Goal: Task Accomplishment & Management: Manage account settings

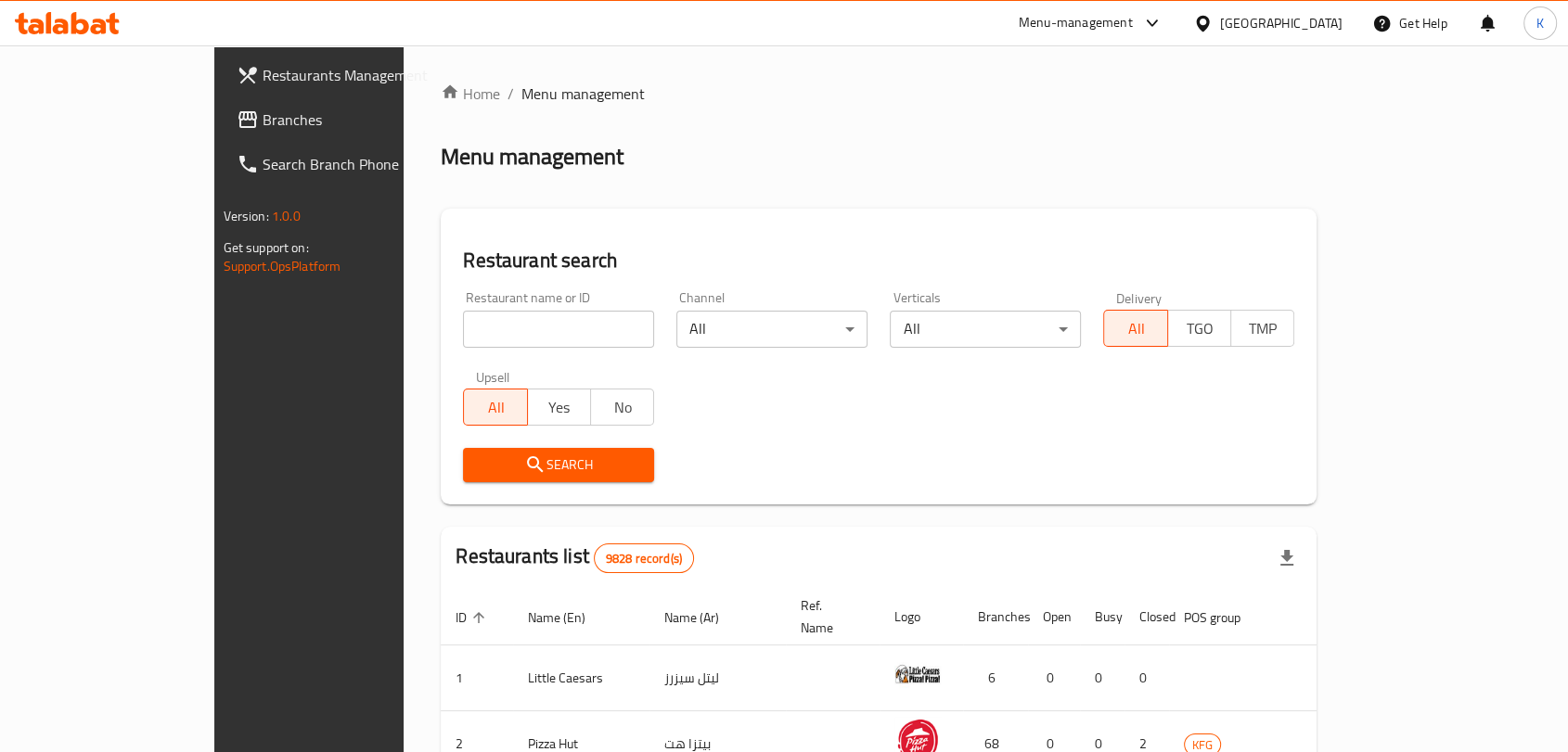
click at [533, 326] on input "search" at bounding box center [559, 329] width 191 height 37
type input "snack it"
click button "Search" at bounding box center [559, 464] width 191 height 34
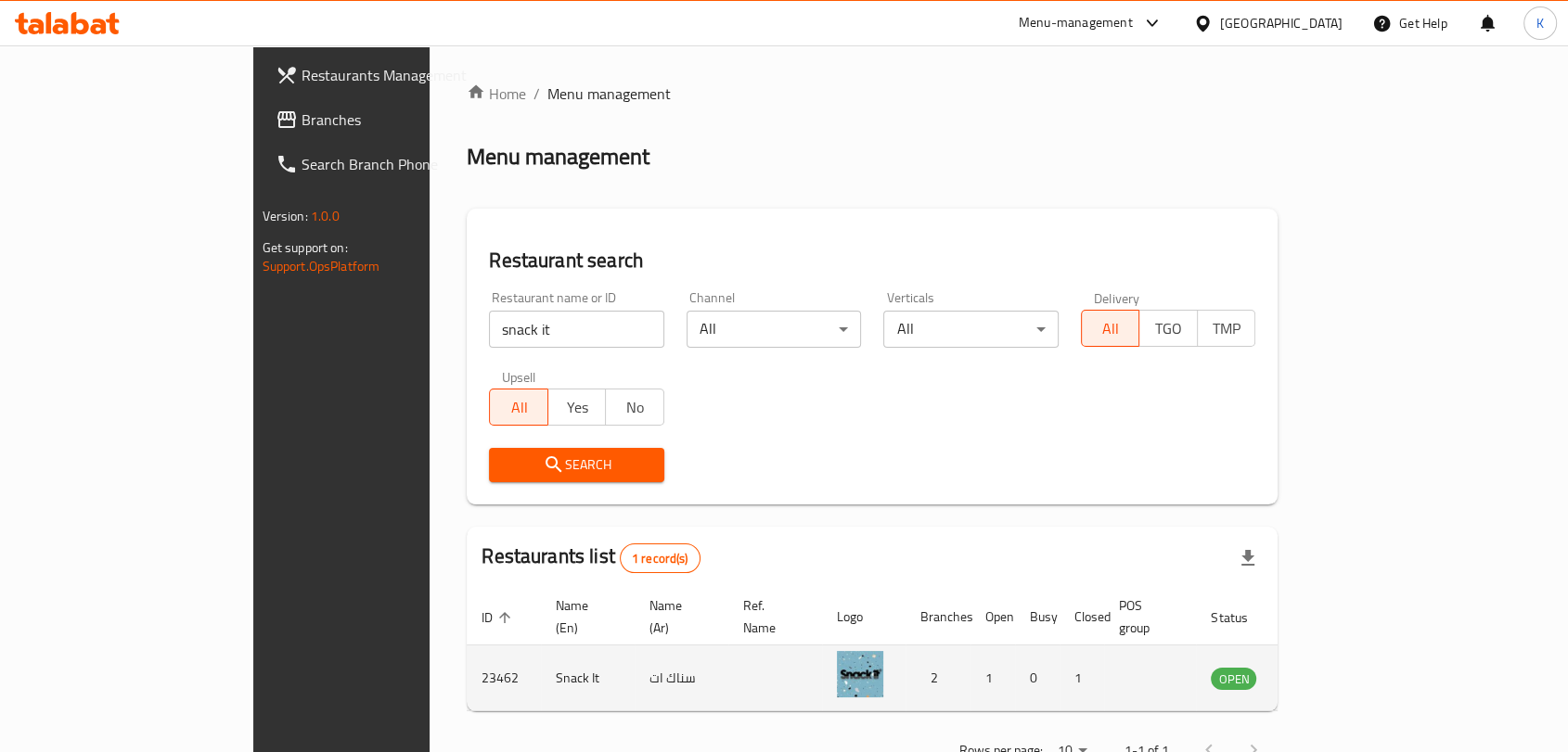
click at [1330, 671] on icon "enhanced table" at bounding box center [1319, 679] width 20 height 16
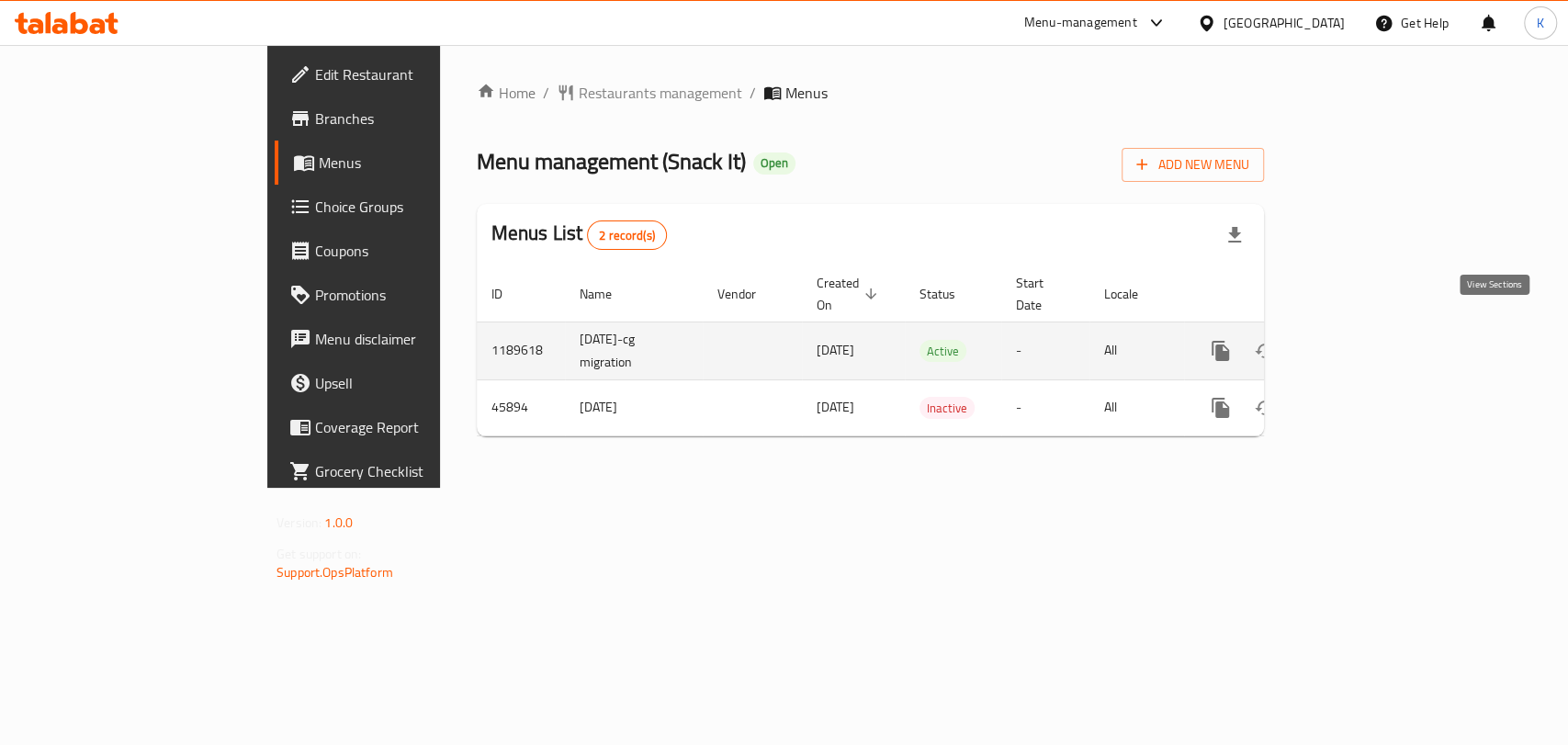
click at [1364, 340] on icon "enhanced table" at bounding box center [1352, 351] width 22 height 22
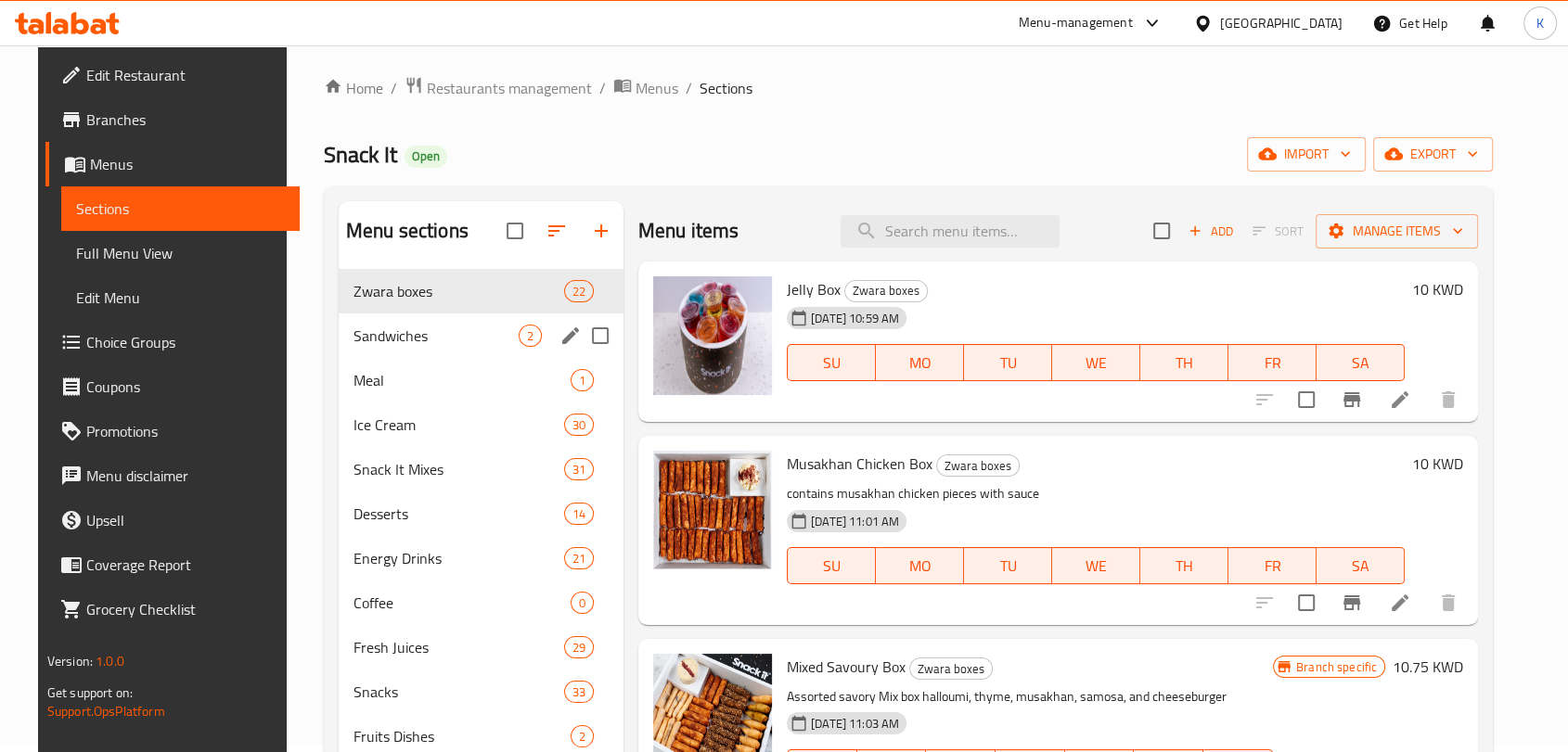
scroll to position [103, 0]
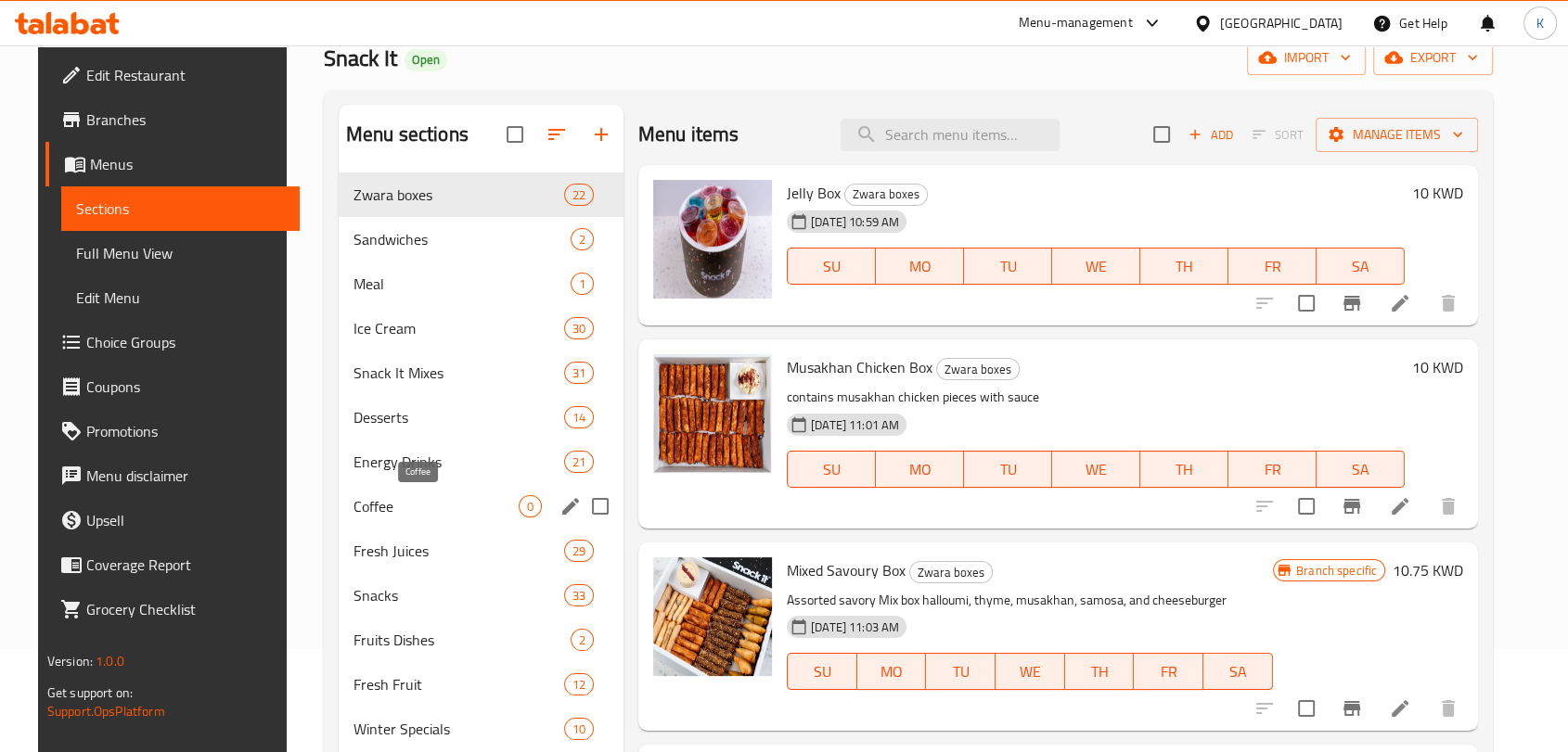
click at [383, 503] on span "Coffee" at bounding box center [436, 506] width 165 height 22
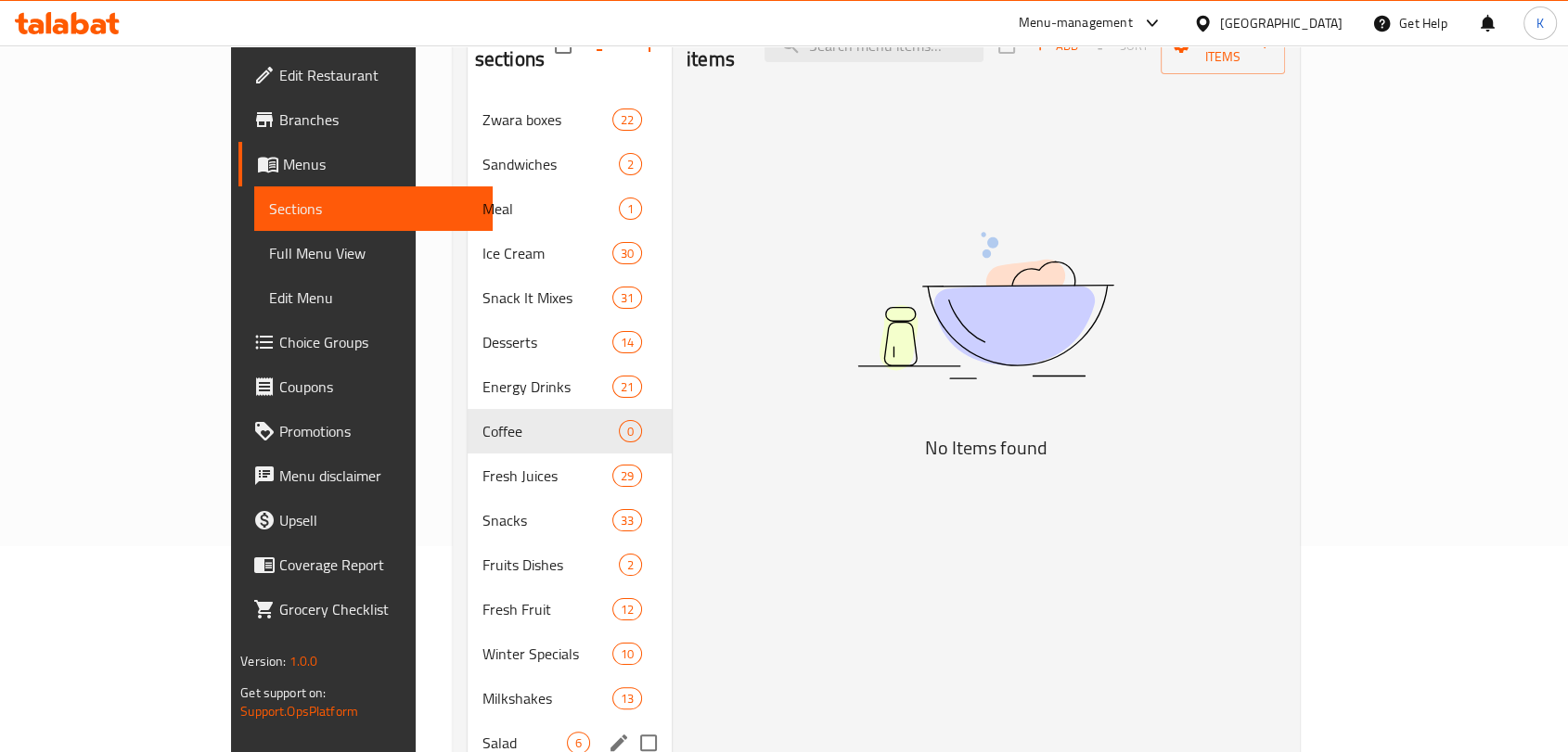
scroll to position [295, 0]
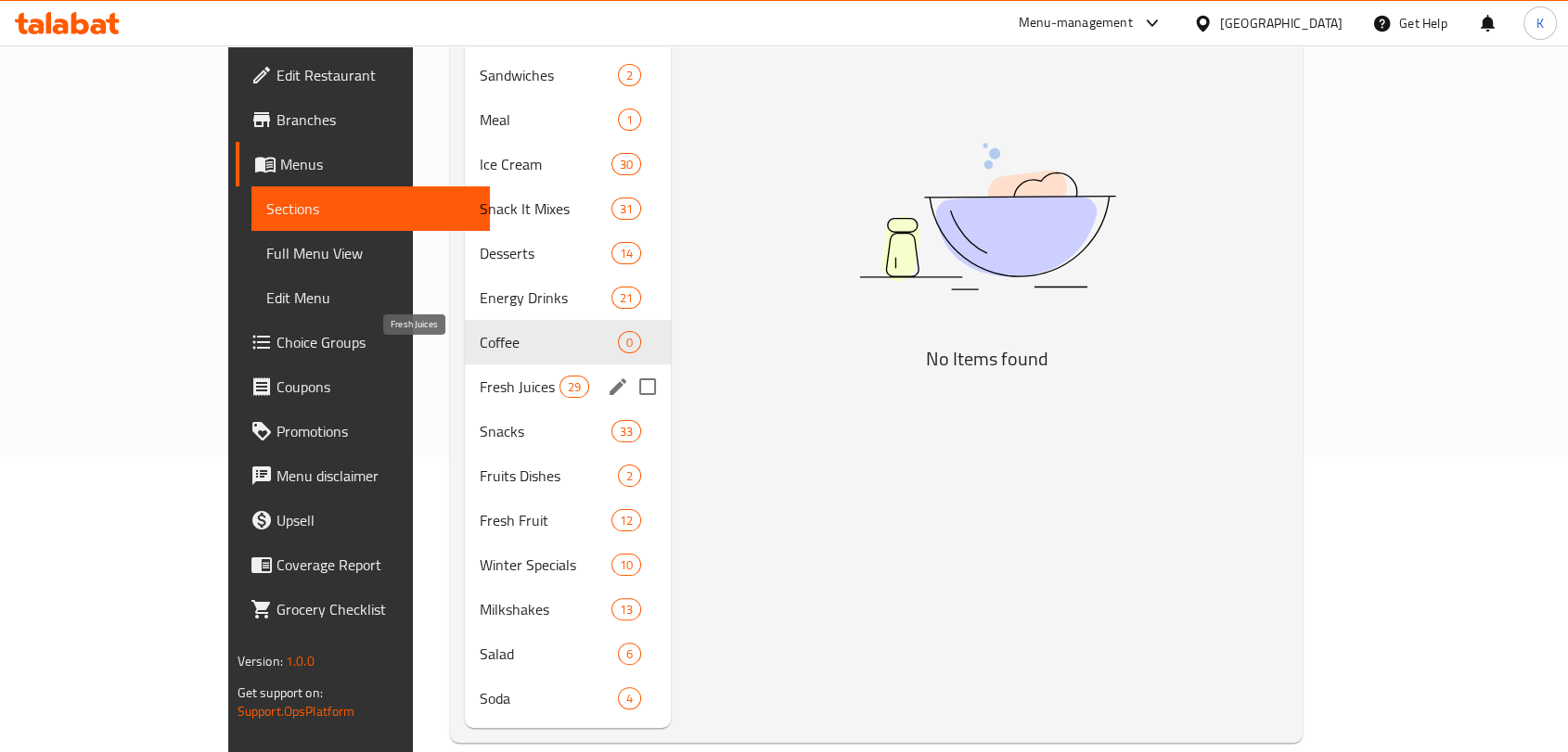
click at [480, 376] on span "Fresh Juices" at bounding box center [519, 386] width 79 height 22
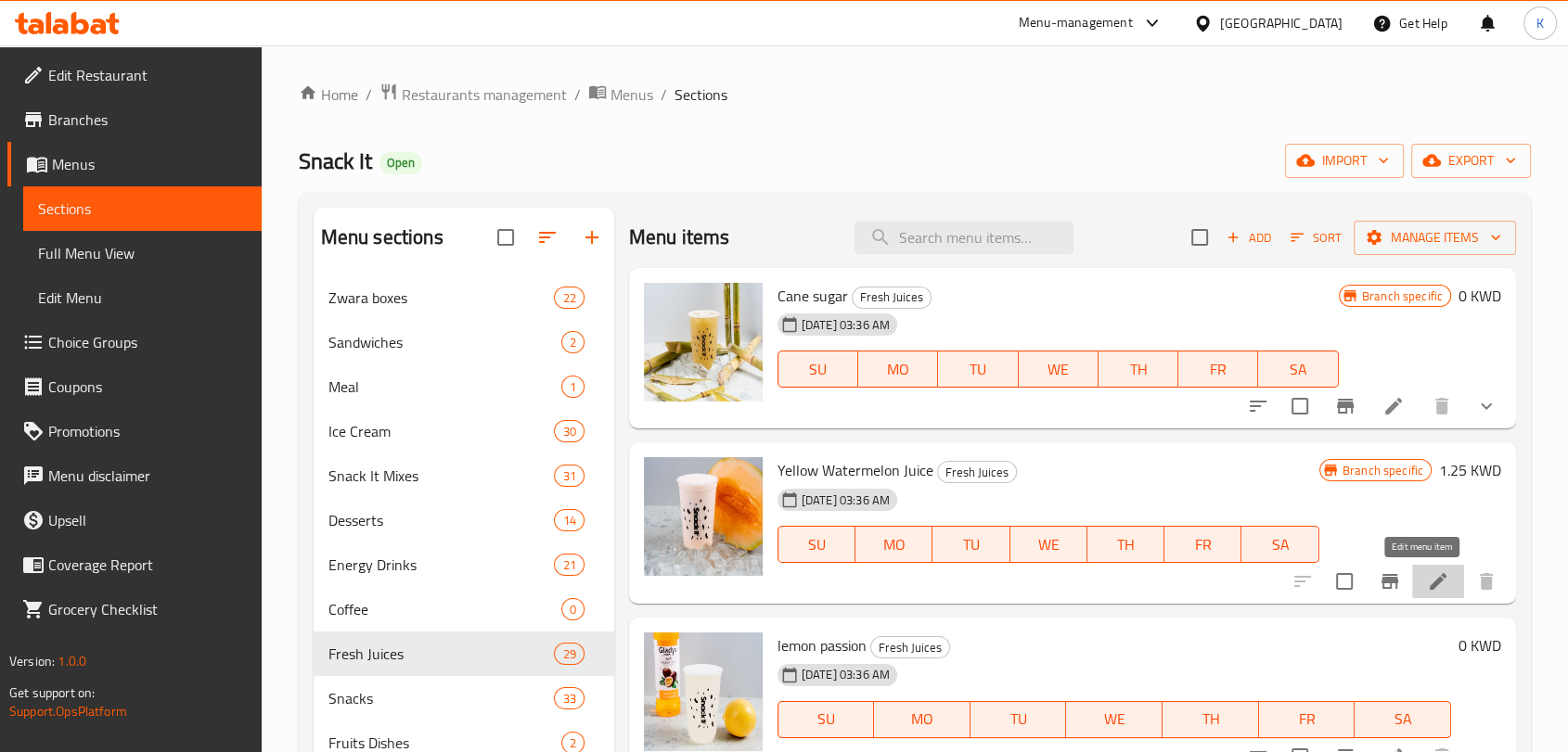
click at [1431, 586] on icon at bounding box center [1438, 581] width 22 height 22
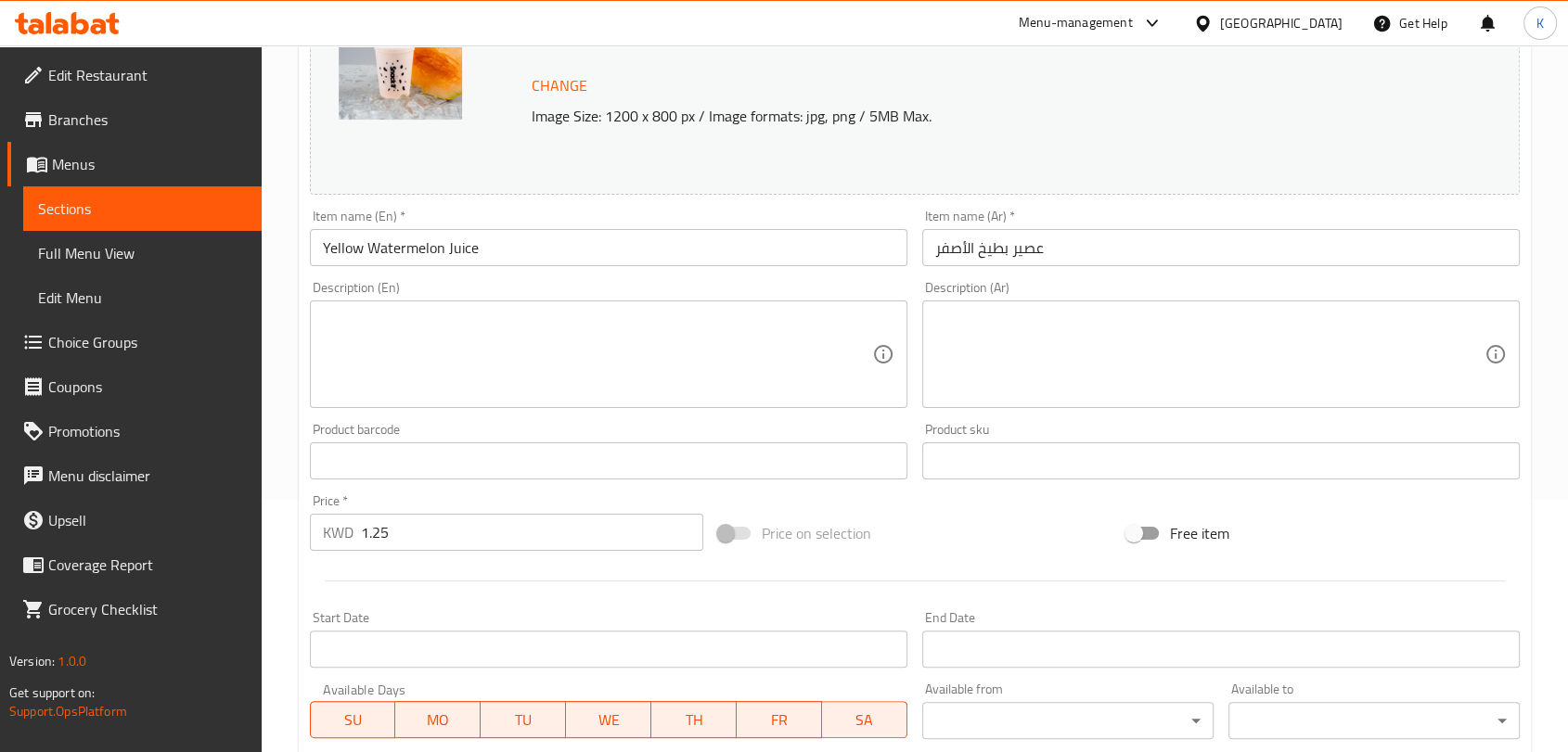
scroll to position [172, 0]
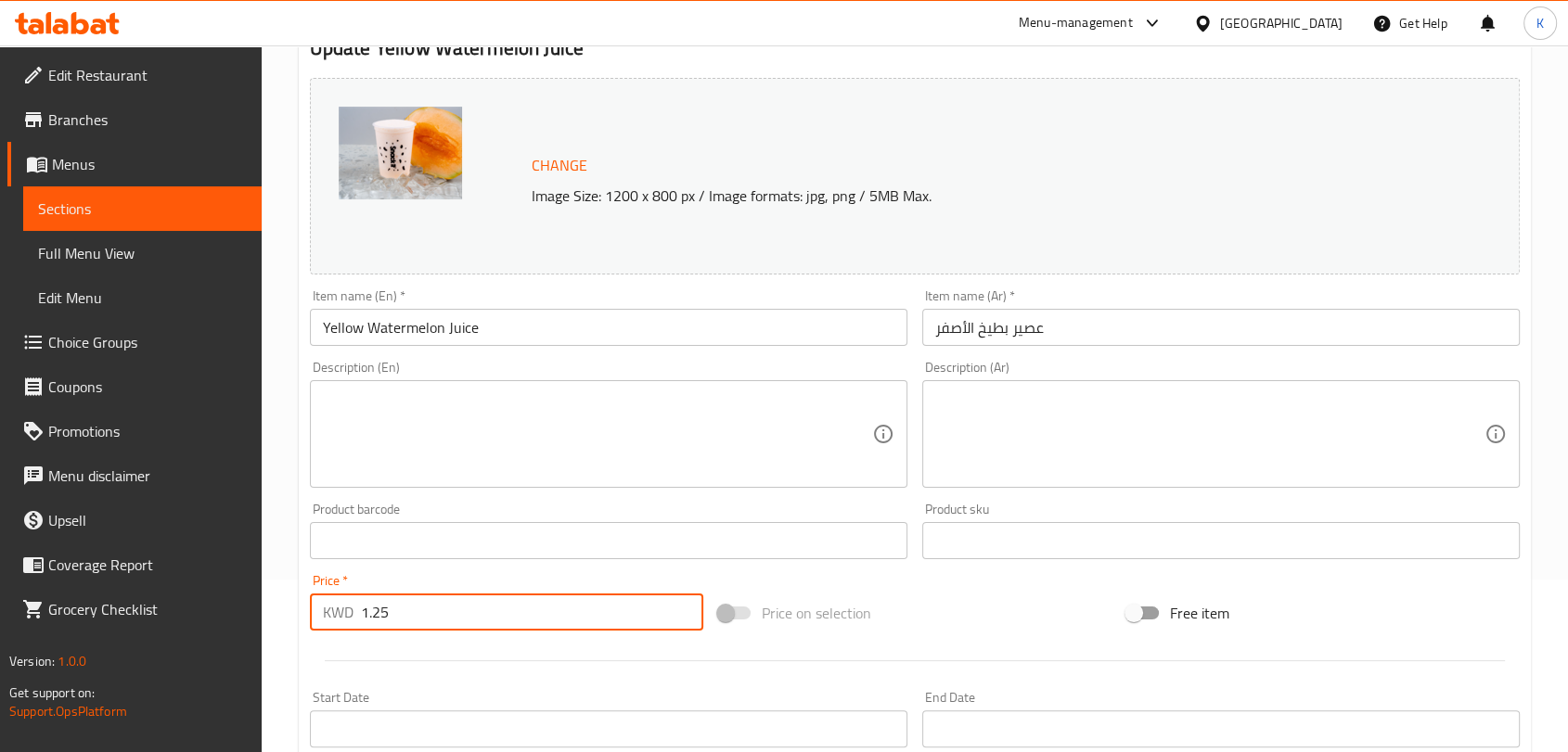
drag, startPoint x: 569, startPoint y: 620, endPoint x: 332, endPoint y: 620, distance: 237.0
click at [332, 620] on div "KWD 1.25 Price *" at bounding box center [506, 612] width 393 height 37
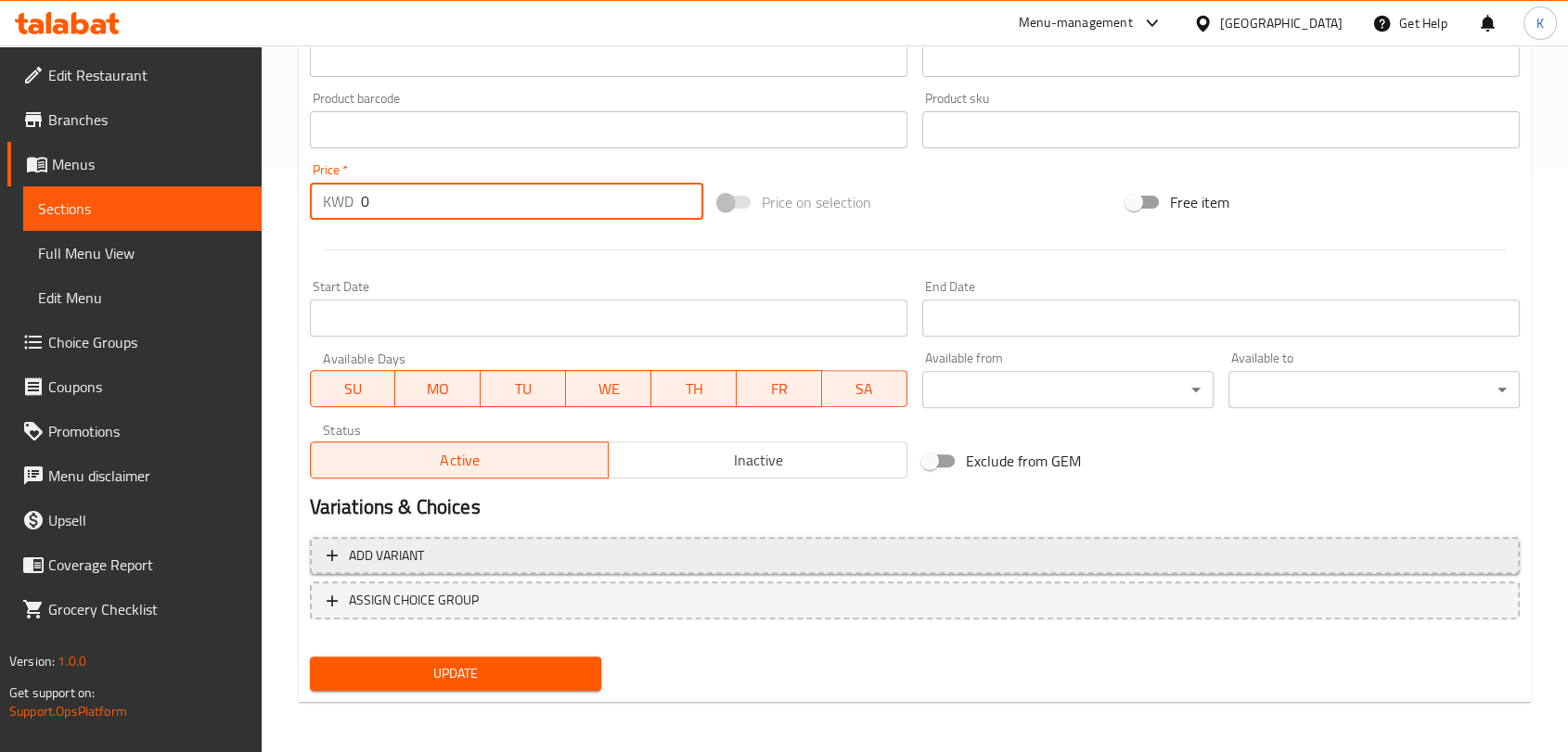
scroll to position [585, 0]
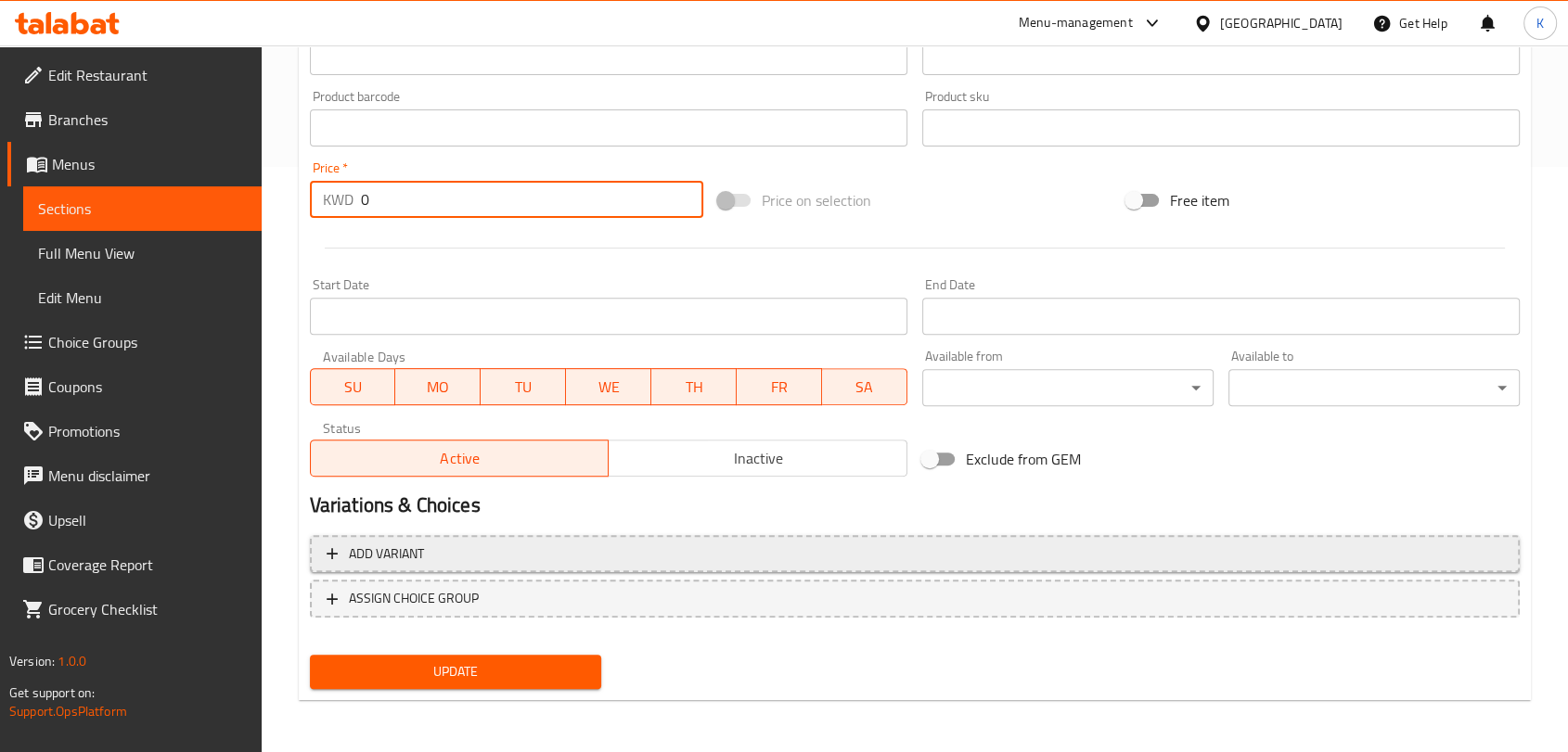
type input "0"
click at [569, 555] on span "Add variant" at bounding box center [914, 555] width 1176 height 23
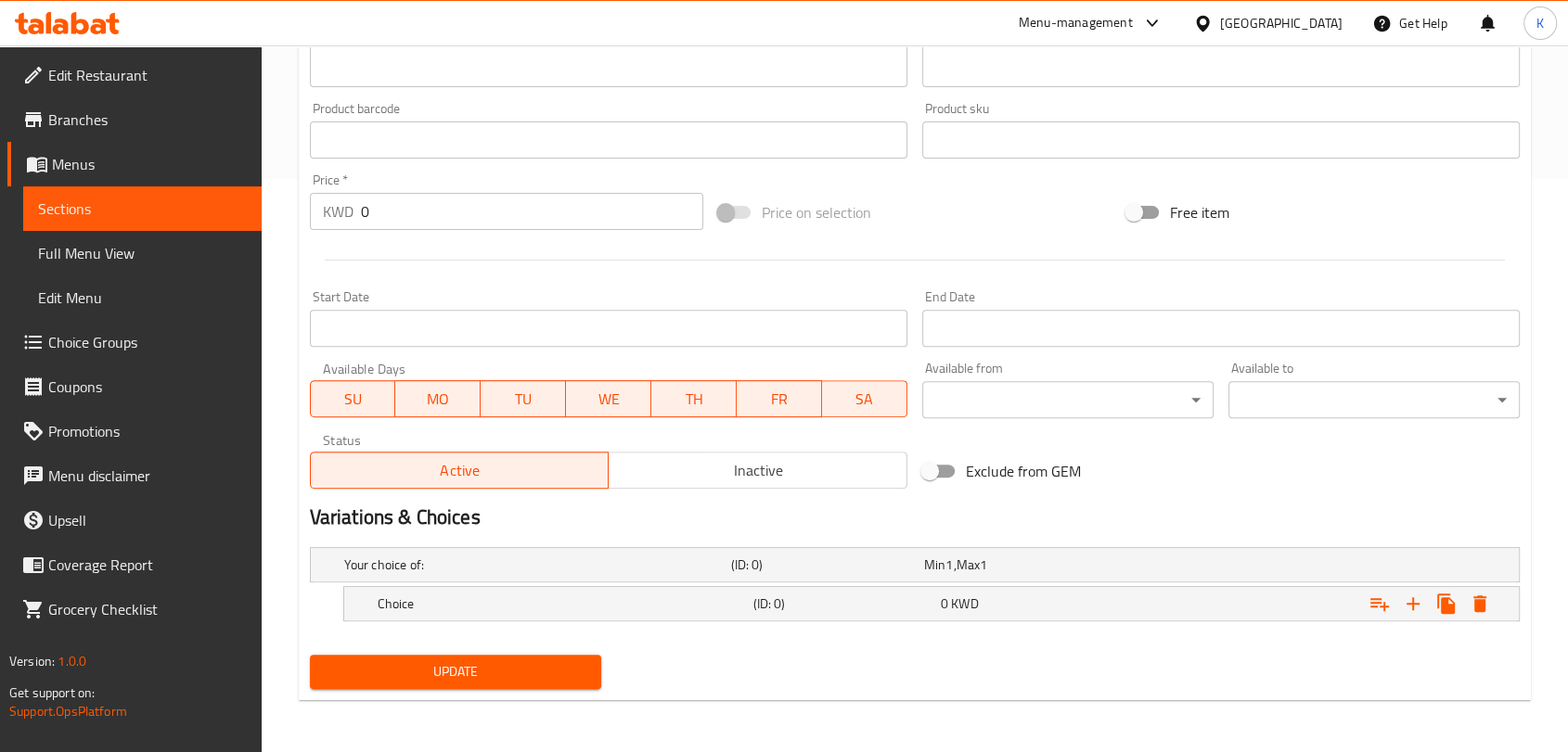
scroll to position [572, 0]
click at [571, 562] on h5 "Your choice of:" at bounding box center [534, 565] width 380 height 18
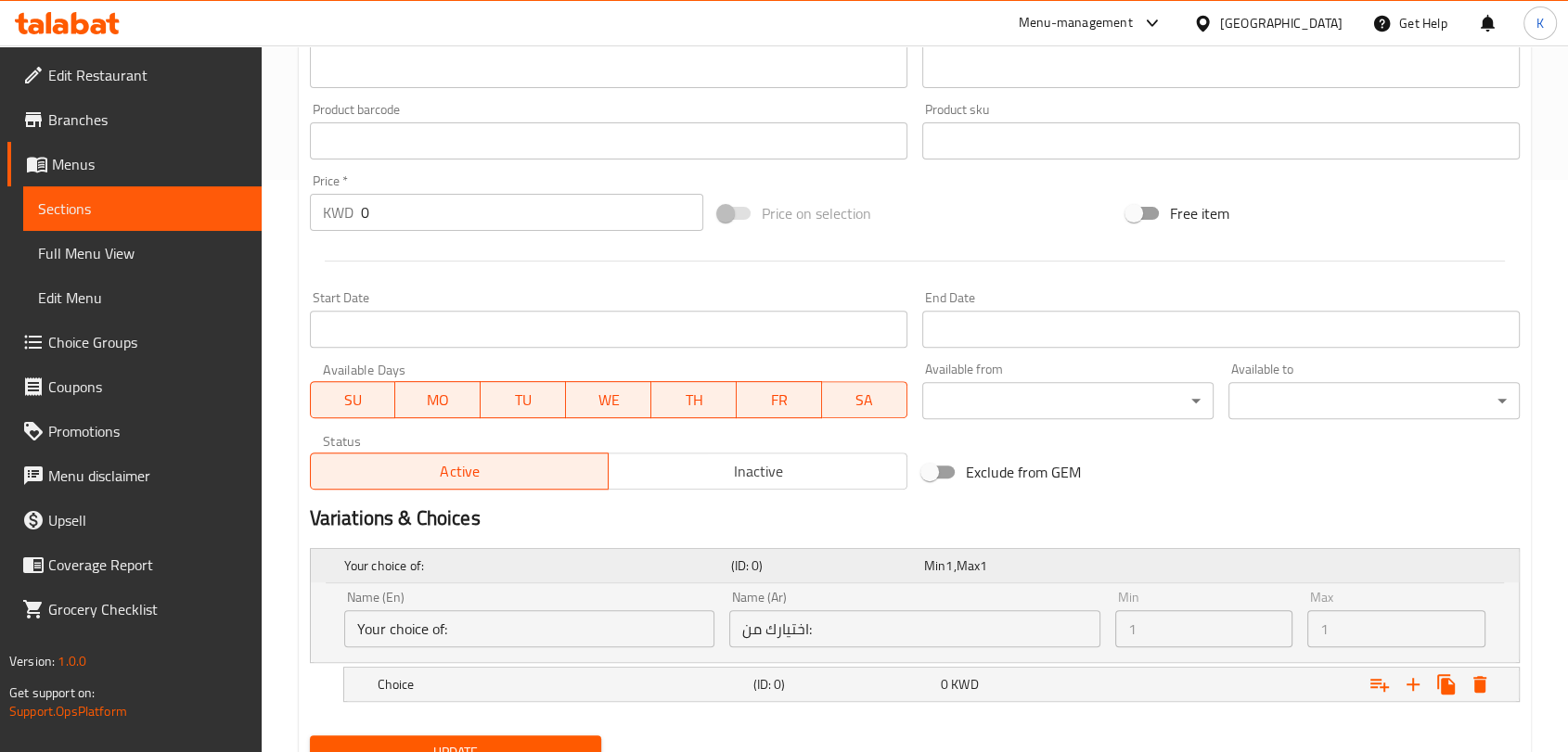
click at [571, 562] on h5 "Your choice of:" at bounding box center [534, 565] width 380 height 18
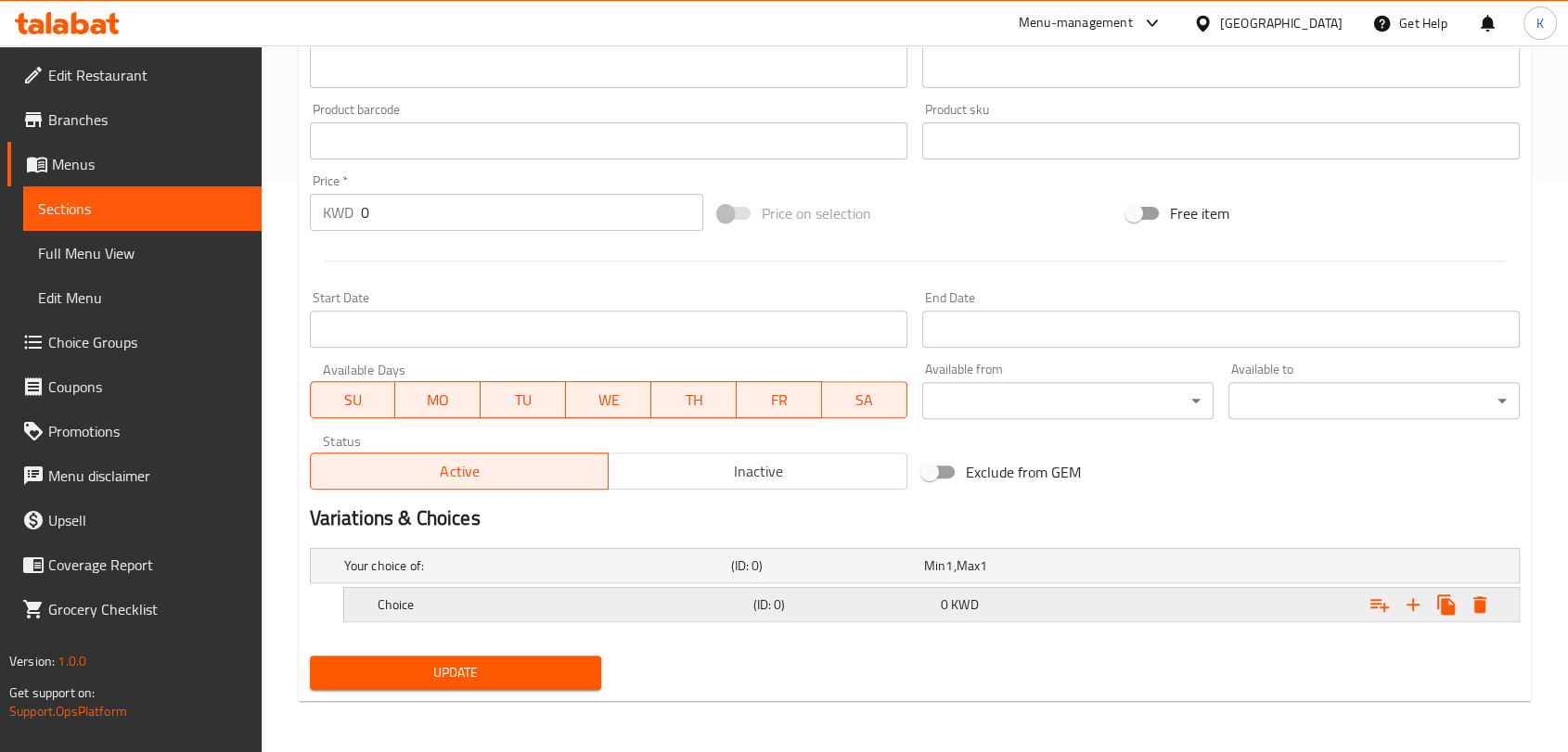
click at [571, 575] on h5 "Choice" at bounding box center [534, 565] width 380 height 18
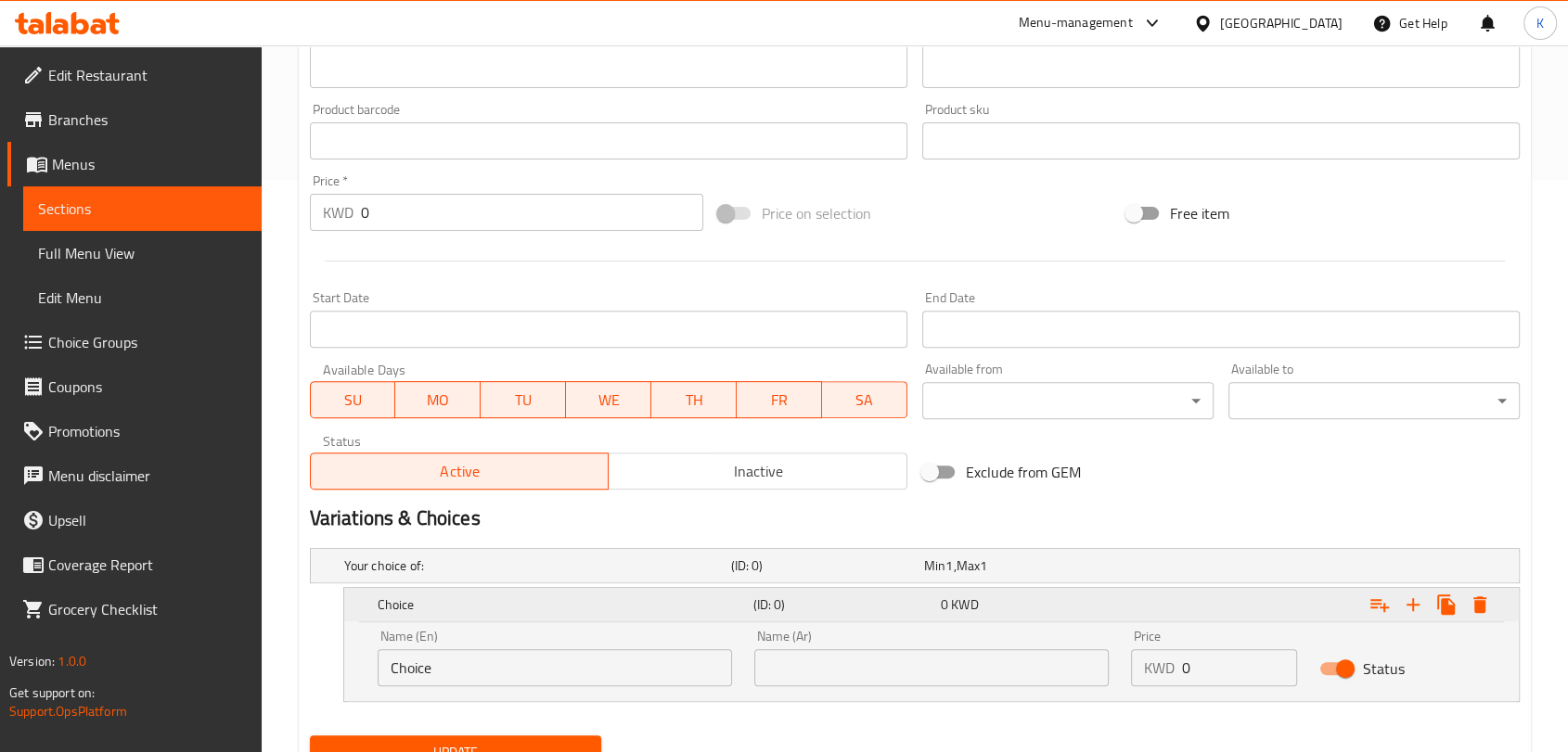
click at [571, 602] on h5 "Choice" at bounding box center [562, 604] width 368 height 18
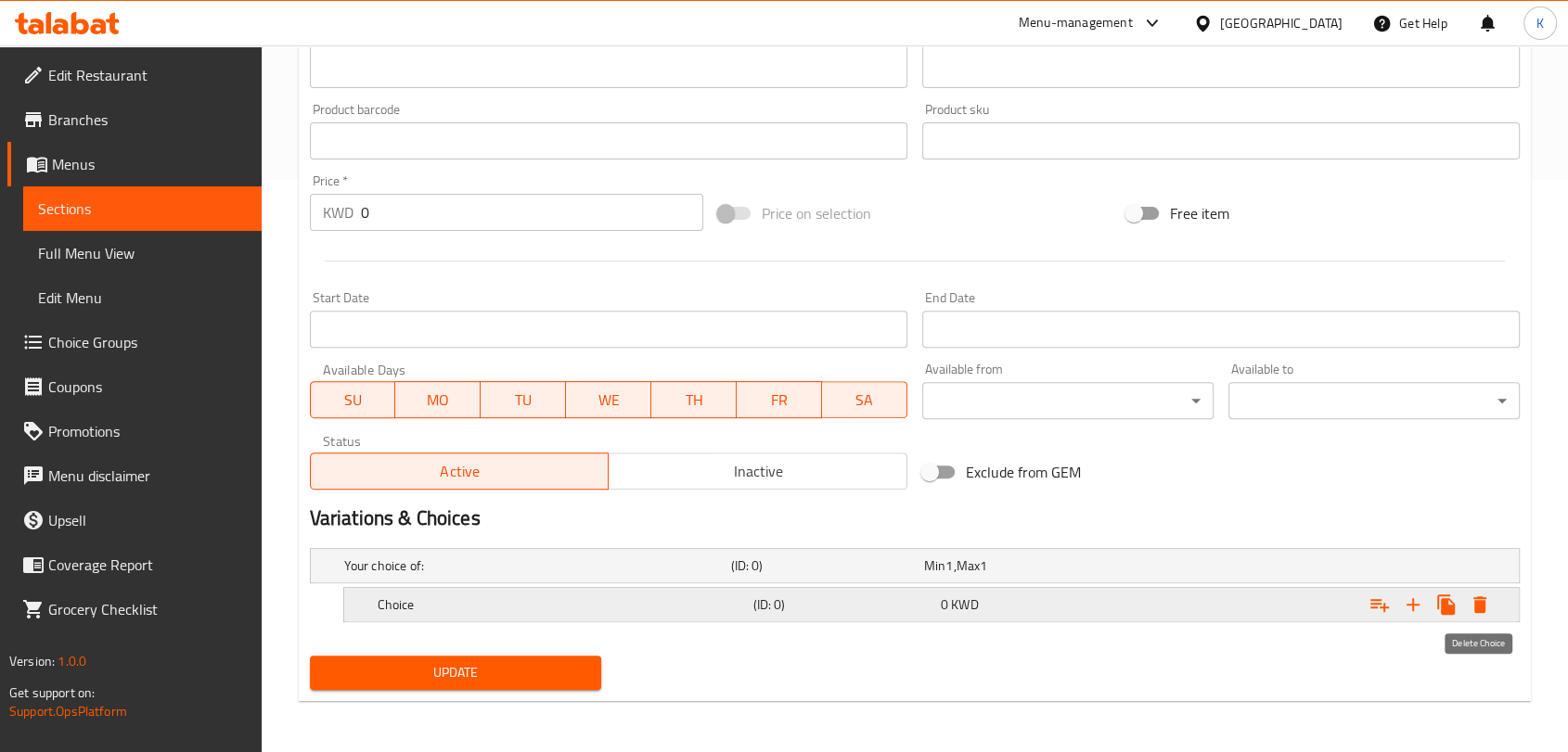
click at [1472, 598] on icon "Expand" at bounding box center [1479, 604] width 22 height 22
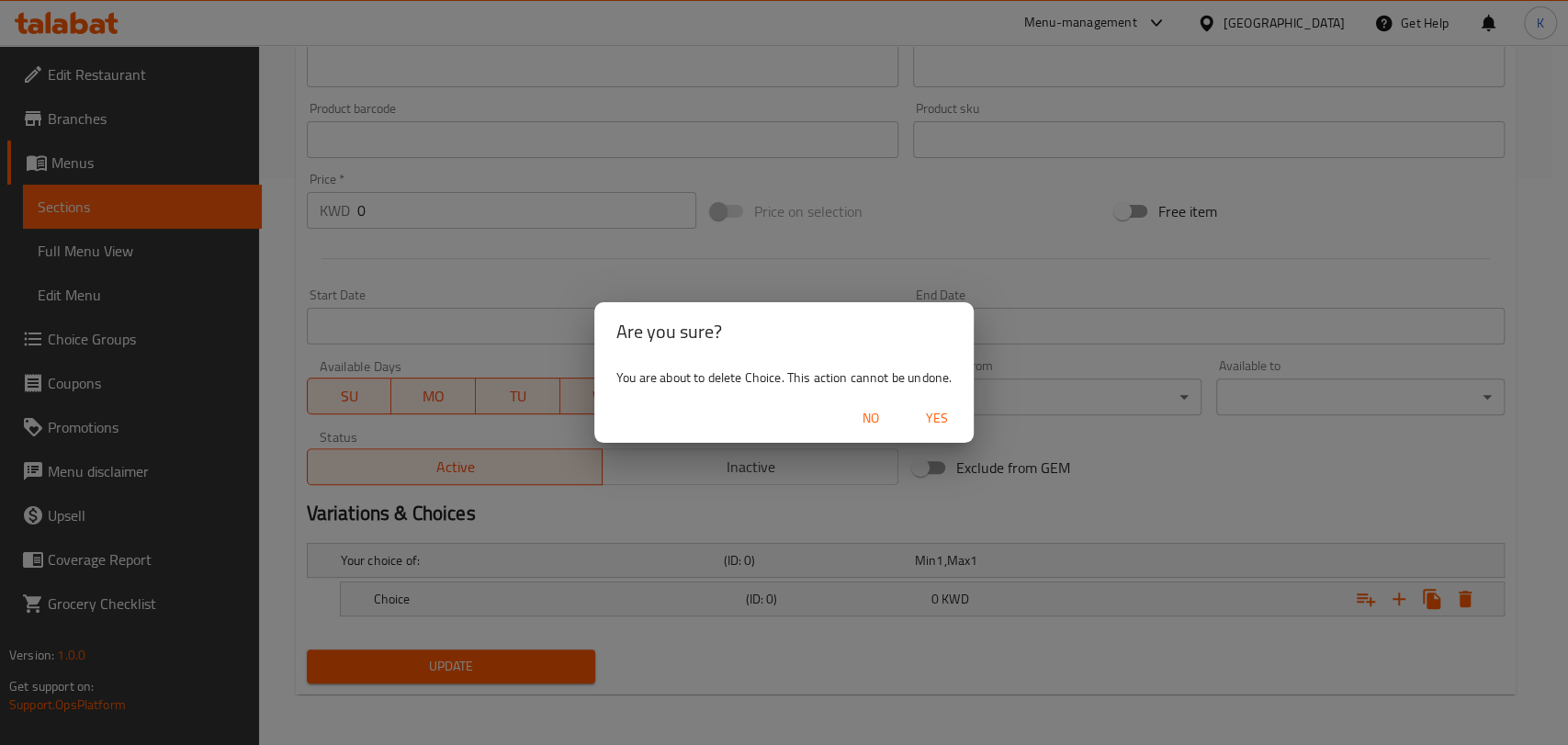
click at [933, 422] on span "Yes" at bounding box center [937, 418] width 44 height 23
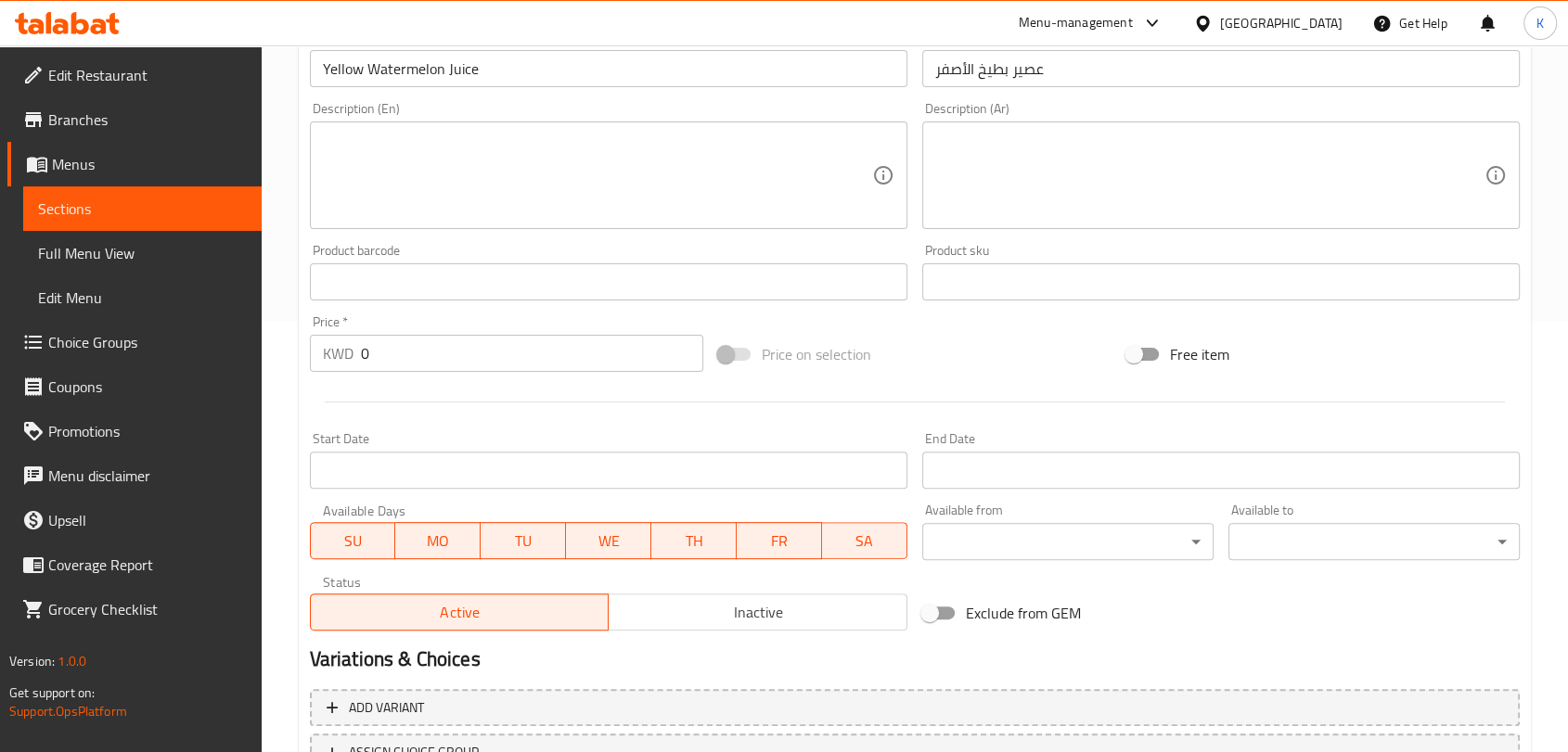
scroll to position [585, 0]
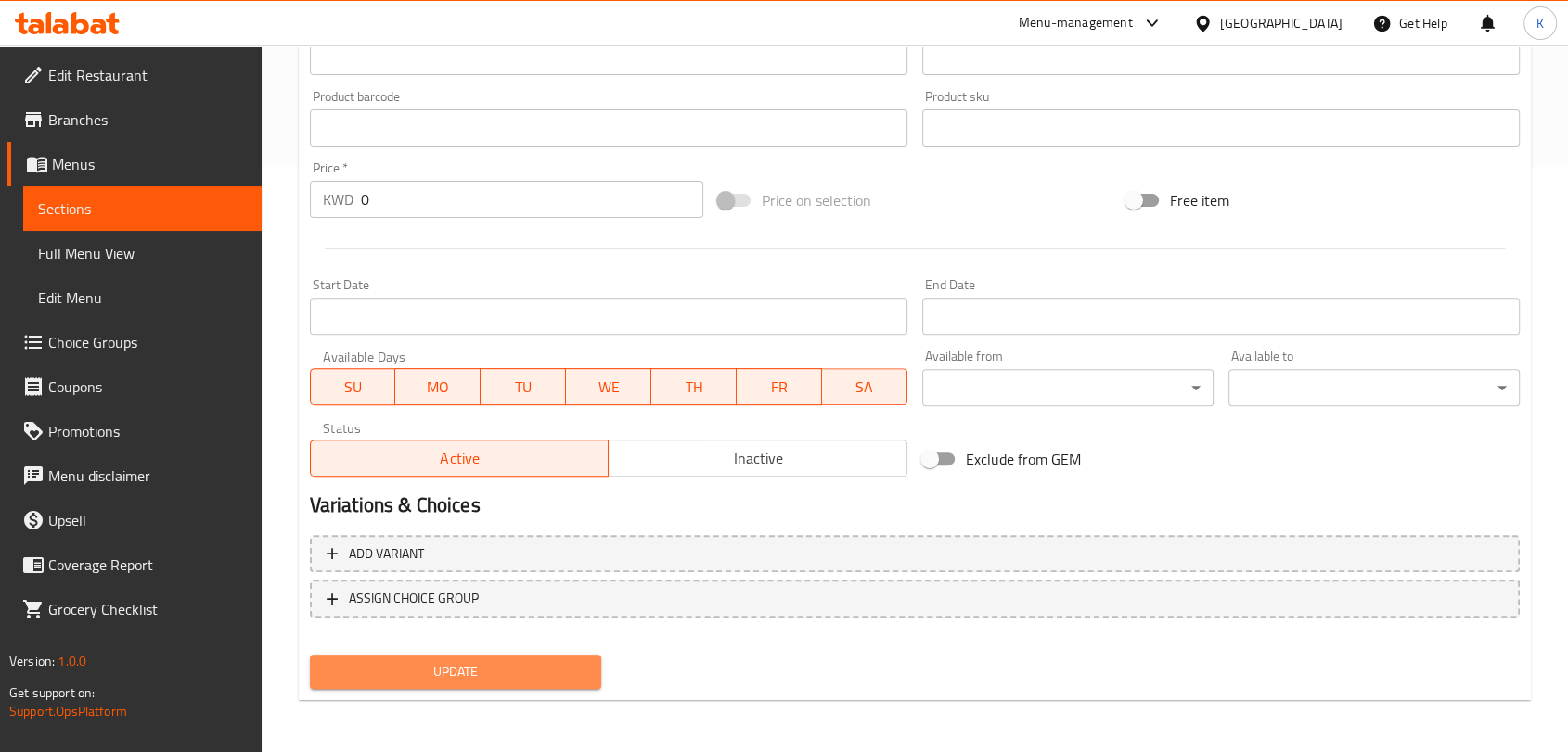
click at [579, 662] on span "Update" at bounding box center [456, 672] width 262 height 23
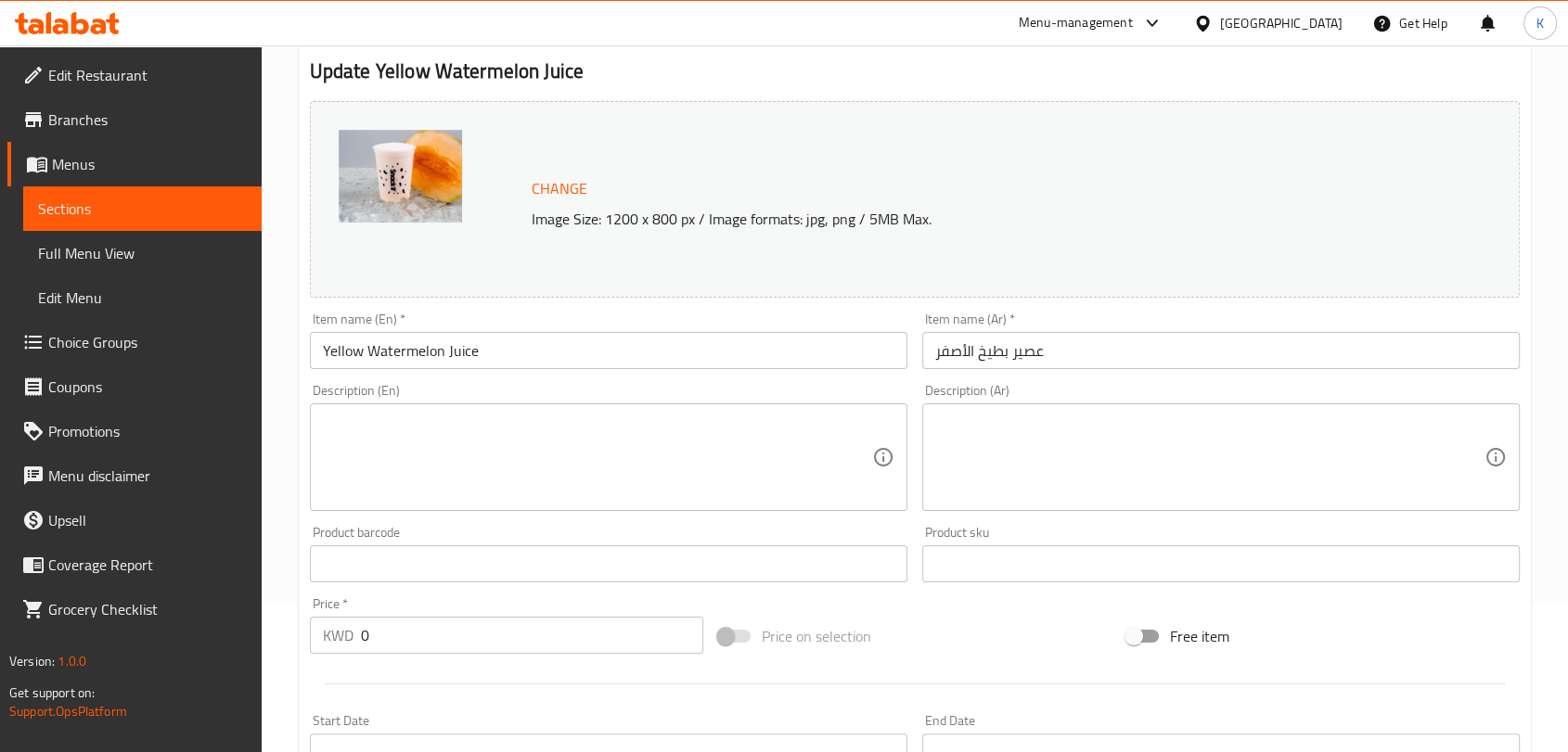
scroll to position [0, 0]
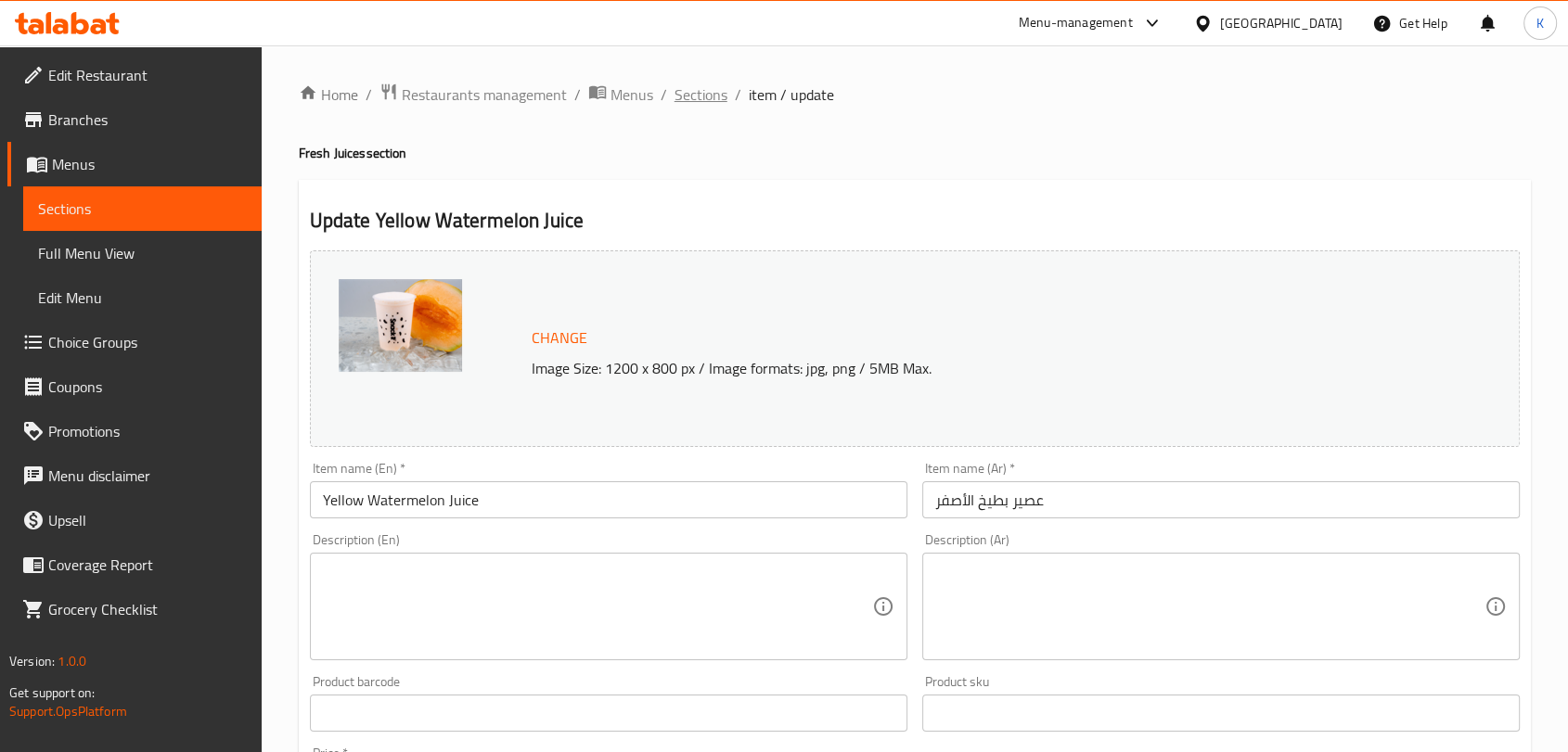
click at [711, 95] on span "Sections" at bounding box center [701, 94] width 53 height 22
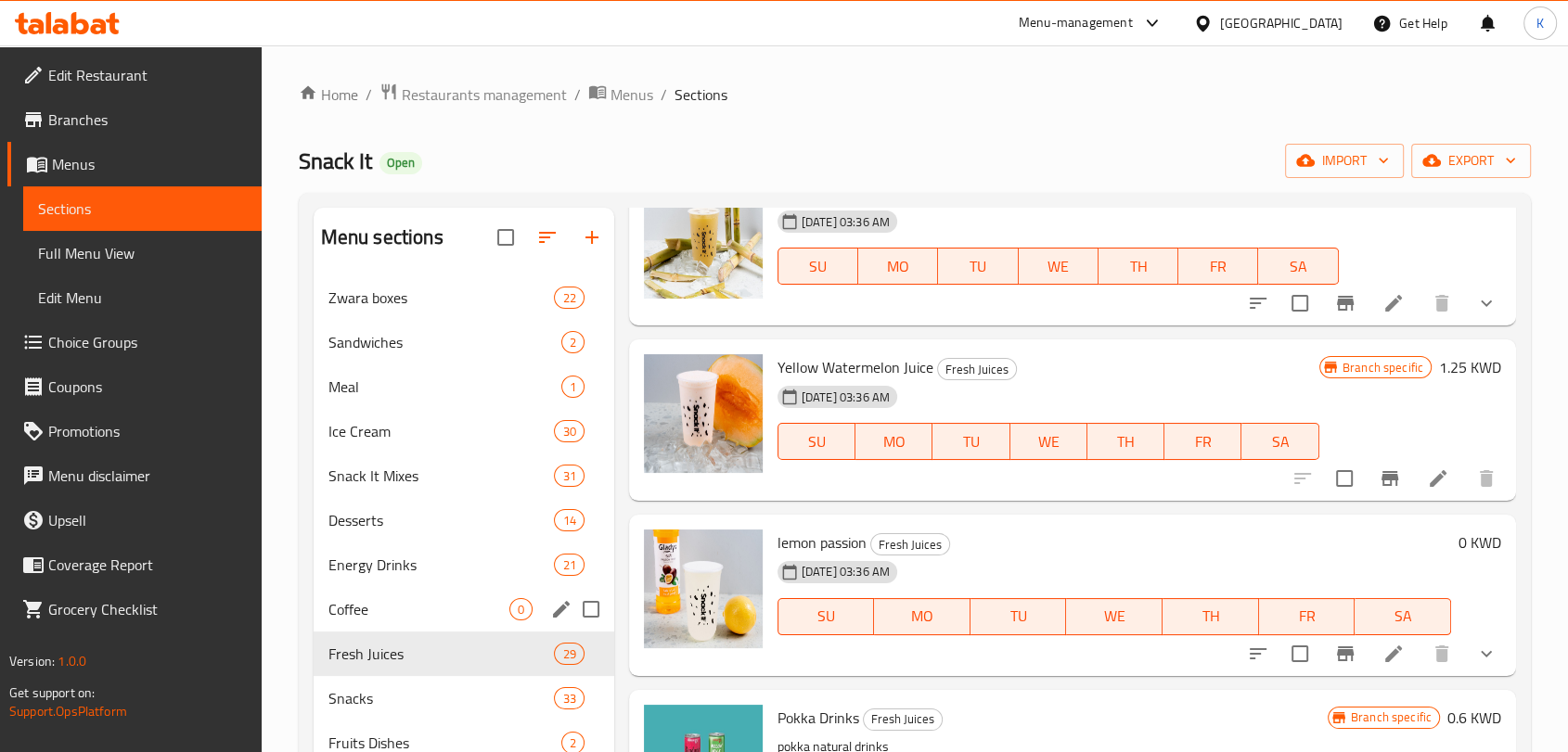
scroll to position [103, 0]
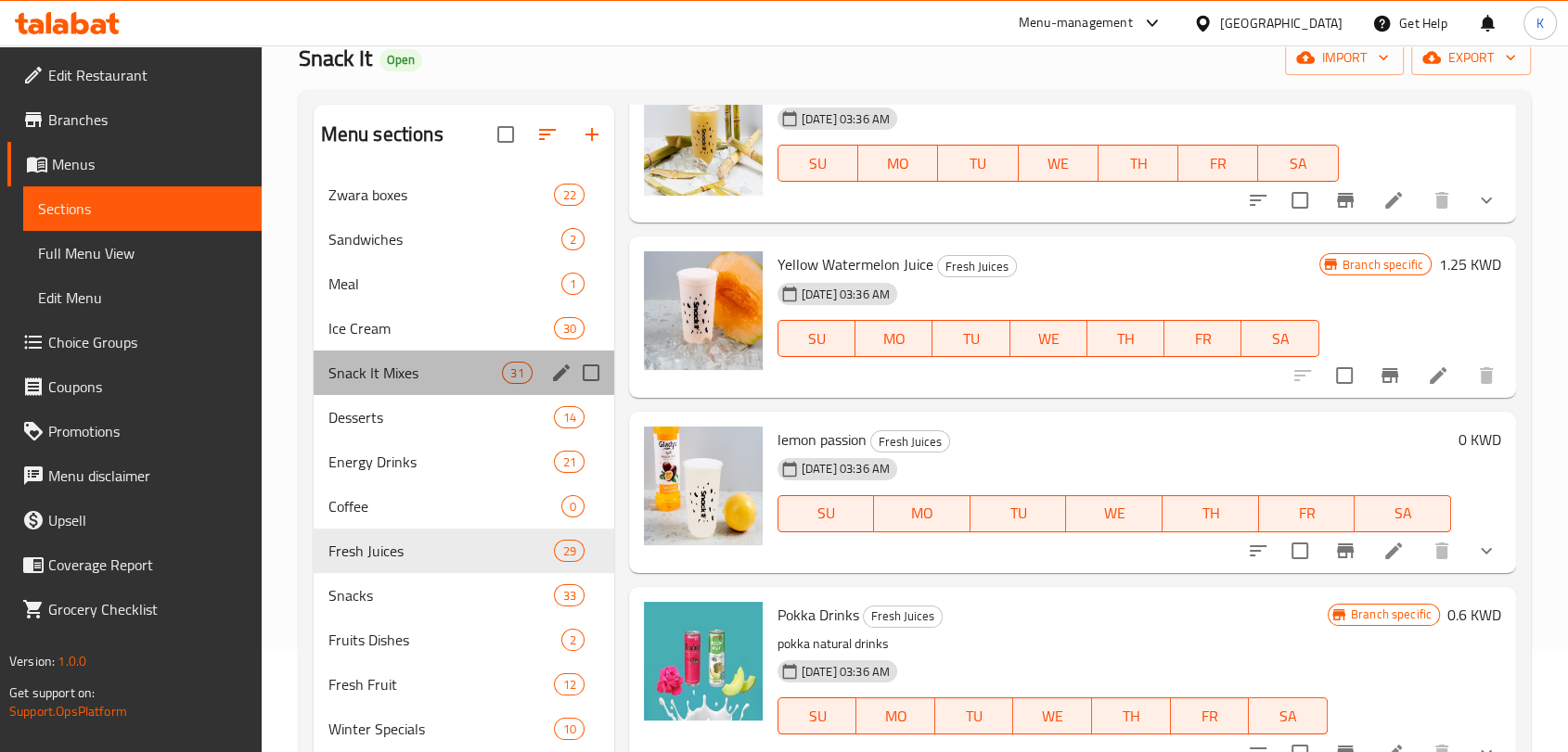
click at [420, 385] on div "Snack It Mixes 31" at bounding box center [463, 373] width 301 height 45
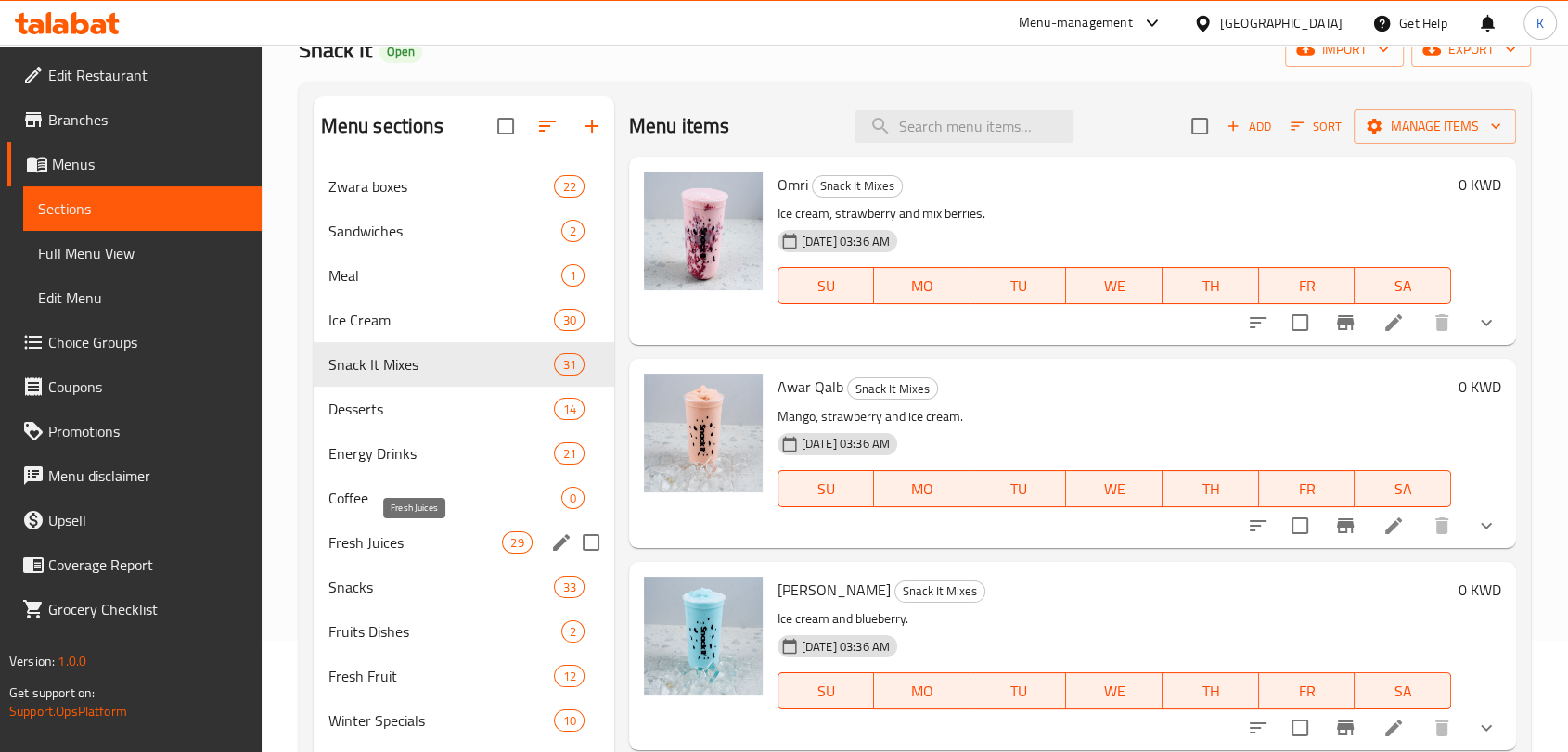
scroll to position [89, 0]
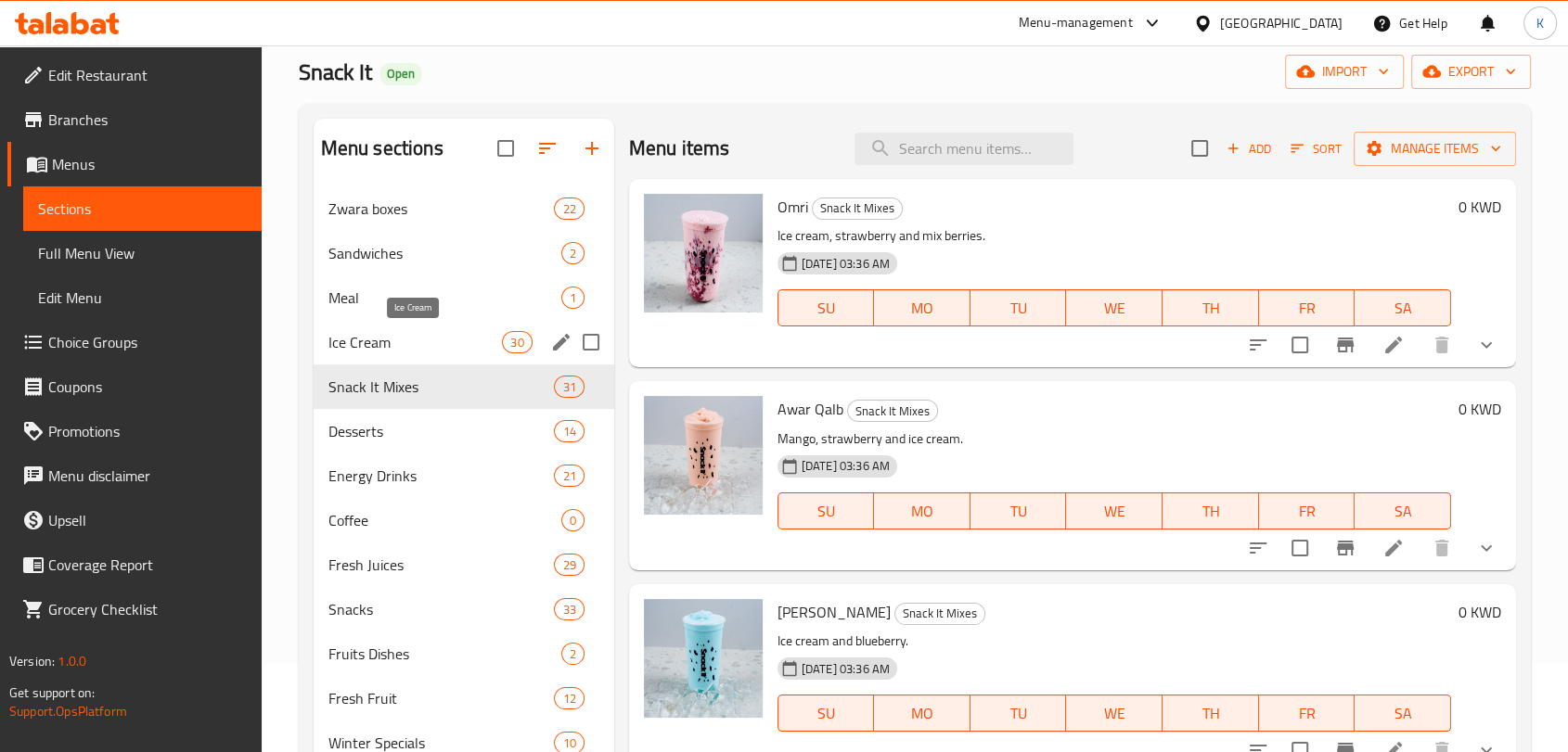
click at [372, 342] on span "Ice Cream" at bounding box center [415, 341] width 174 height 22
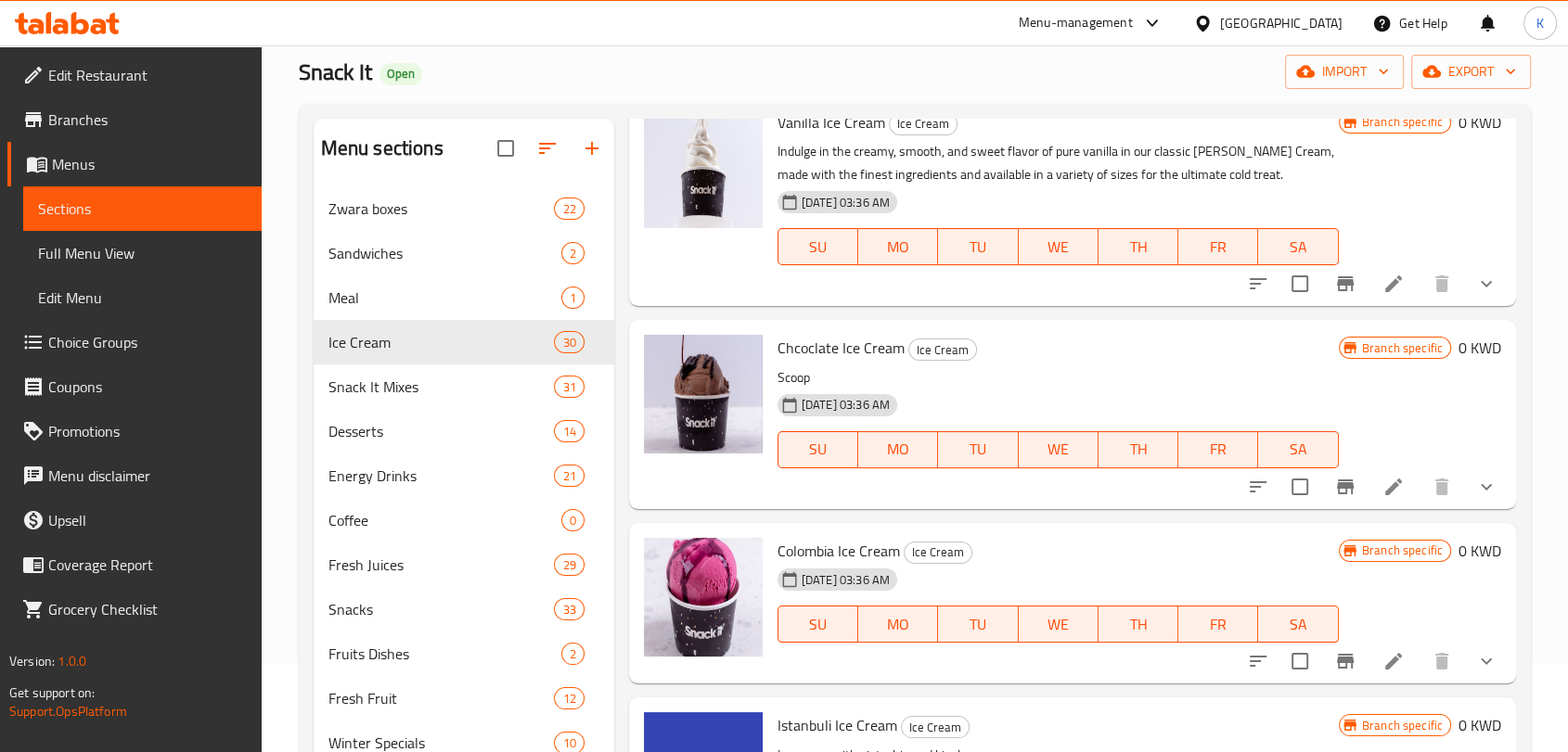
scroll to position [3090, 0]
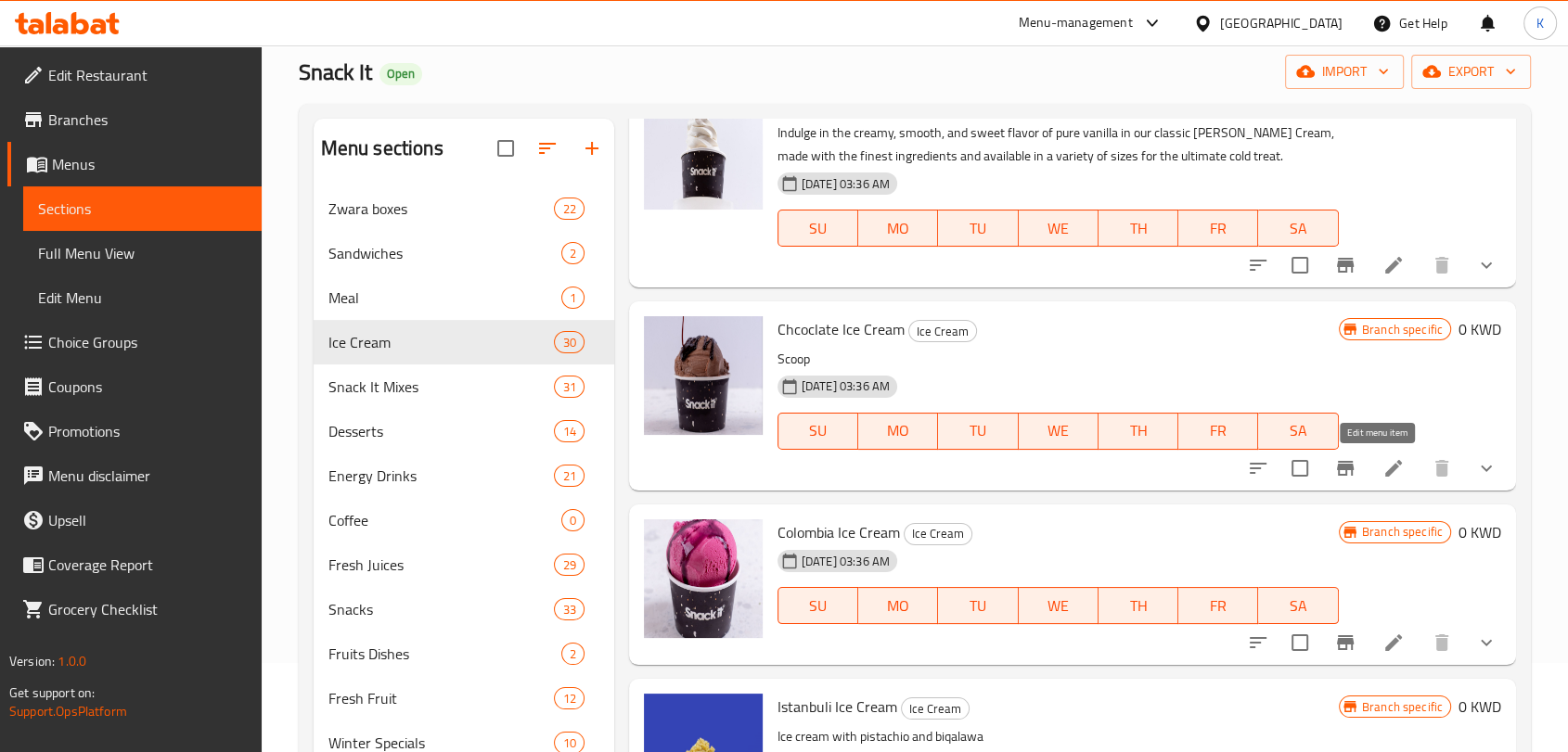
click at [1383, 473] on icon at bounding box center [1393, 468] width 22 height 22
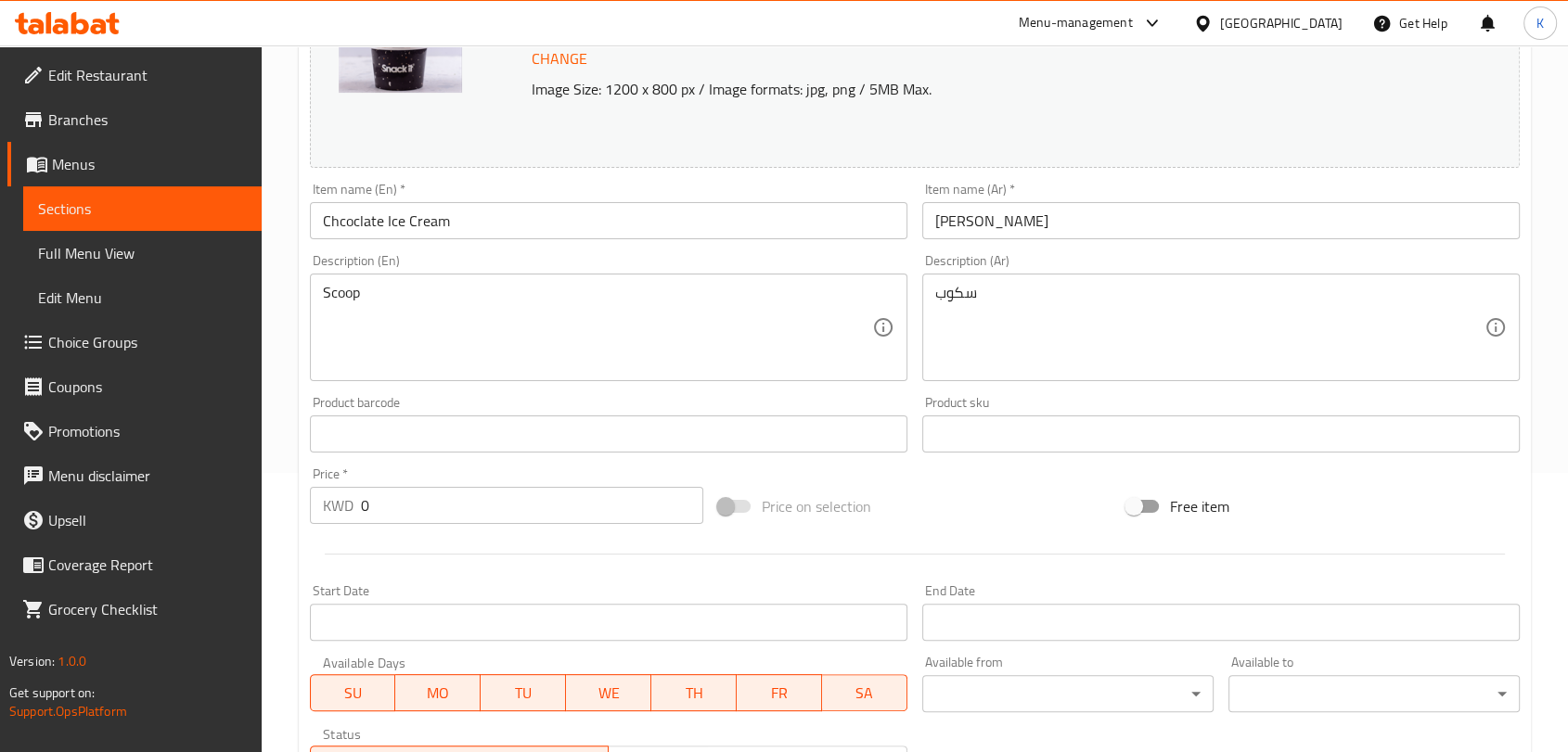
scroll to position [176, 0]
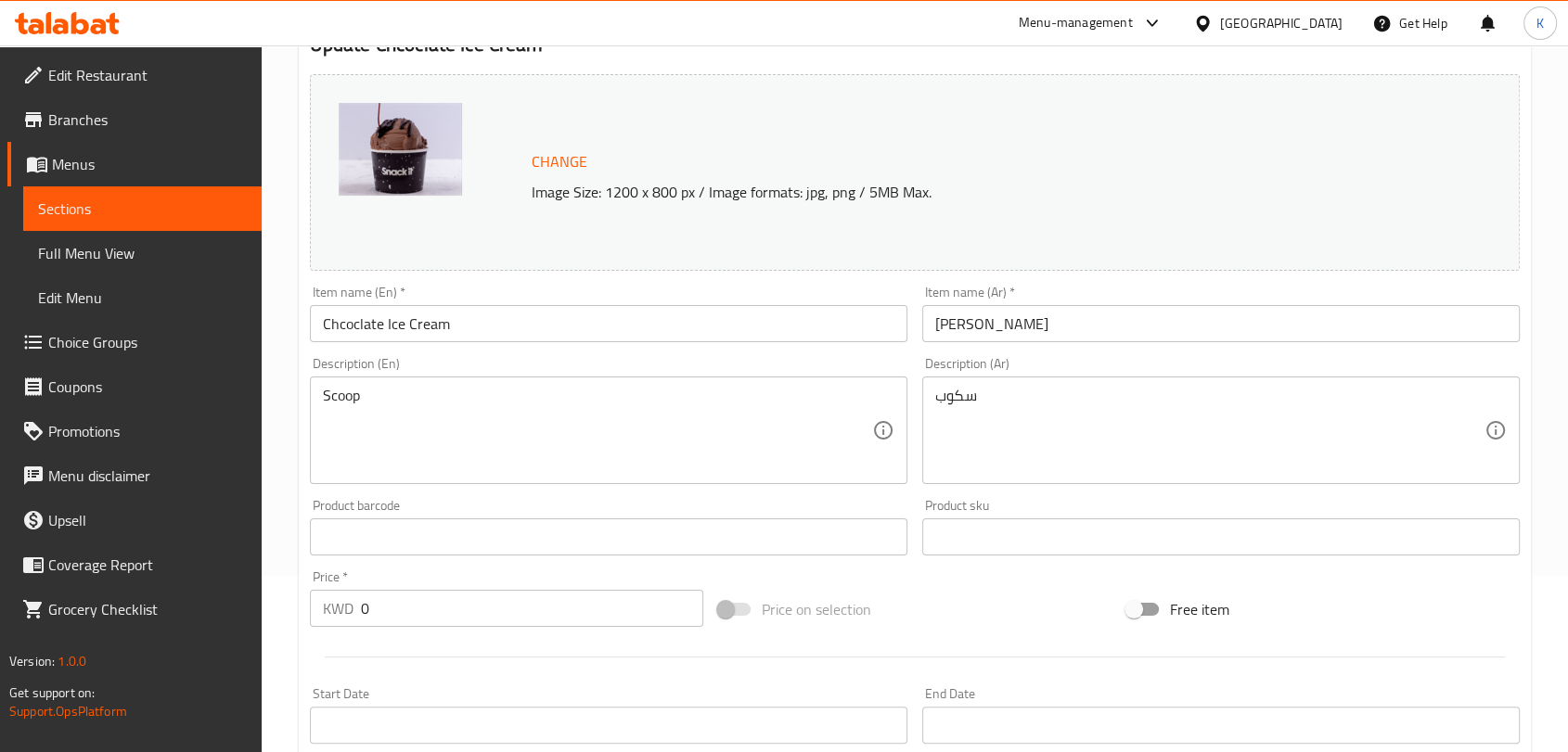
click at [64, 209] on span "Sections" at bounding box center [142, 208] width 208 height 22
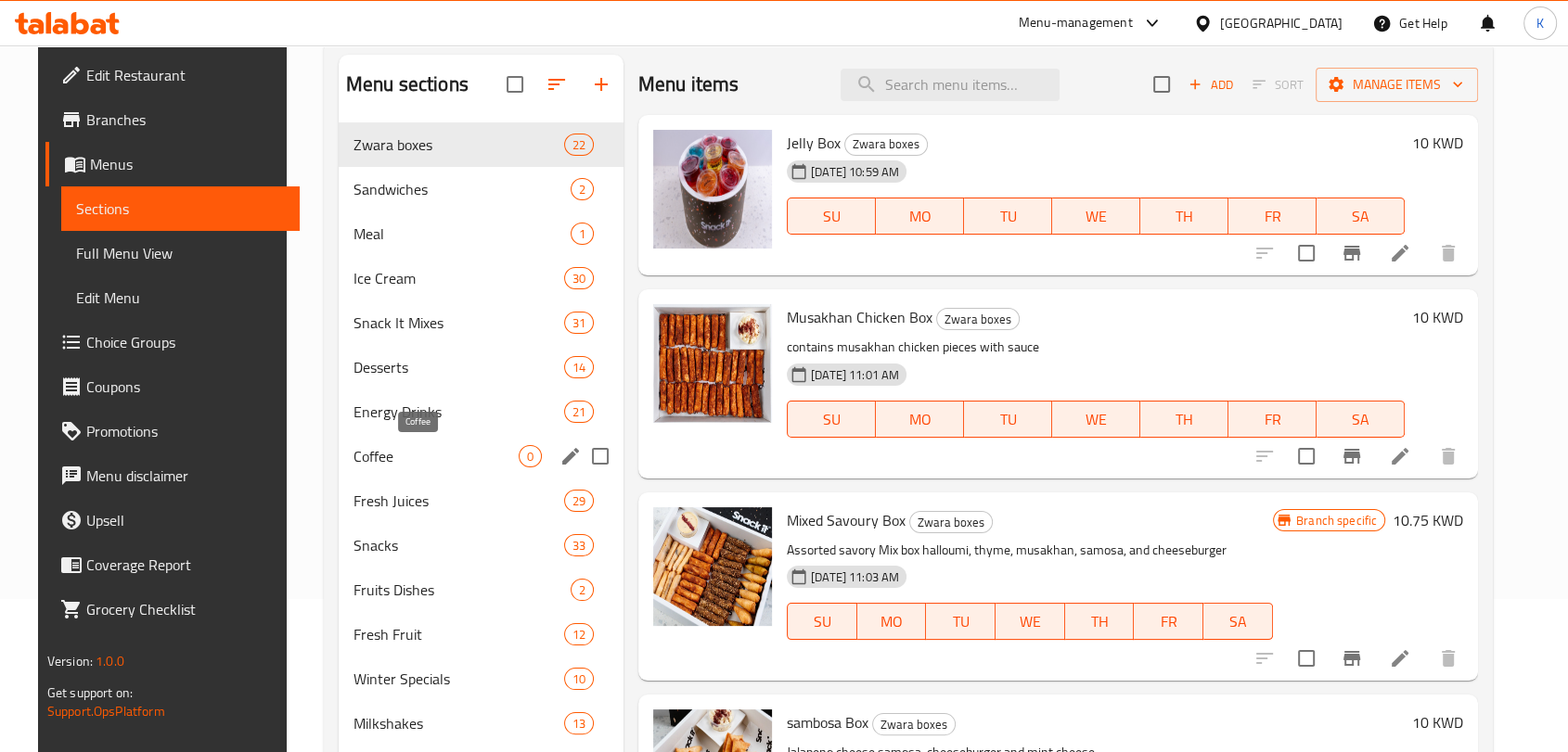
scroll to position [176, 0]
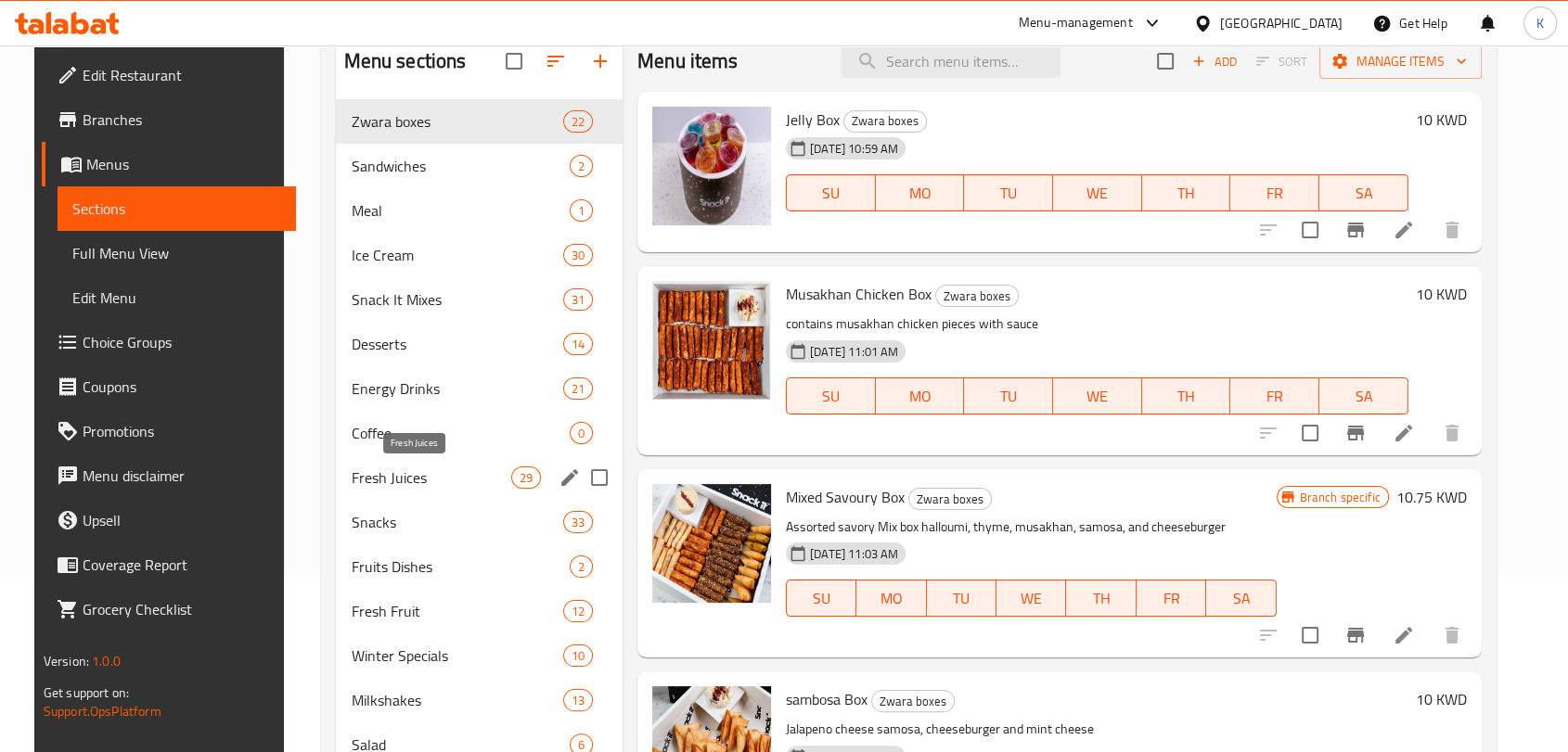
click at [398, 473] on span "Fresh Juices" at bounding box center [430, 477] width 160 height 22
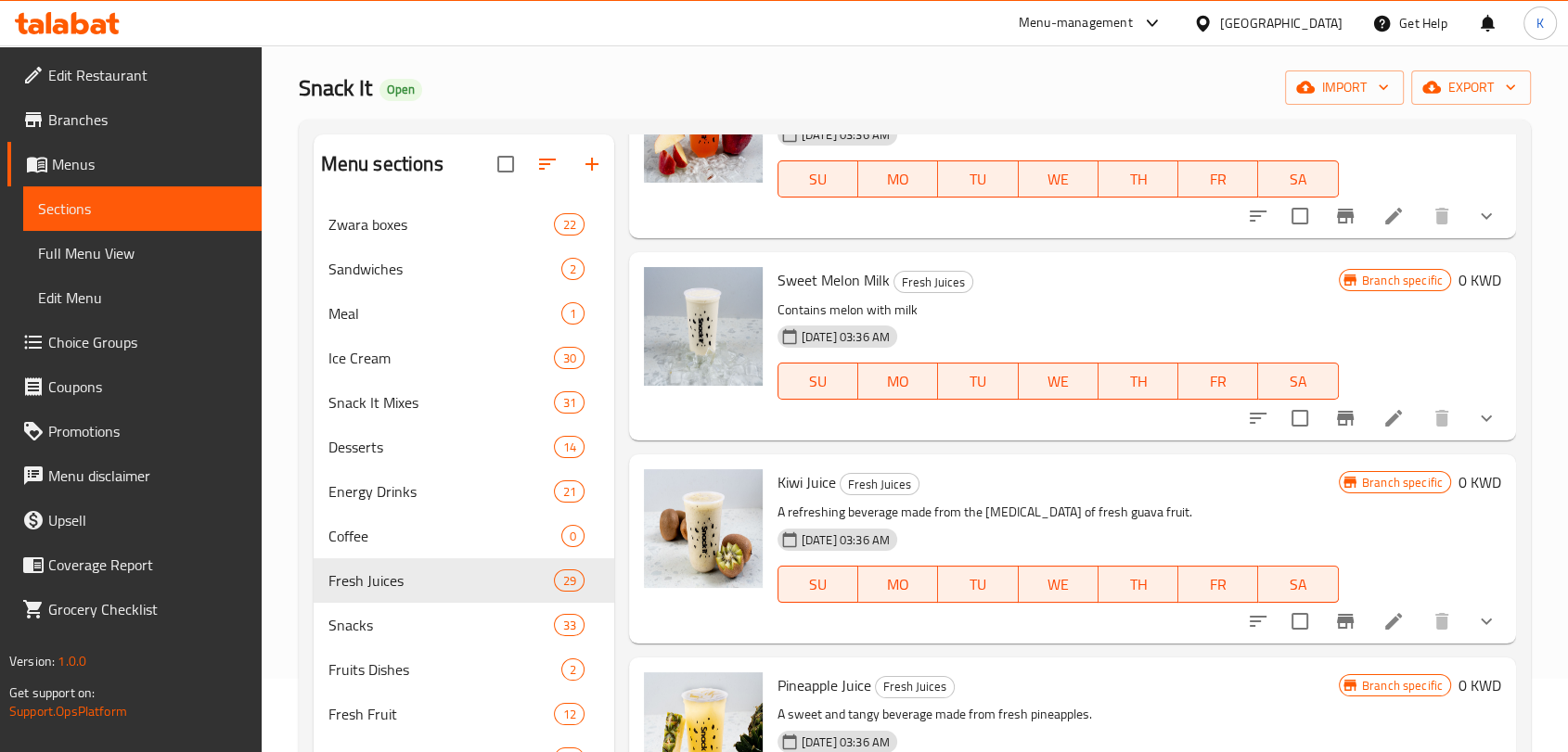
scroll to position [1854, 0]
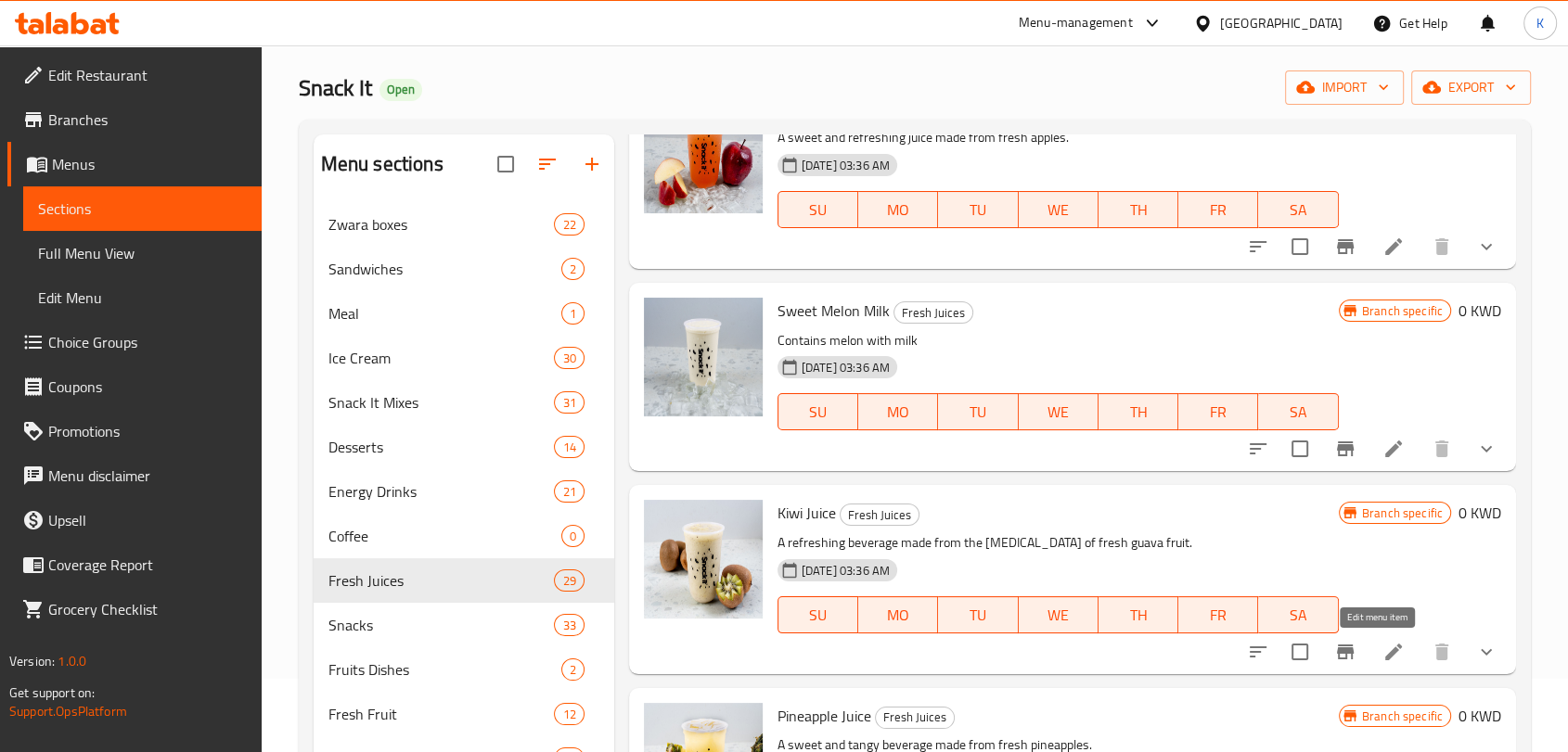
click at [1385, 655] on icon at bounding box center [1393, 651] width 17 height 17
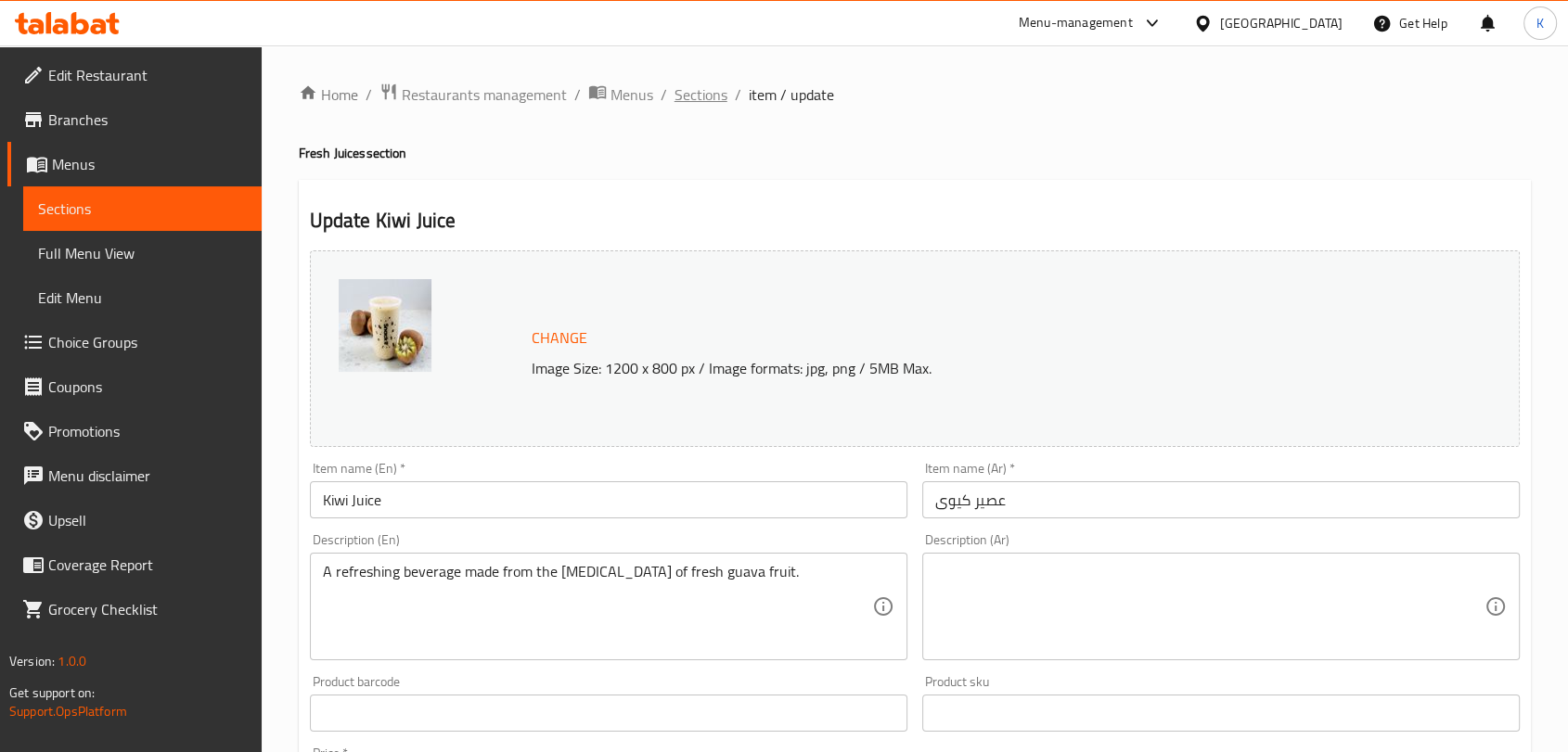
click at [705, 90] on span "Sections" at bounding box center [701, 94] width 53 height 22
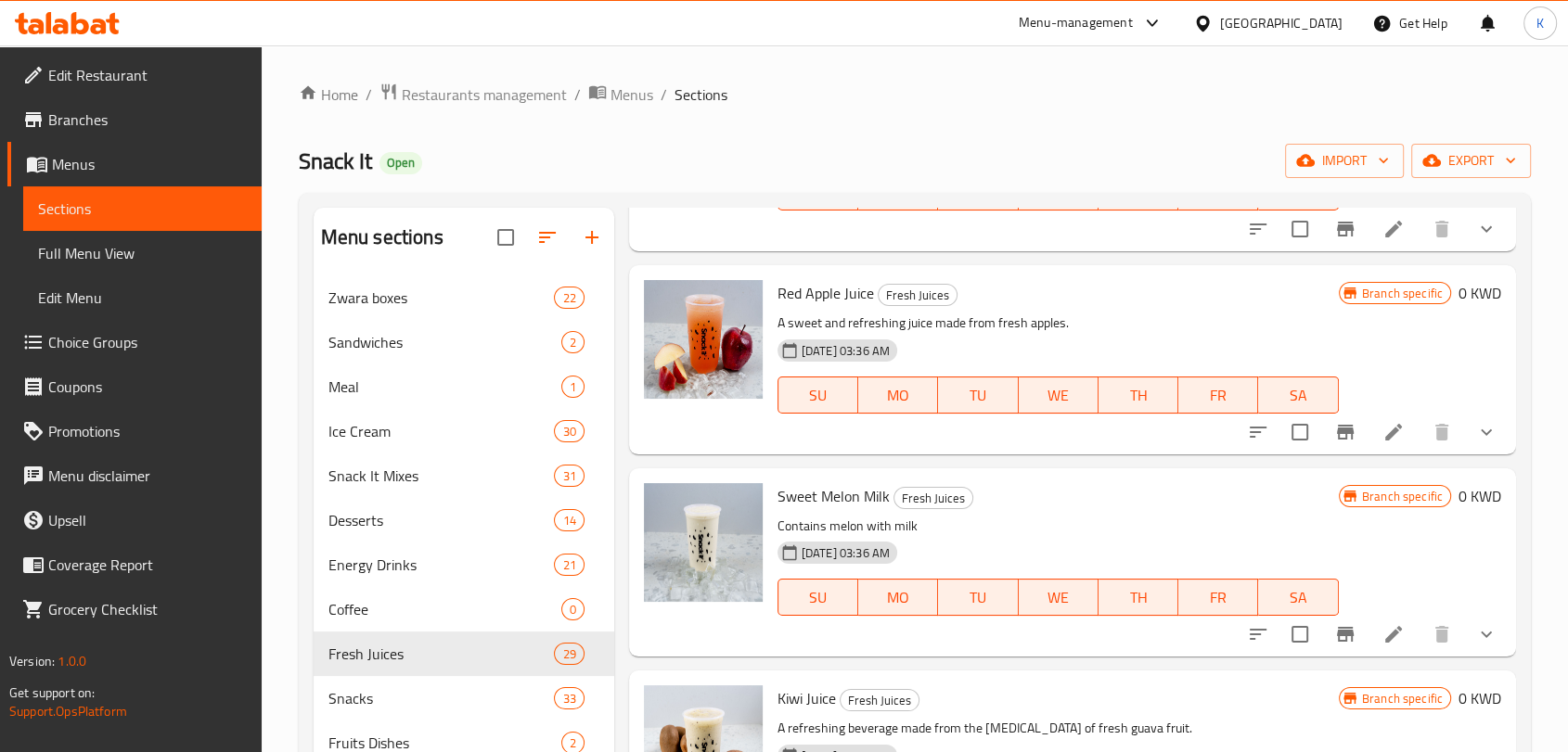
scroll to position [1738, 0]
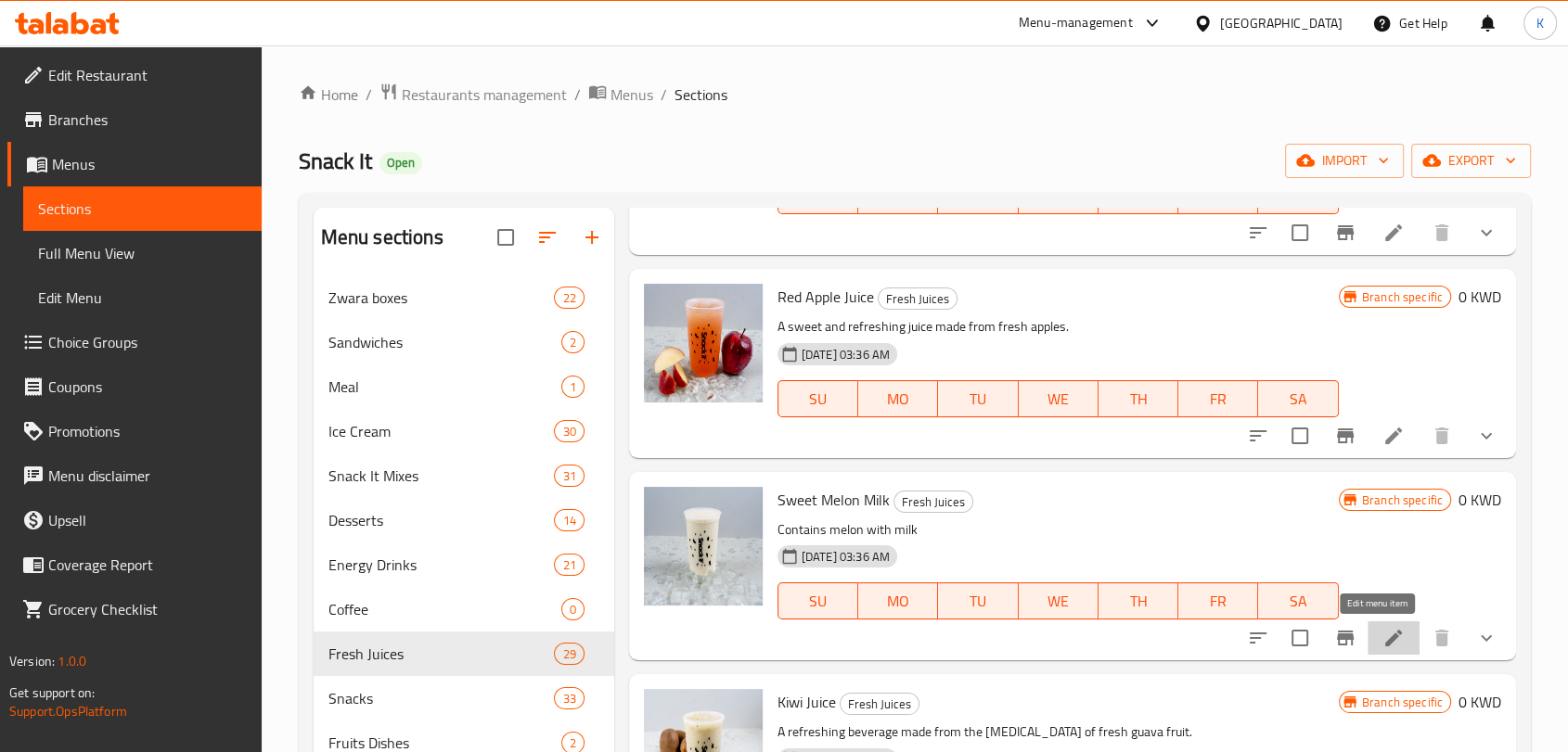
click at [1385, 633] on icon at bounding box center [1393, 637] width 17 height 17
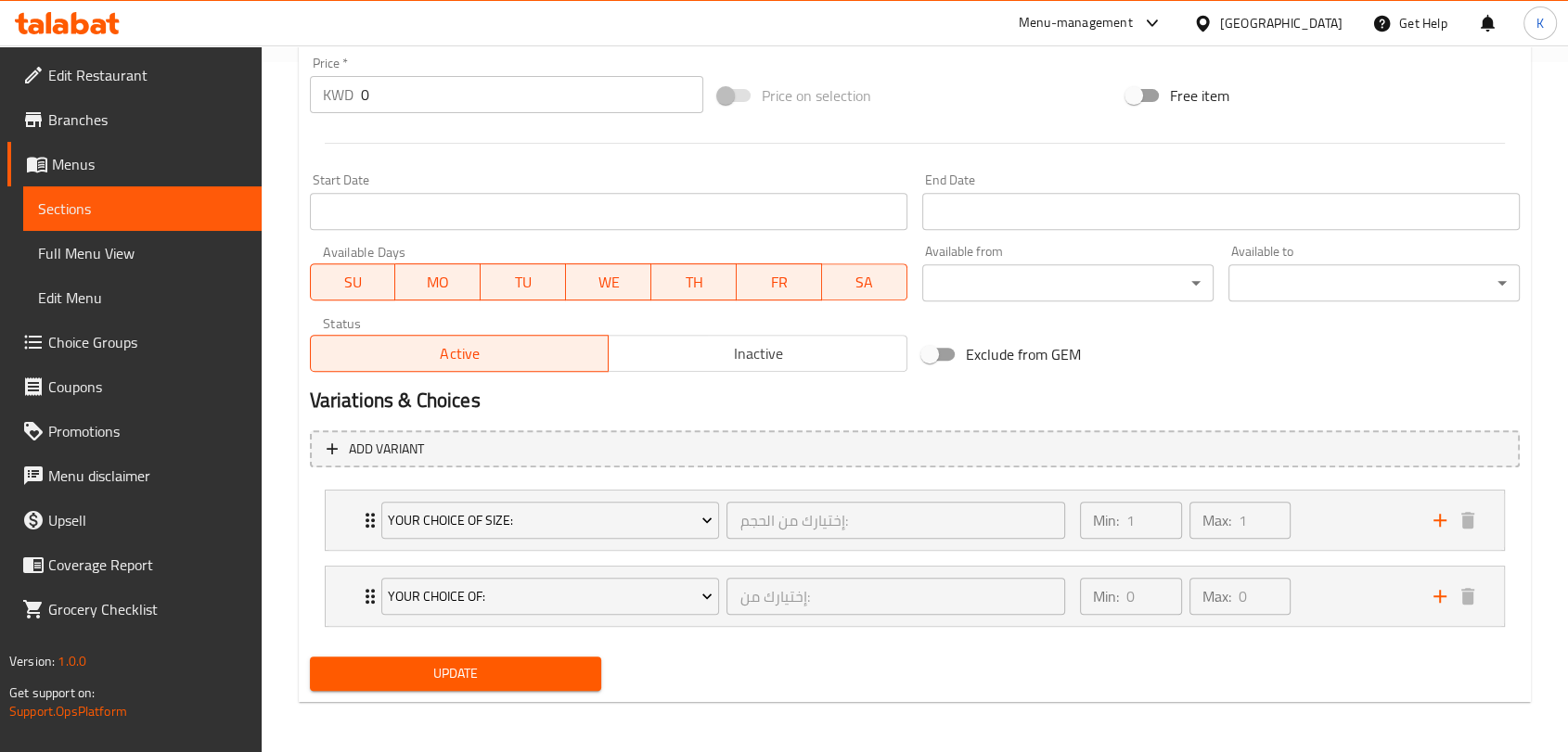
scroll to position [691, 0]
click at [1309, 518] on div "Min: 1 ​ Max: 1 ​" at bounding box center [1245, 519] width 353 height 59
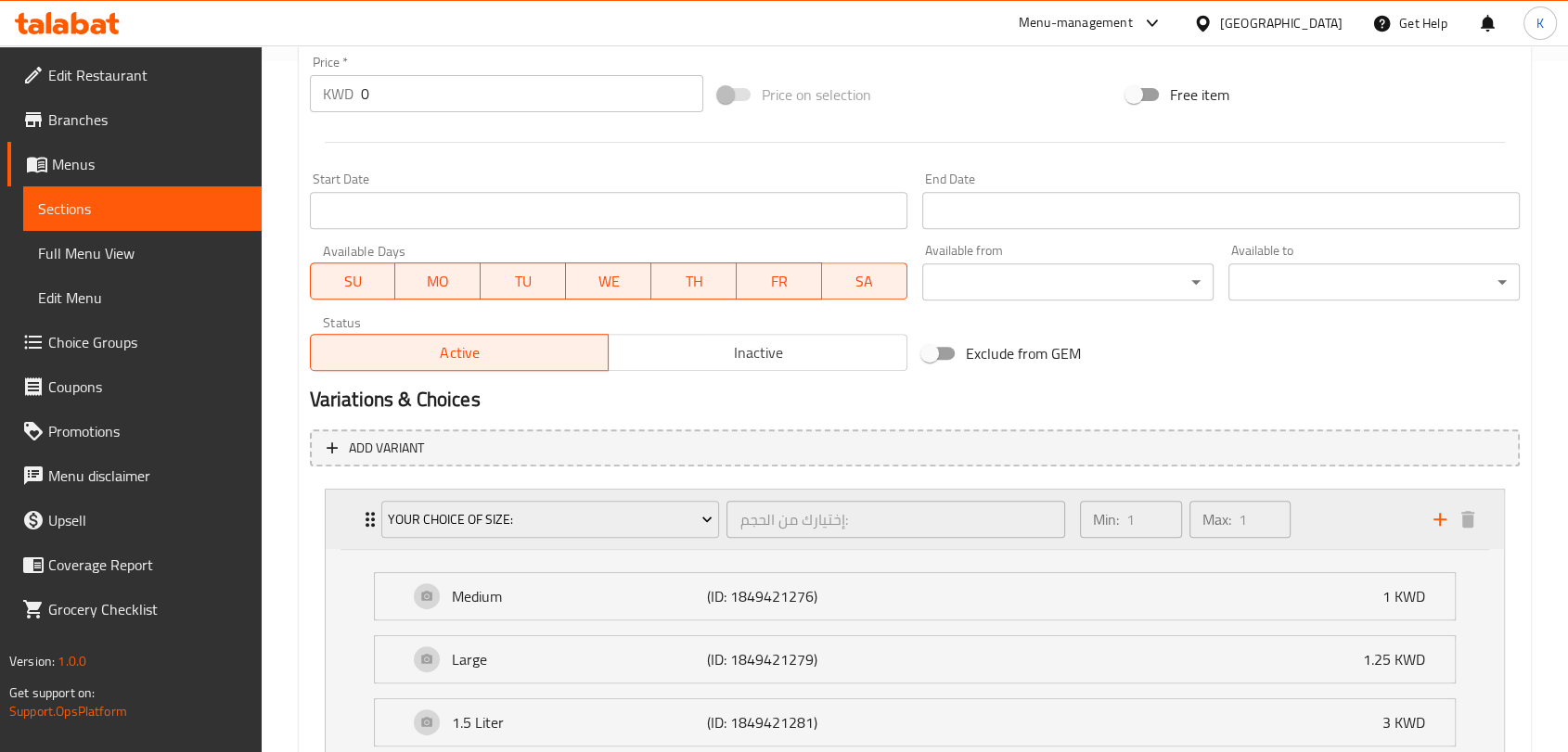
click at [1313, 518] on div "Min: 1 ​ Max: 1 ​" at bounding box center [1245, 519] width 353 height 59
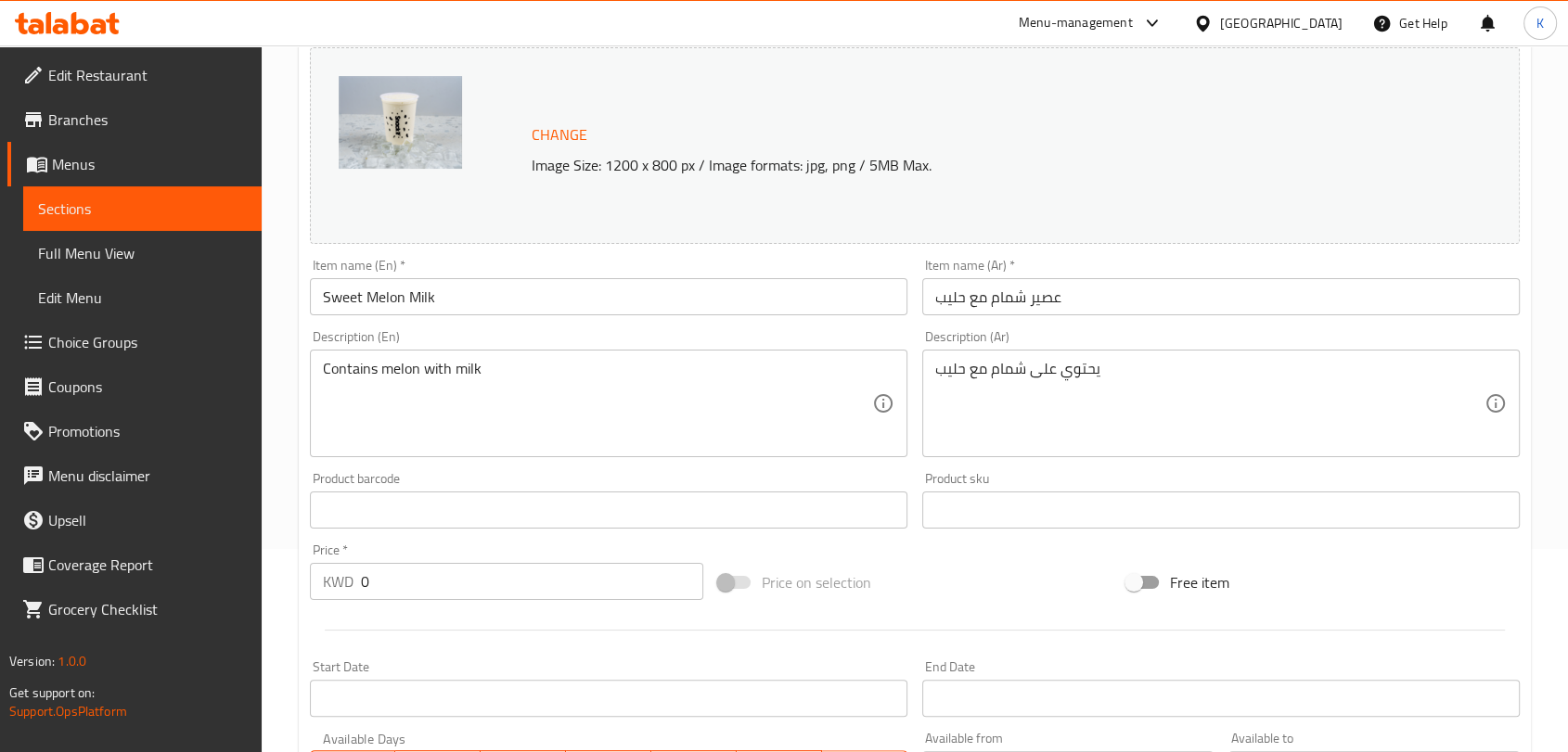
scroll to position [200, 0]
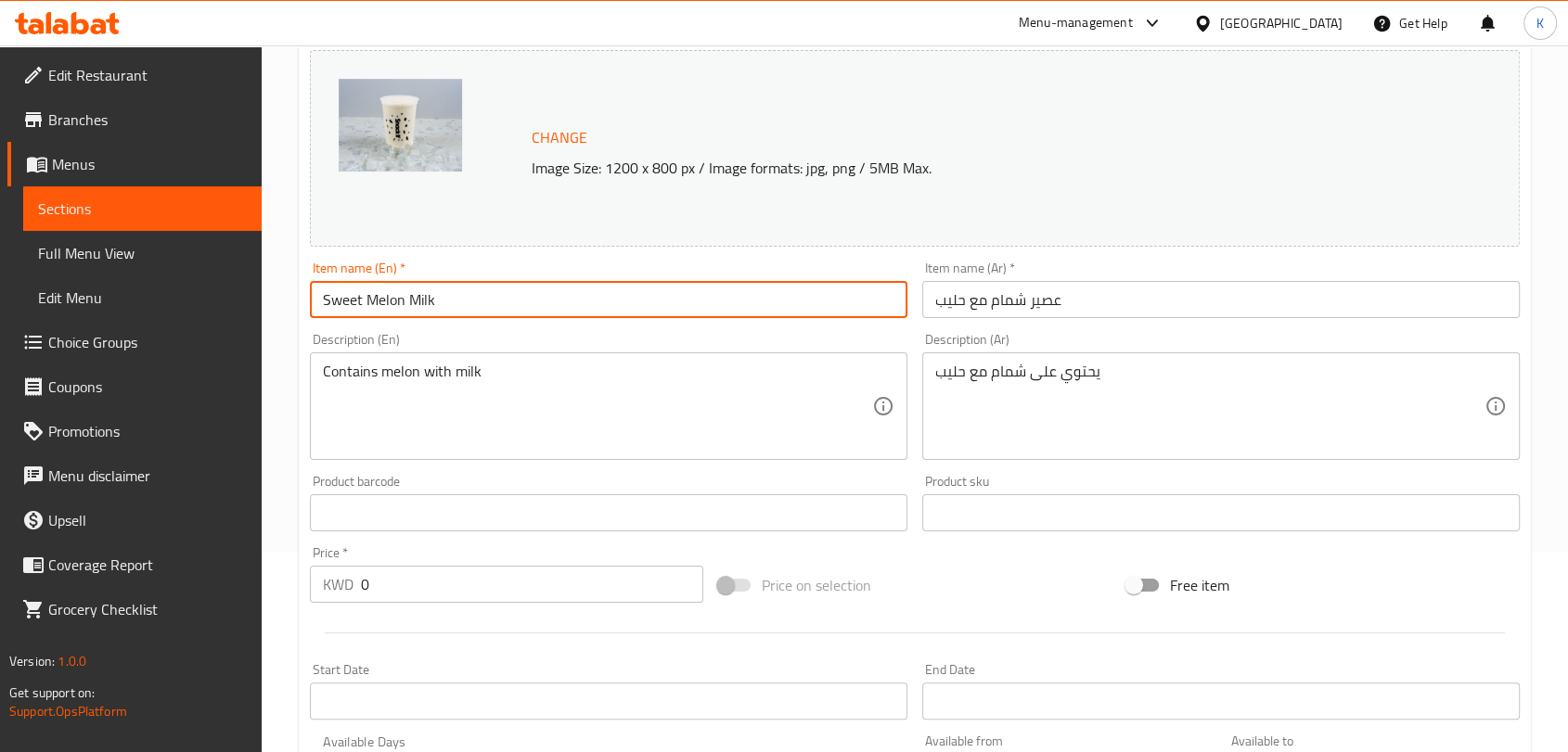
drag, startPoint x: 628, startPoint y: 295, endPoint x: 312, endPoint y: 306, distance: 316.2
click at [312, 306] on input "Sweet Melon Milk" at bounding box center [608, 300] width 598 height 37
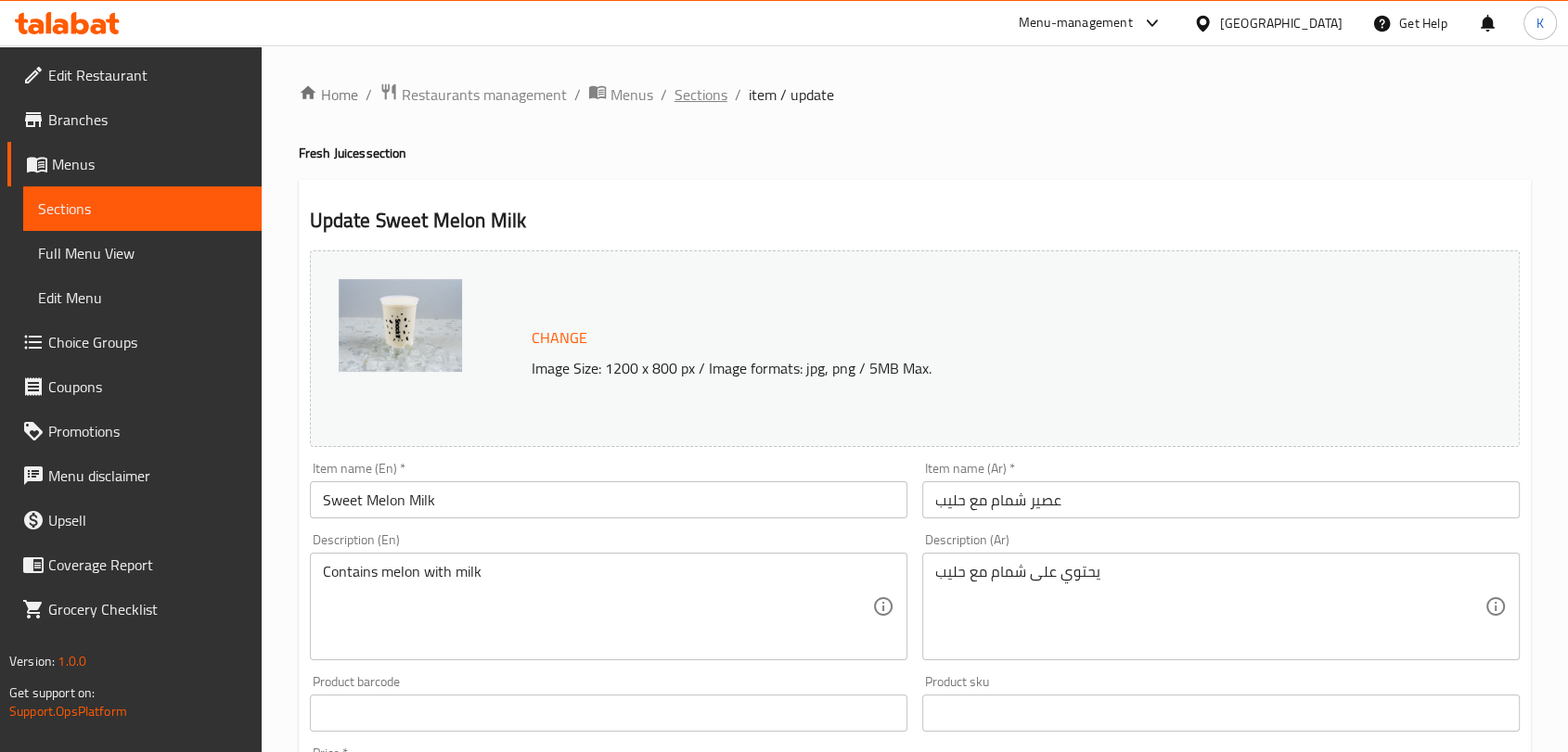
click at [698, 95] on span "Sections" at bounding box center [701, 94] width 53 height 22
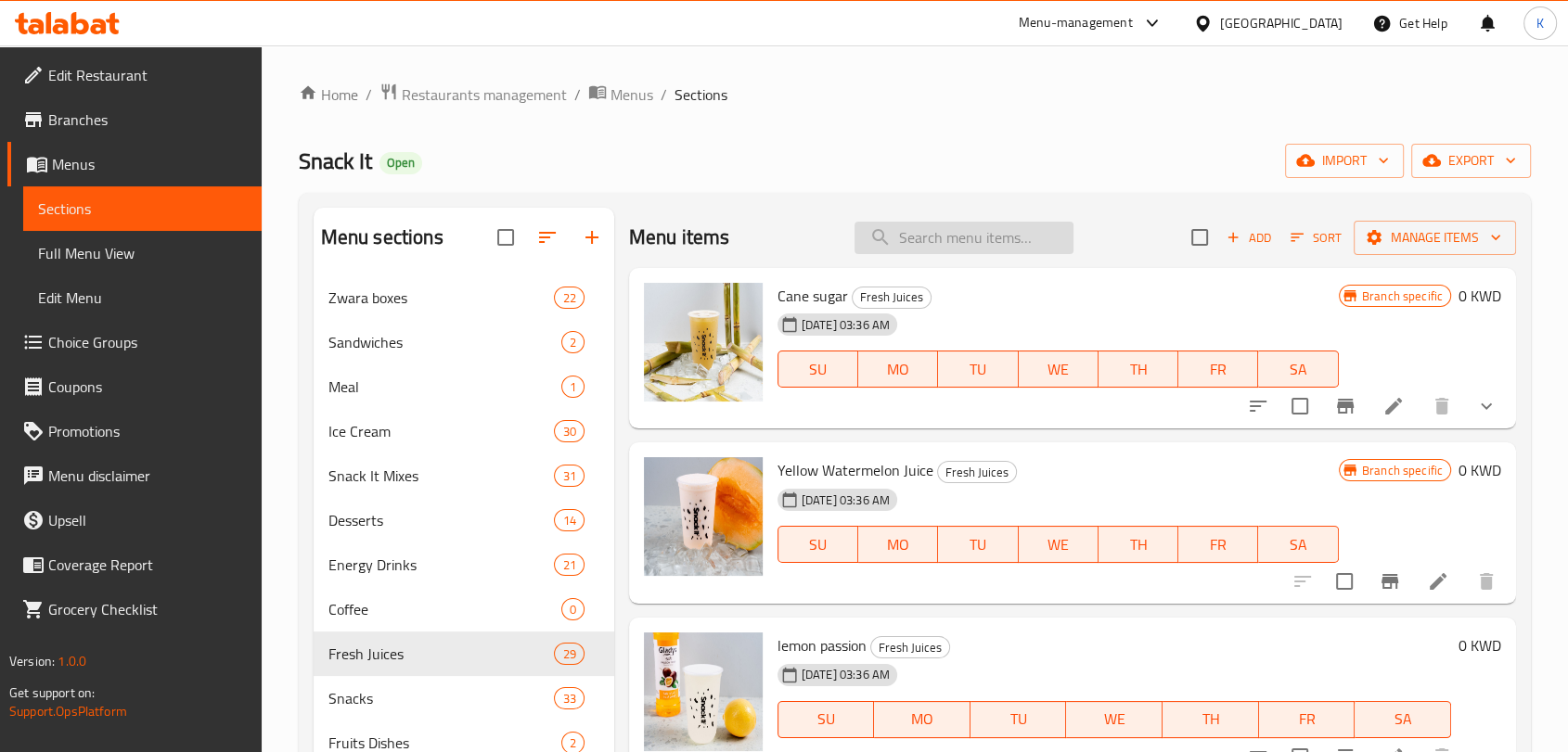
drag, startPoint x: 941, startPoint y: 237, endPoint x: 923, endPoint y: 237, distance: 18.0
click at [923, 237] on input "search" at bounding box center [964, 237] width 219 height 32
paste input "Sweet Melon Milk"
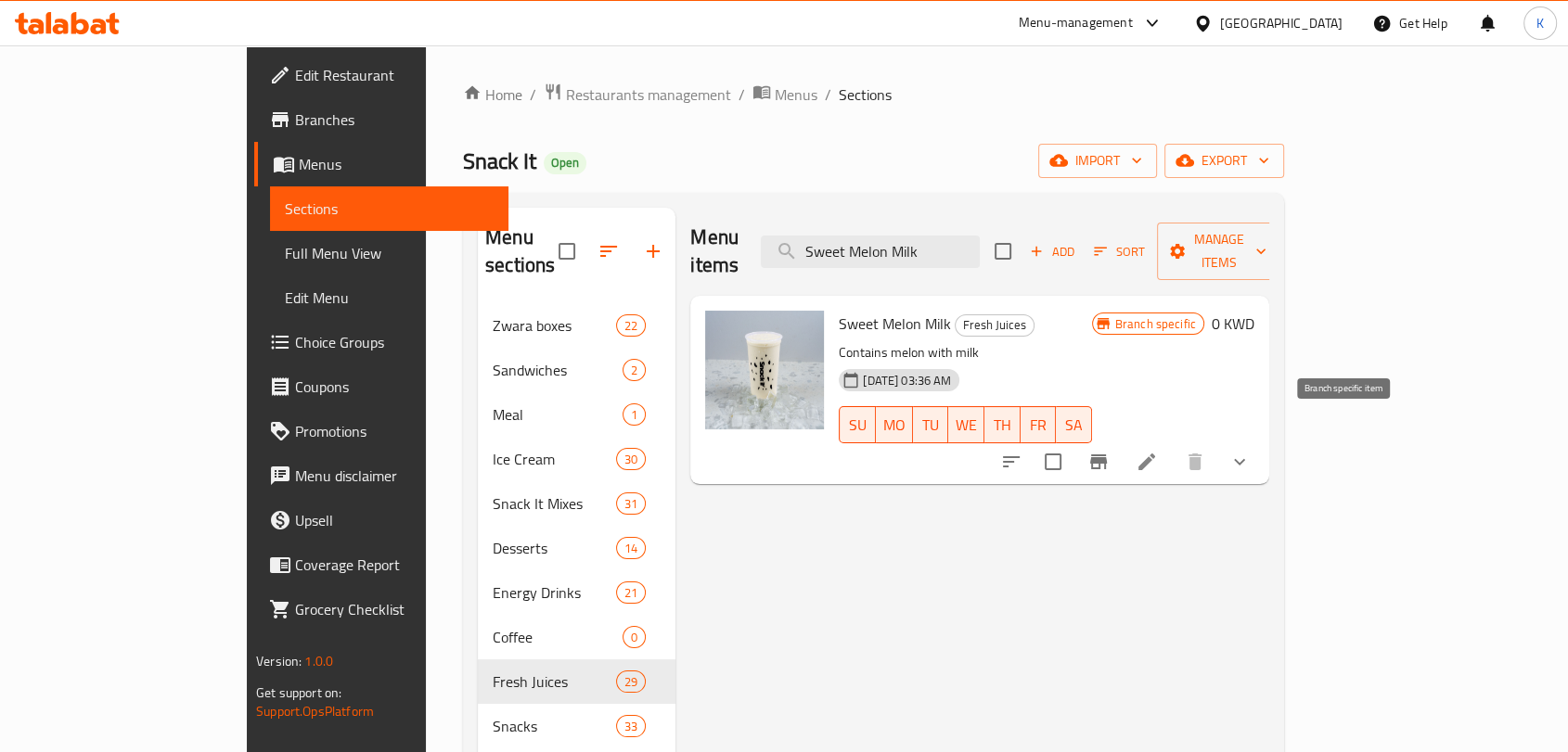
type input "Sweet Melon Milk"
click at [1110, 450] on icon "Branch-specific-item" at bounding box center [1098, 461] width 22 height 22
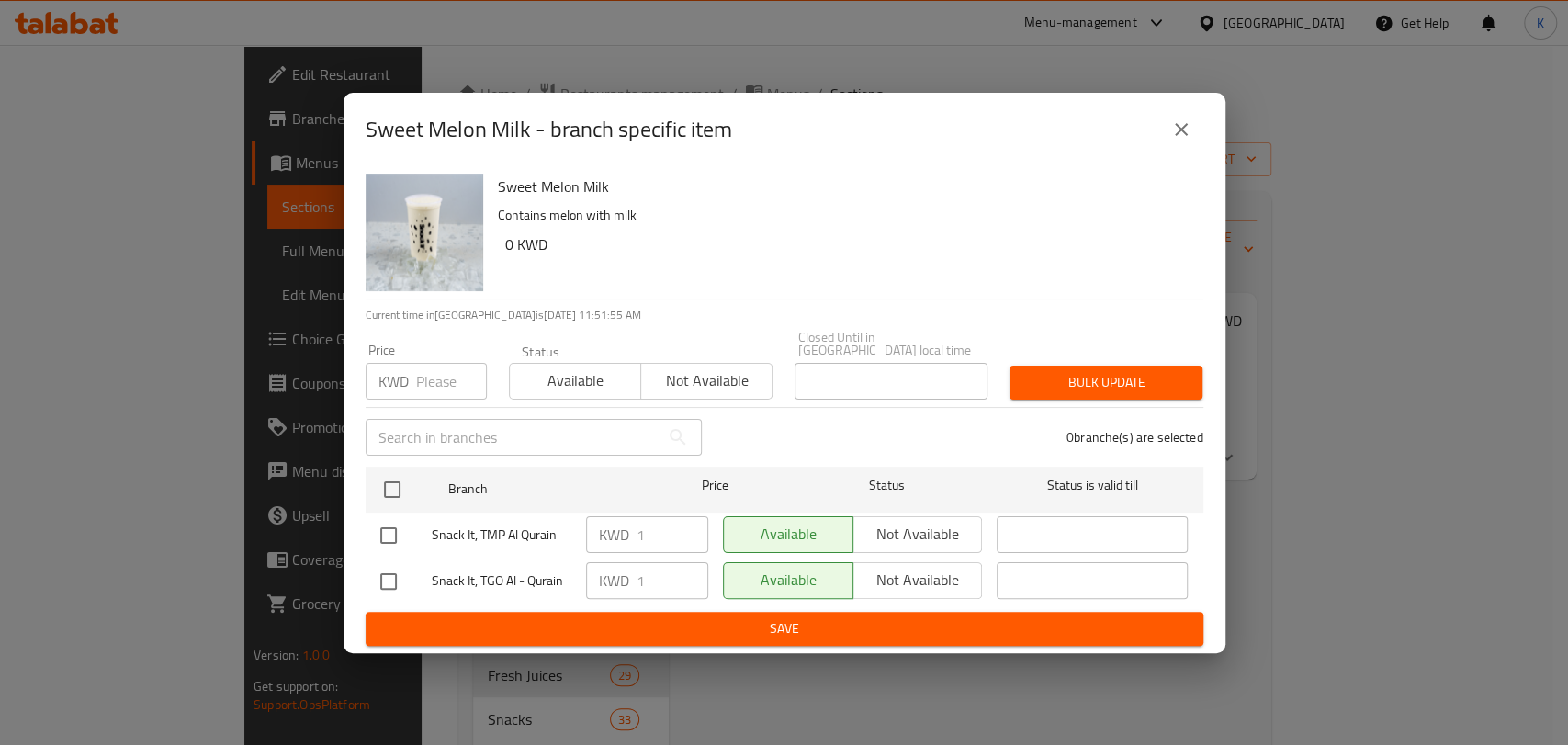
click at [633, 527] on div "KWD 1 ​" at bounding box center [647, 535] width 122 height 37
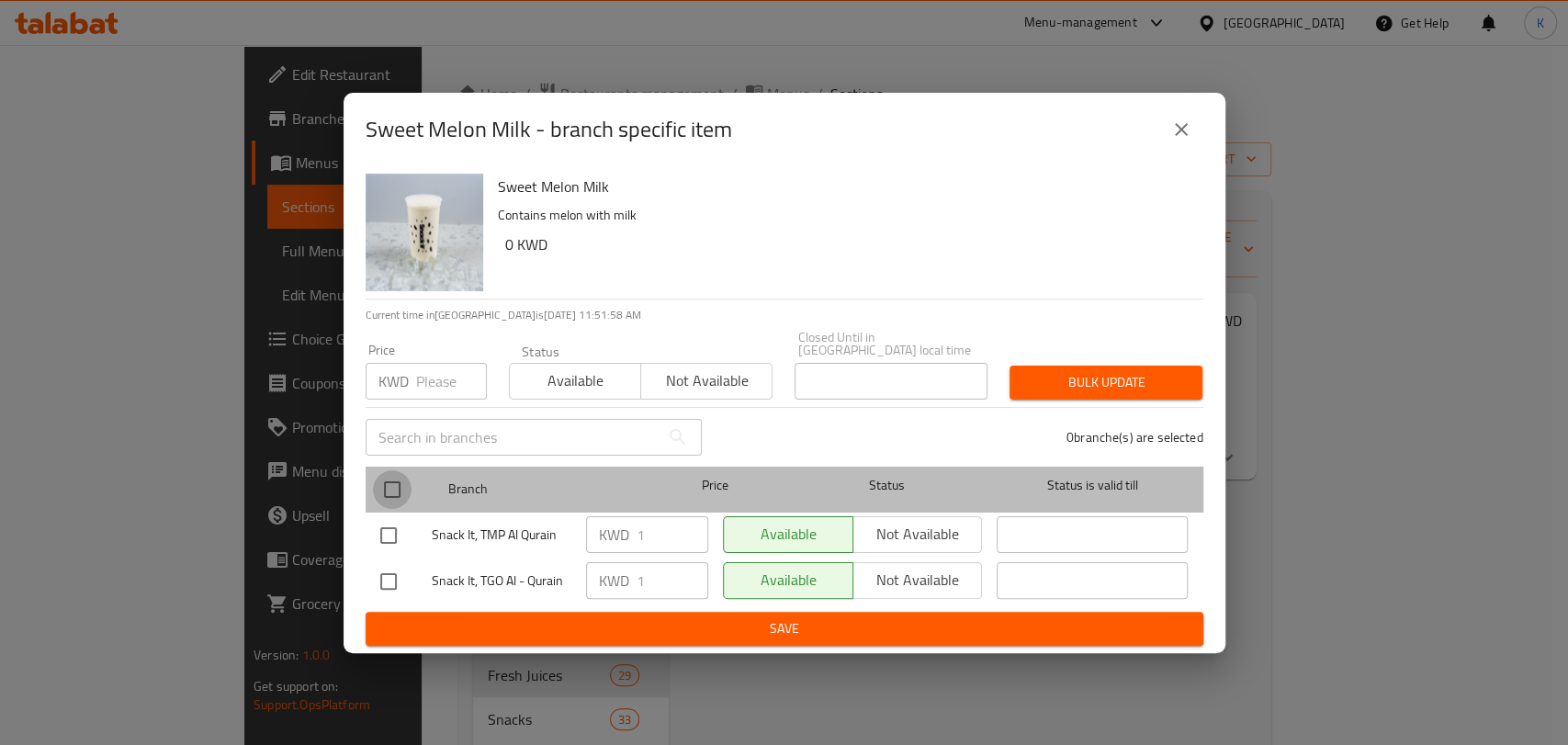
click at [391, 487] on input "checkbox" at bounding box center [392, 490] width 39 height 39
checkbox input "true"
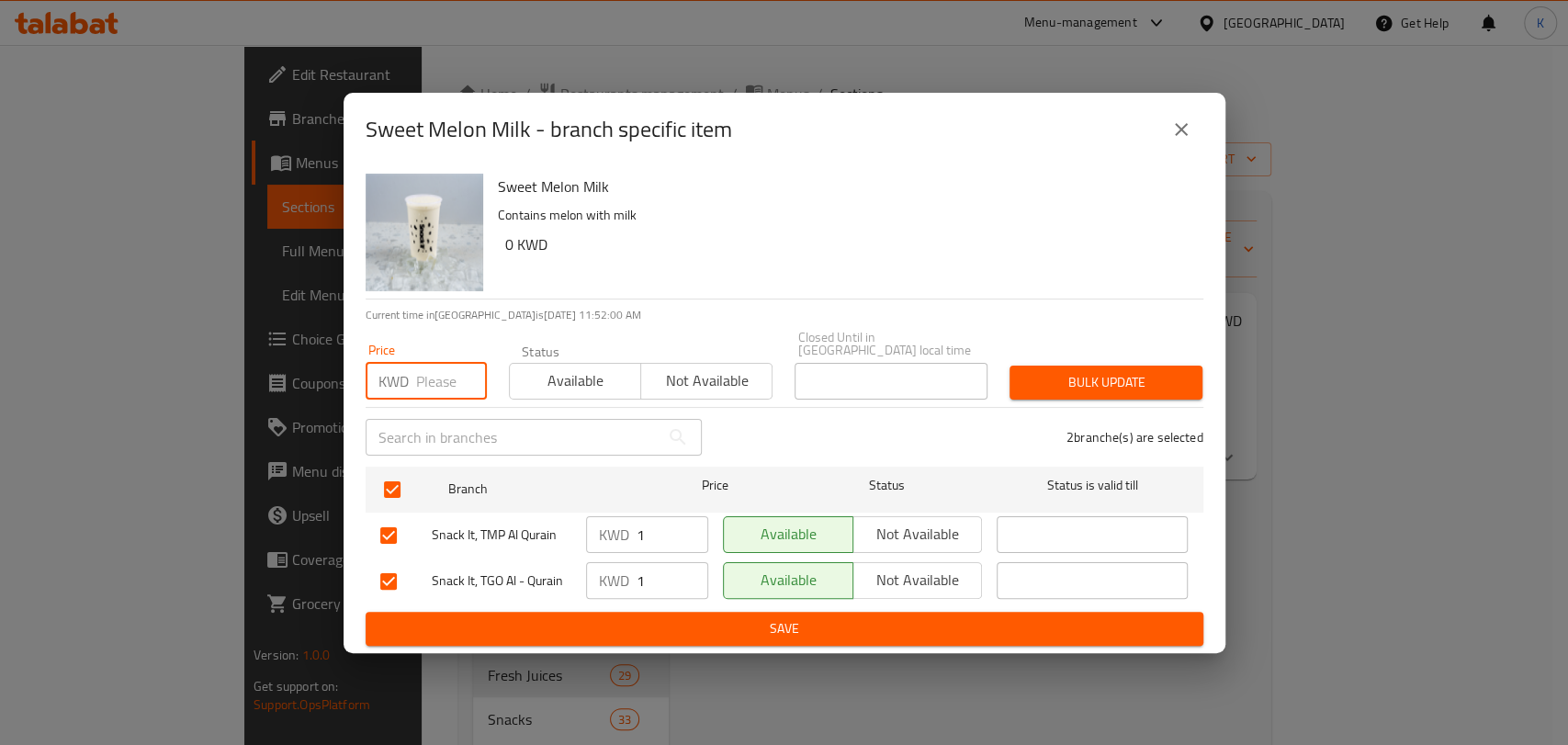
click at [446, 389] on input "number" at bounding box center [451, 381] width 70 height 37
type input "0"
click at [1159, 380] on span "Bulk update" at bounding box center [1106, 383] width 164 height 23
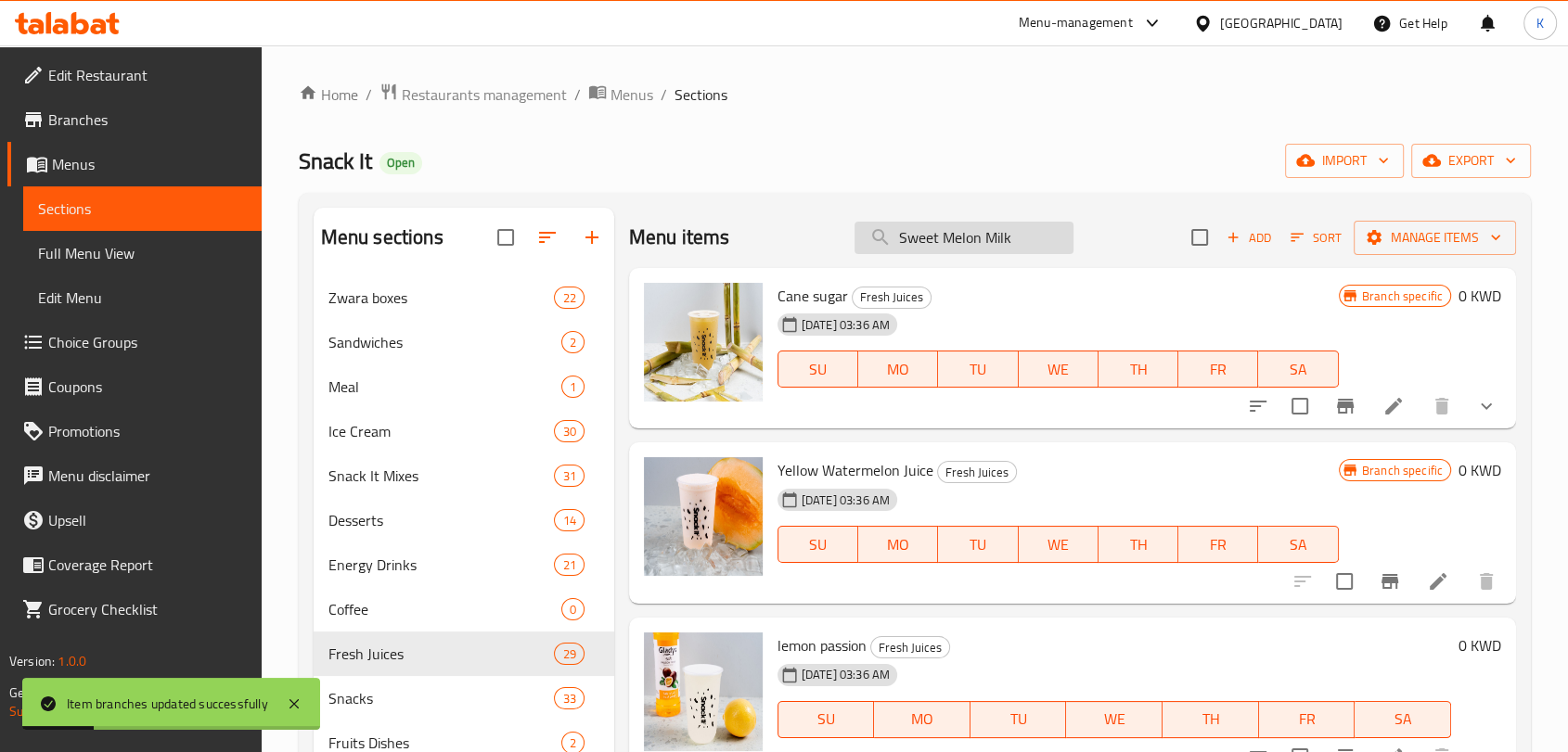
click at [972, 246] on input "Sweet Melon Milk" at bounding box center [964, 237] width 219 height 32
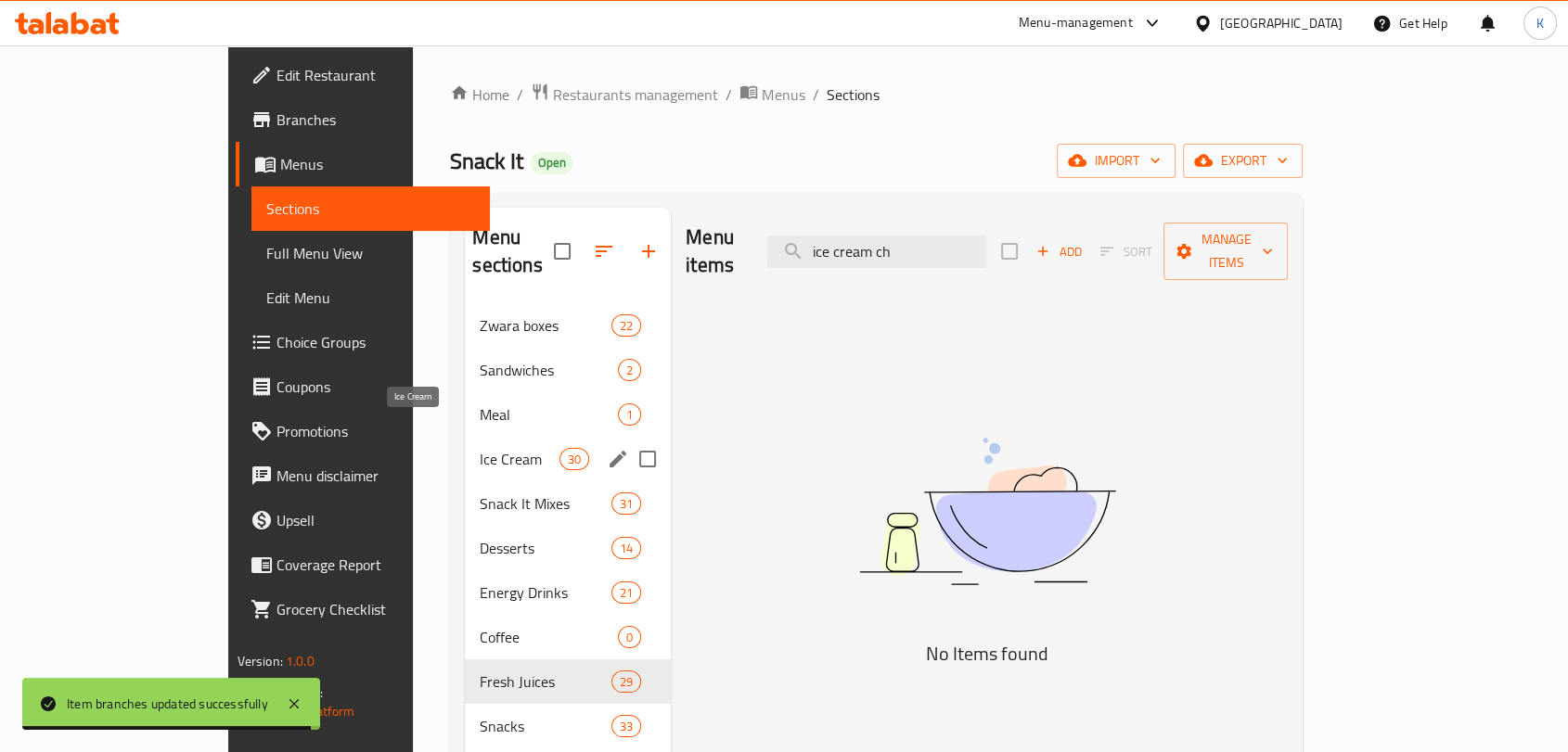
type input "ice cream ch"
click at [480, 448] on span "Ice Cream" at bounding box center [519, 458] width 79 height 22
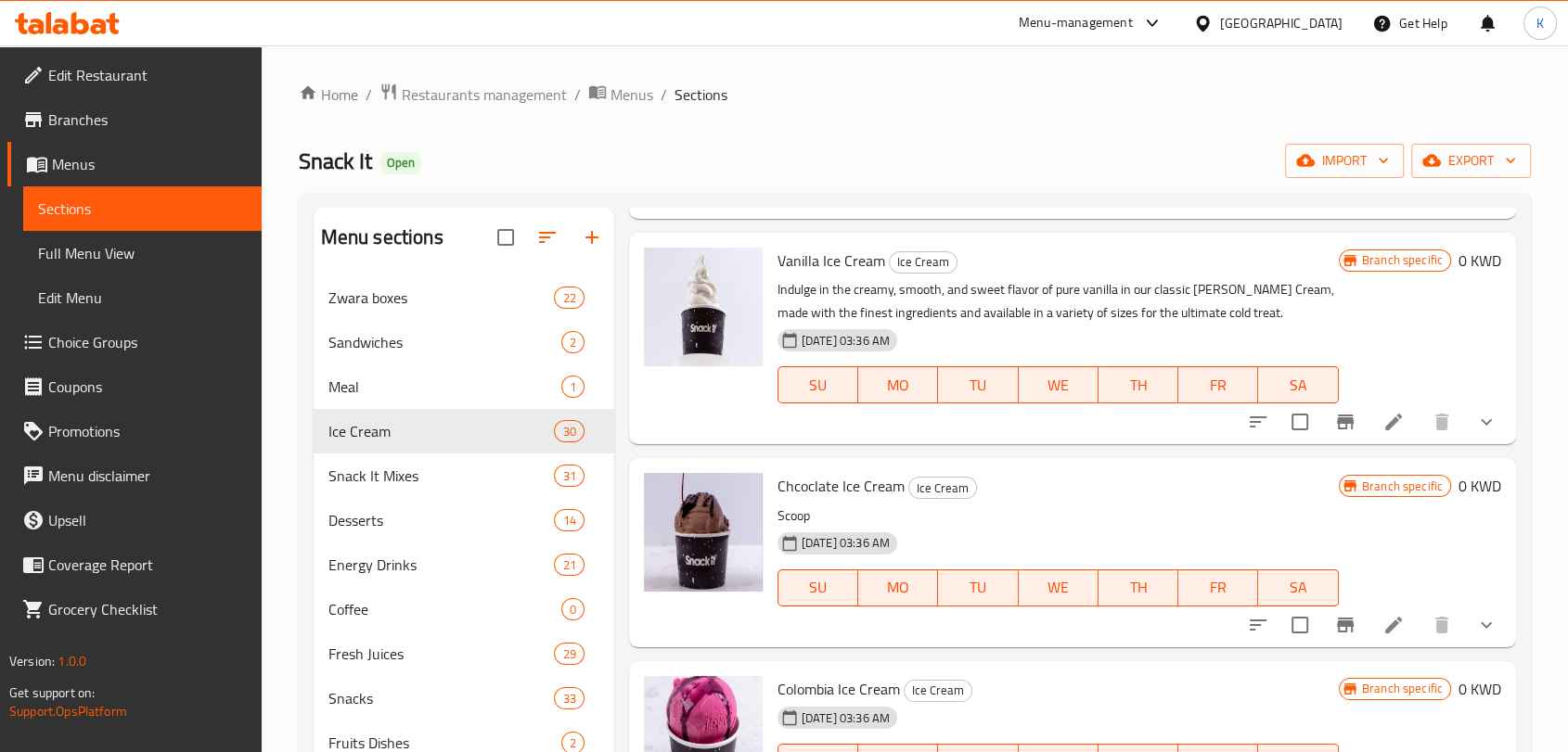
scroll to position [3024, 0]
click at [1367, 622] on li at bounding box center [1393, 624] width 52 height 33
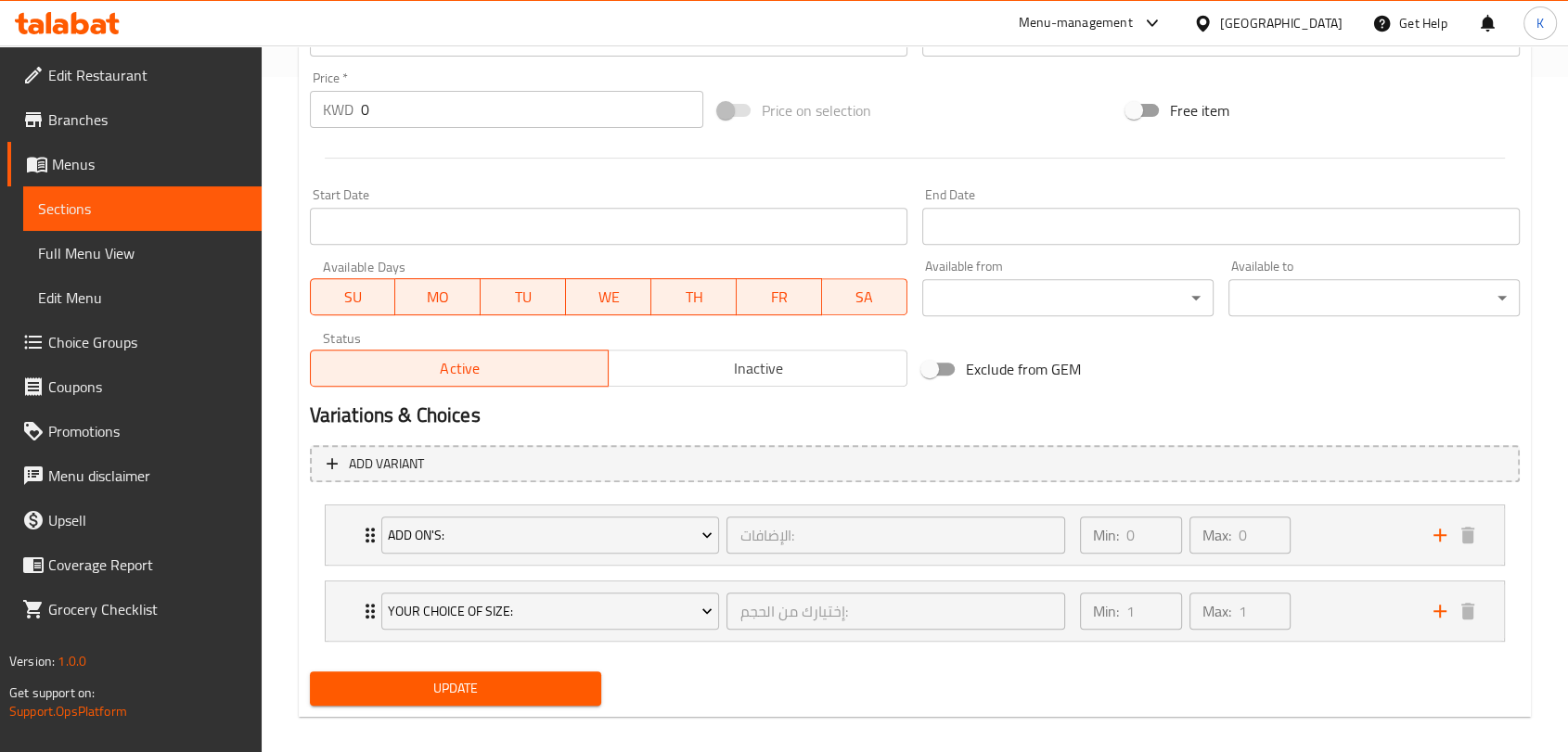
scroll to position [681, 0]
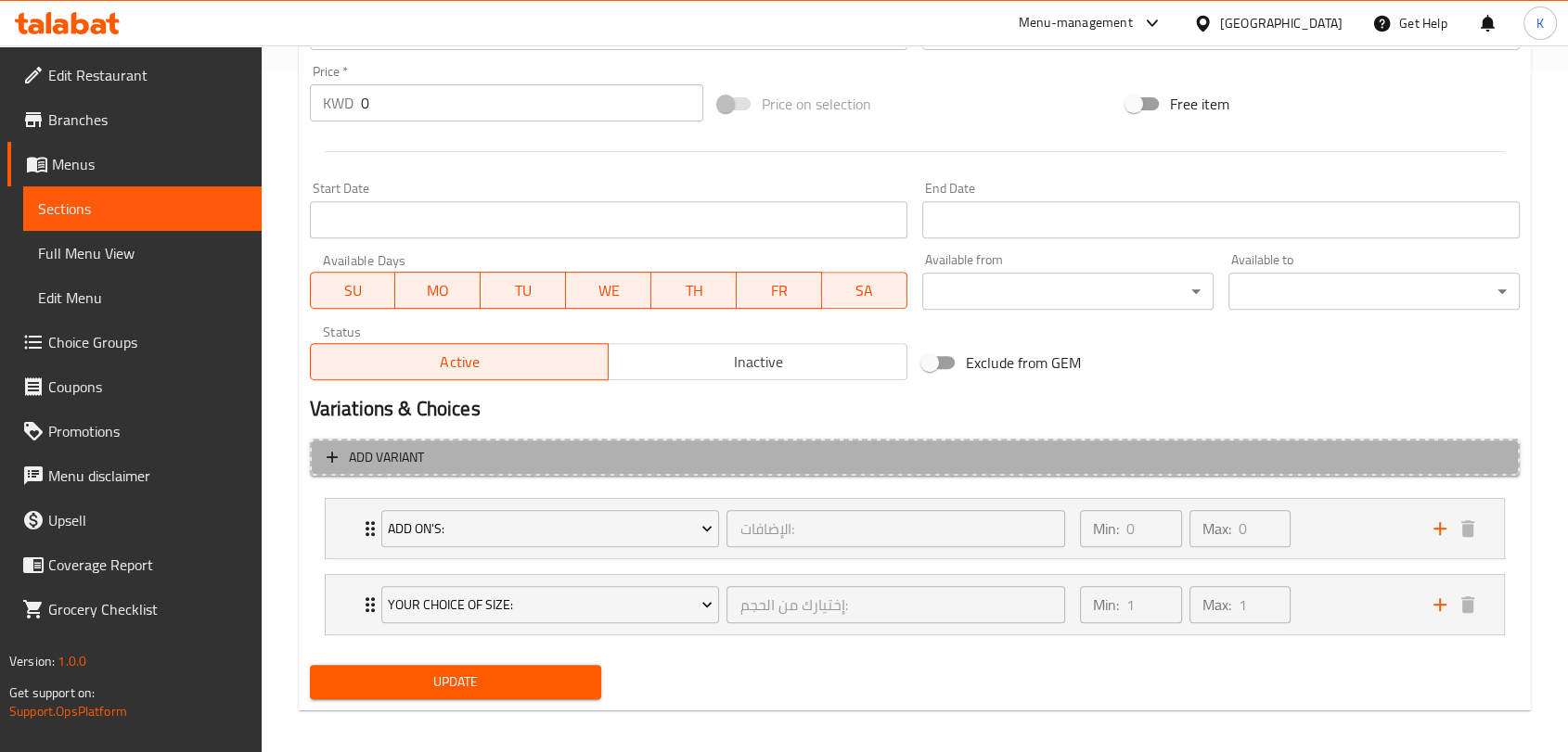
click at [657, 451] on span "Add variant" at bounding box center [914, 457] width 1176 height 23
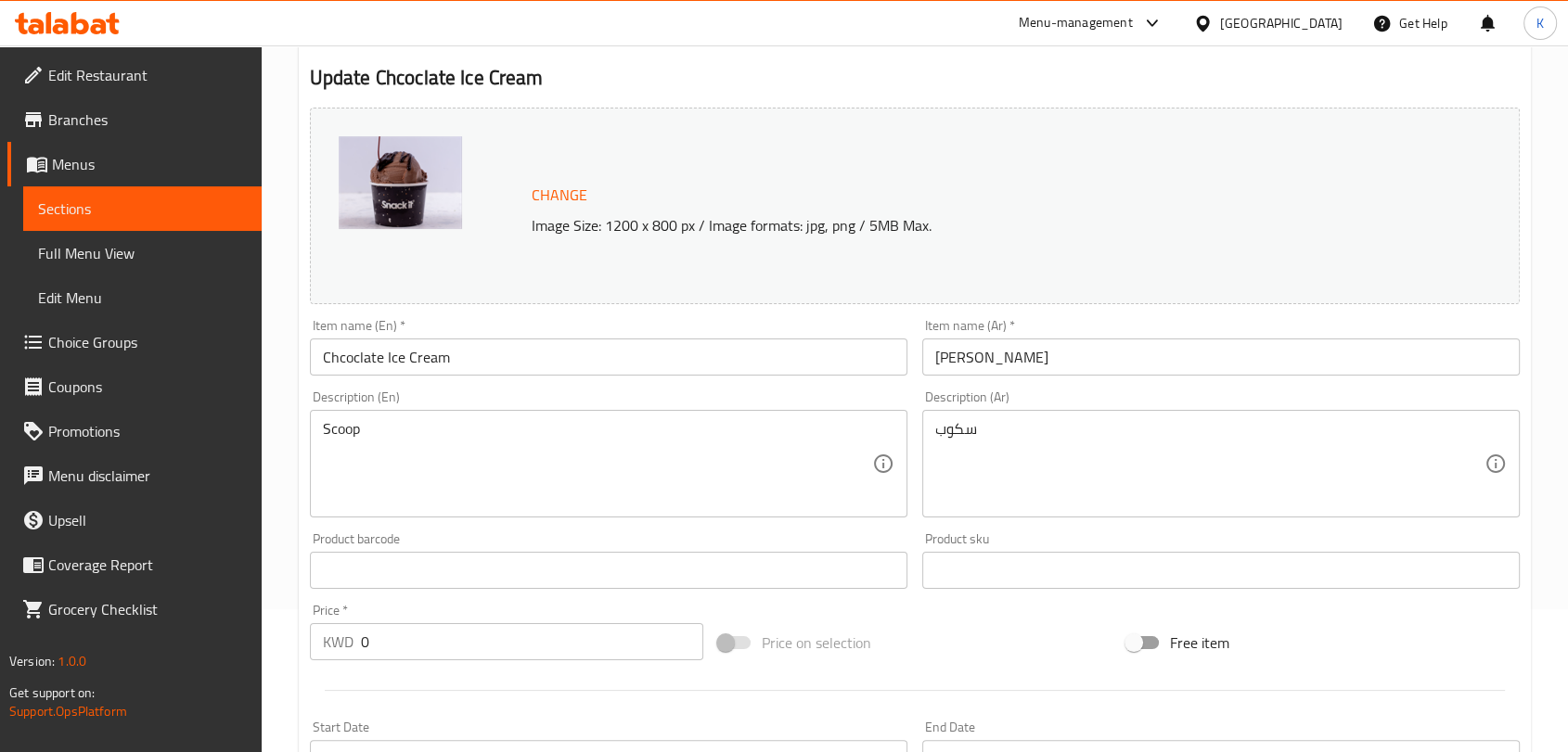
scroll to position [142, 0]
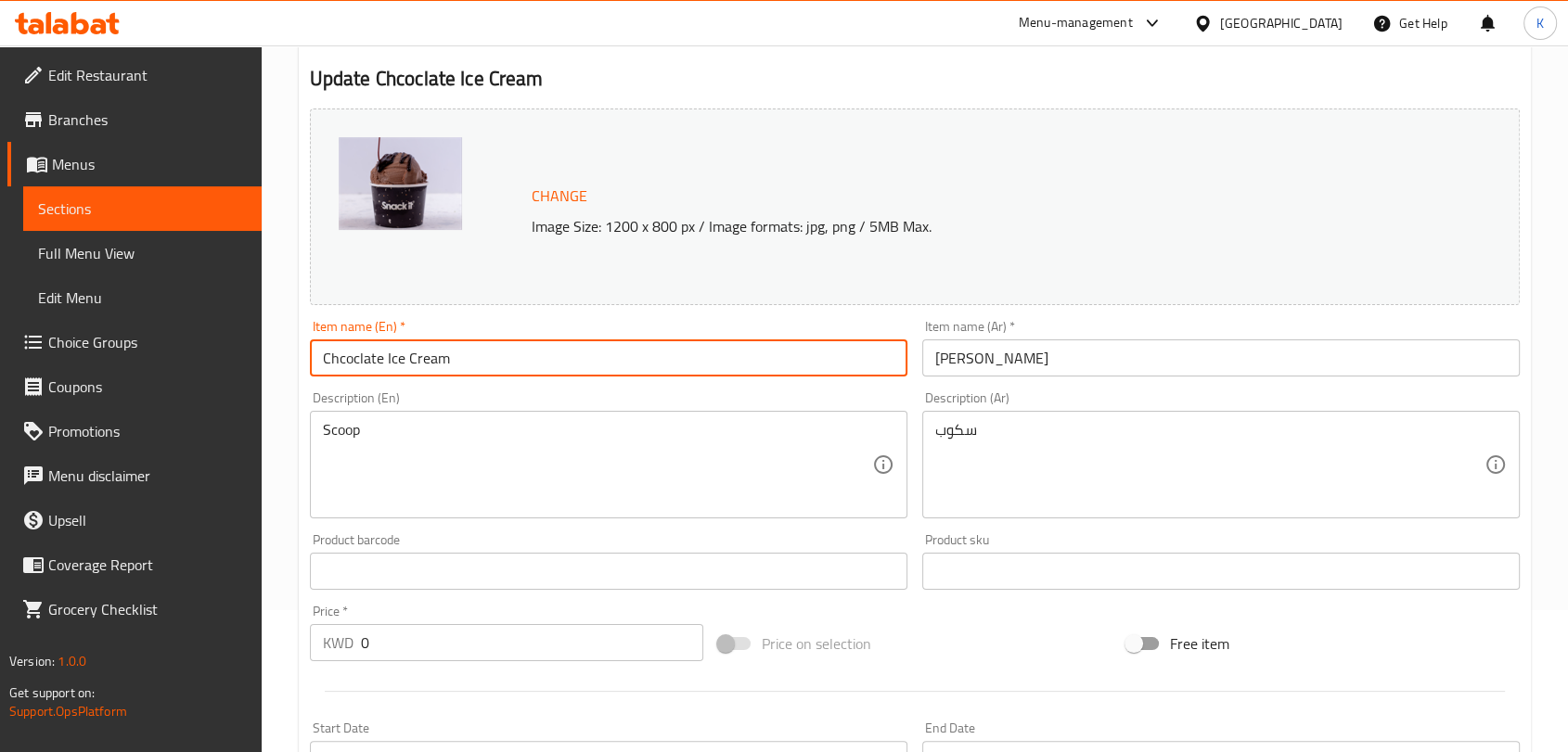
drag, startPoint x: 453, startPoint y: 350, endPoint x: 287, endPoint y: 358, distance: 166.2
click at [287, 358] on div "Home / Restaurants management / Menus / Sections / item / update Ice Cream sect…" at bounding box center [915, 619] width 1306 height 1431
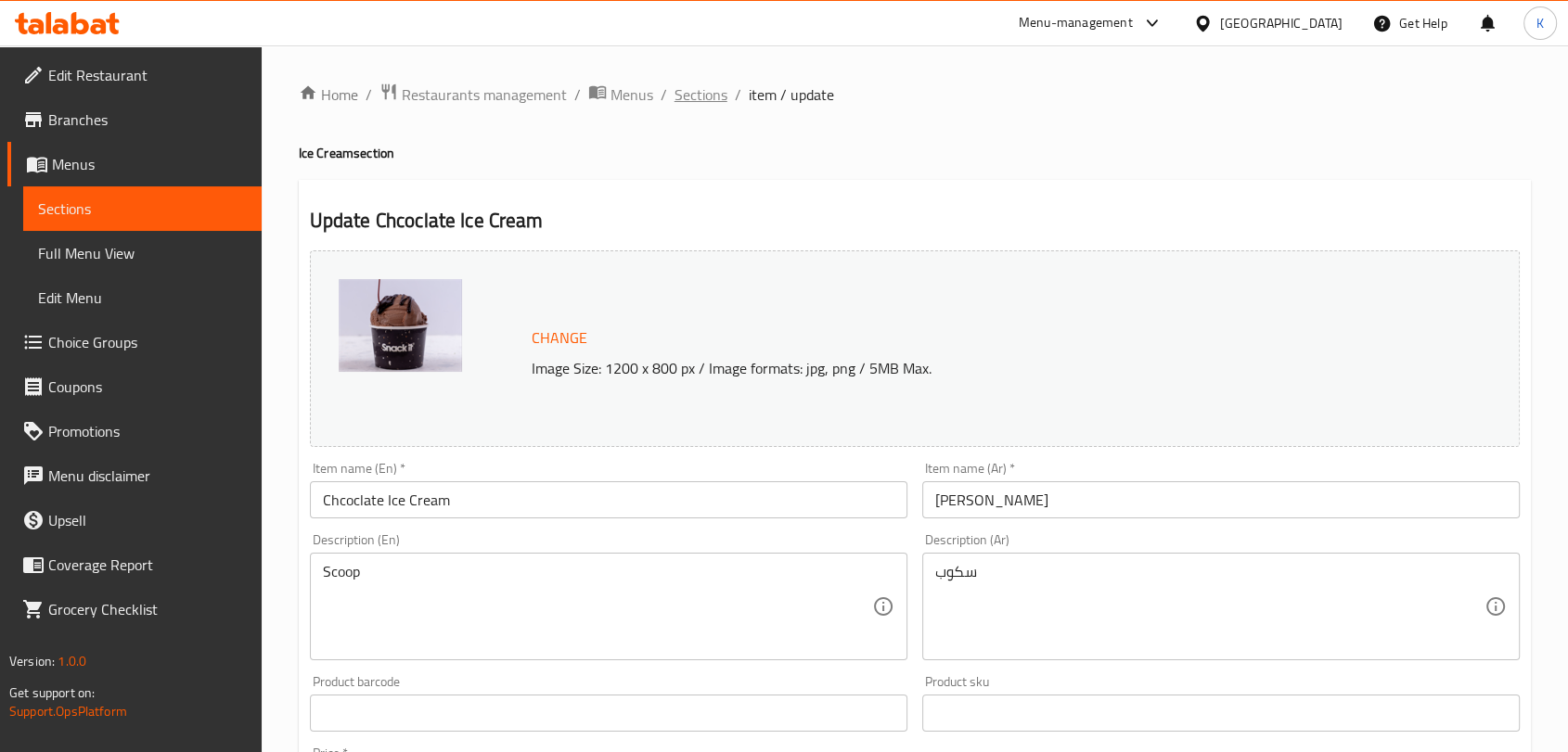
click at [703, 92] on span "Sections" at bounding box center [701, 94] width 53 height 22
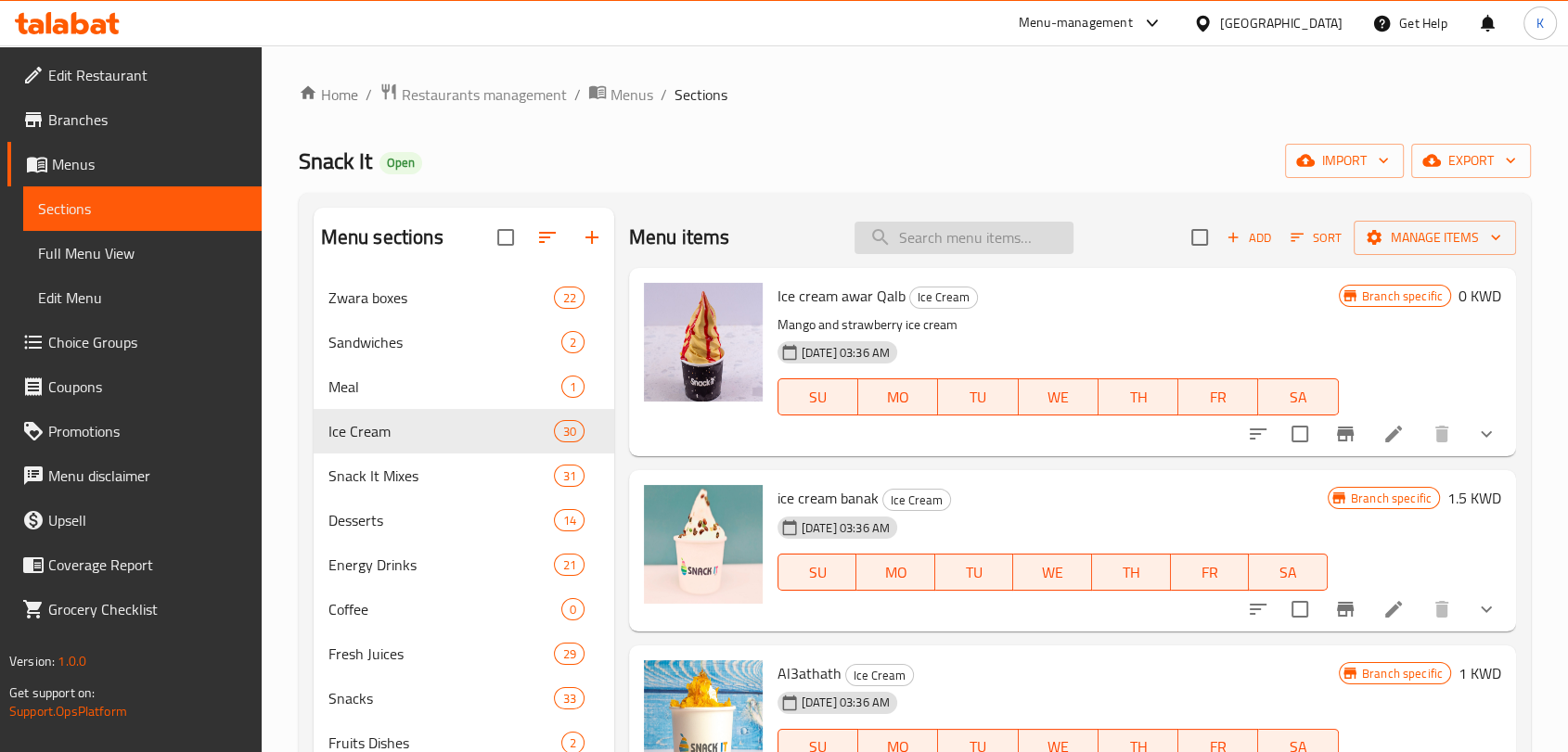
click at [935, 244] on input "search" at bounding box center [964, 237] width 219 height 32
paste input "Chcoclate Ice Cream"
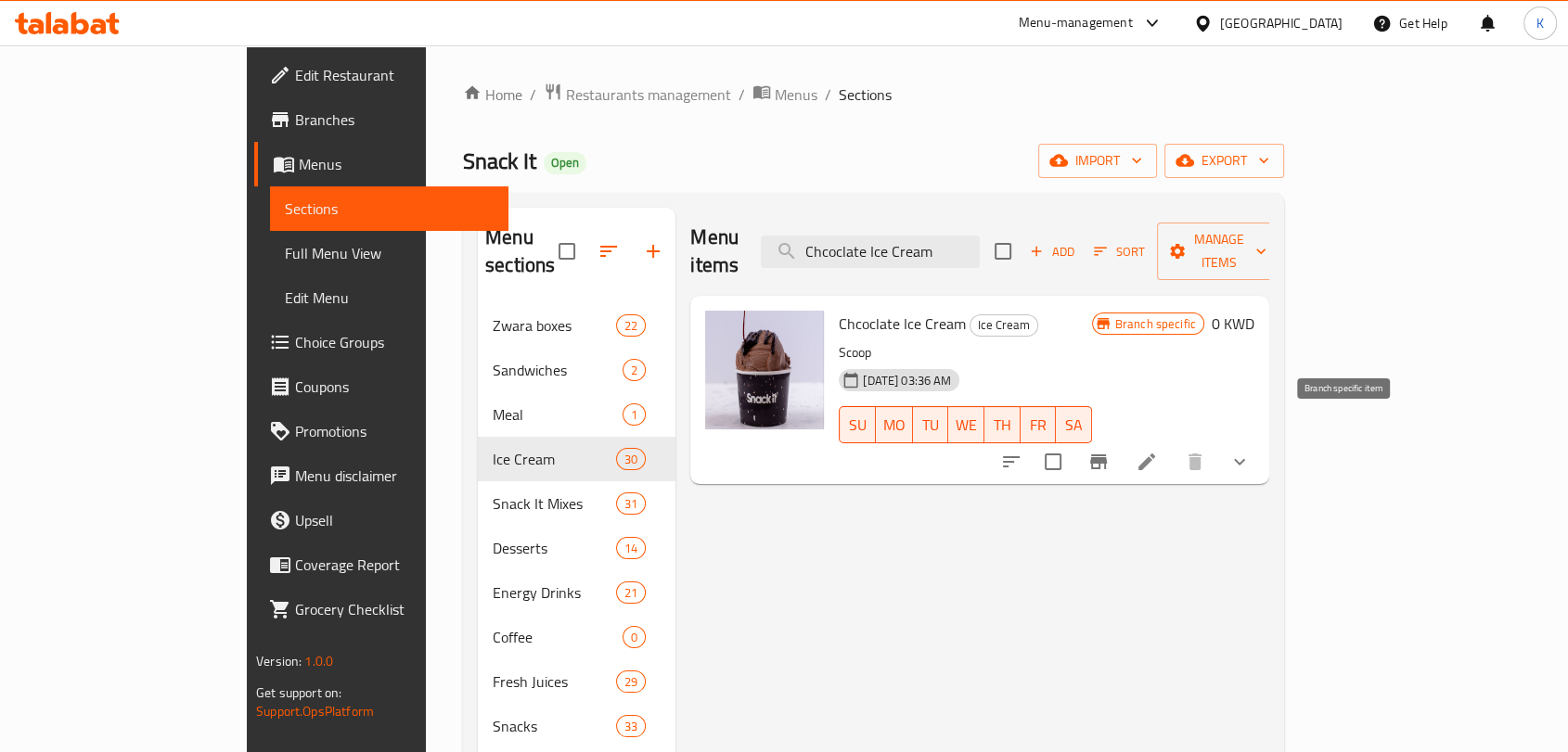
type input "Chcoclate Ice Cream"
click at [1107, 454] on icon "Branch-specific-item" at bounding box center [1098, 461] width 17 height 15
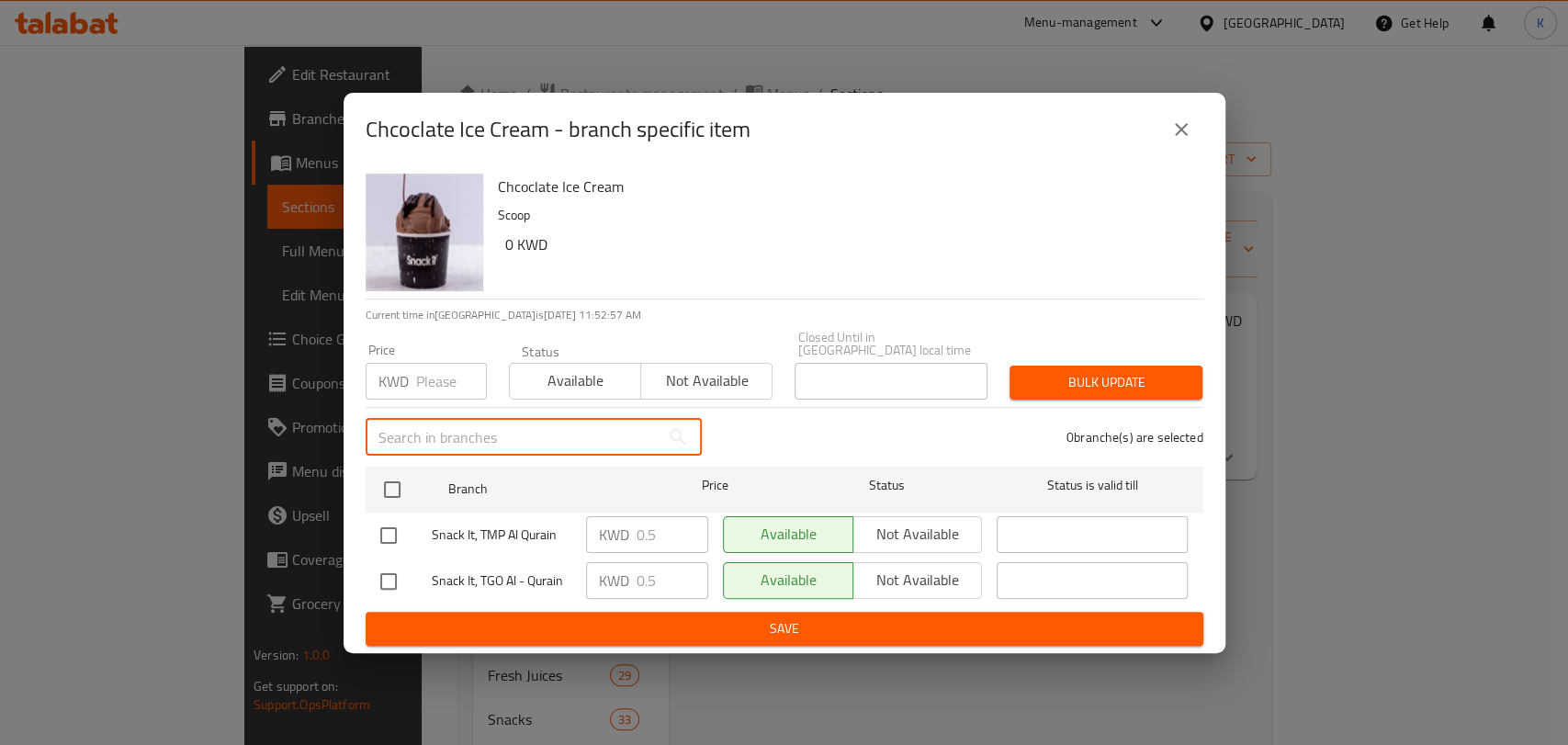
click at [534, 435] on input "text" at bounding box center [512, 438] width 294 height 37
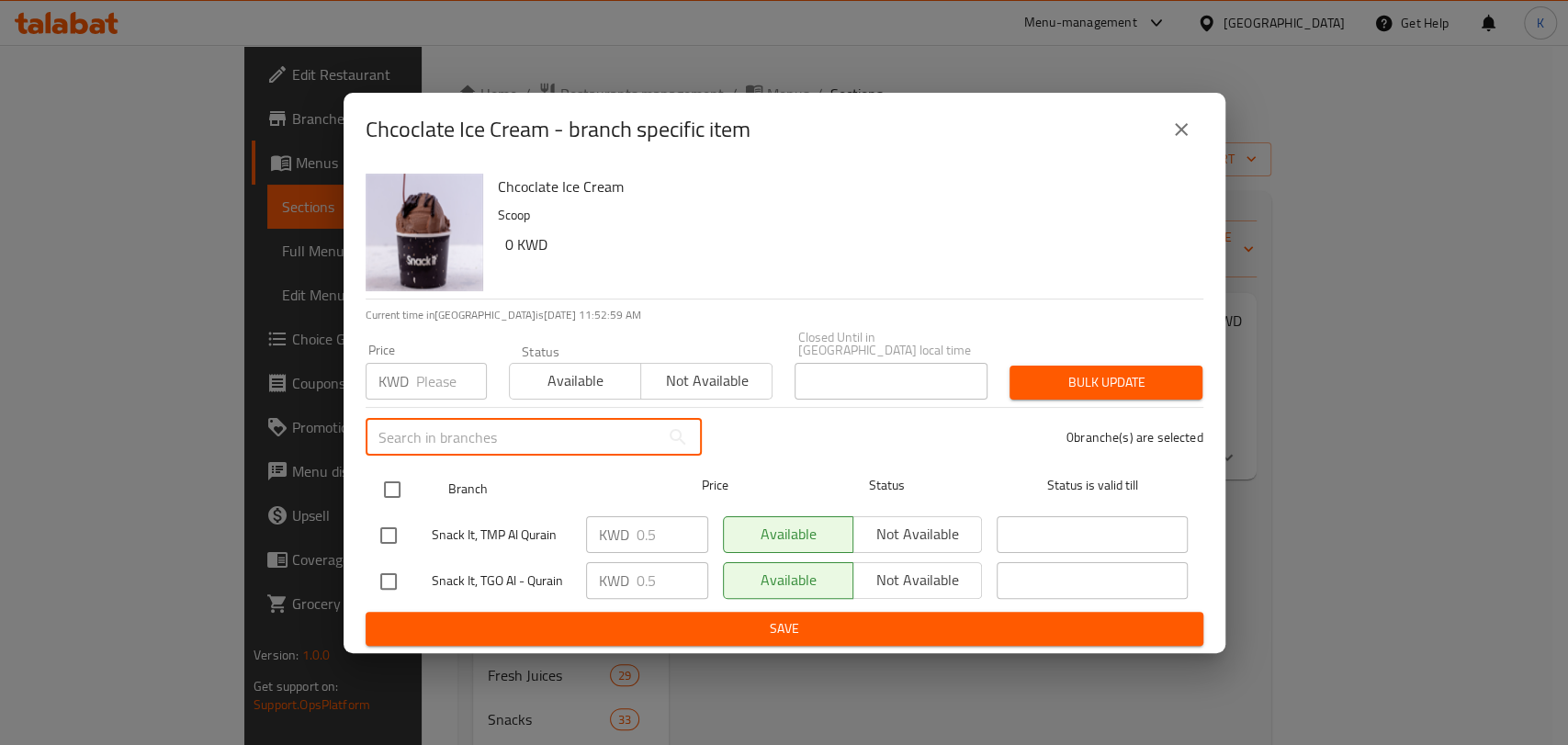
click at [399, 478] on input "checkbox" at bounding box center [392, 490] width 39 height 39
checkbox input "true"
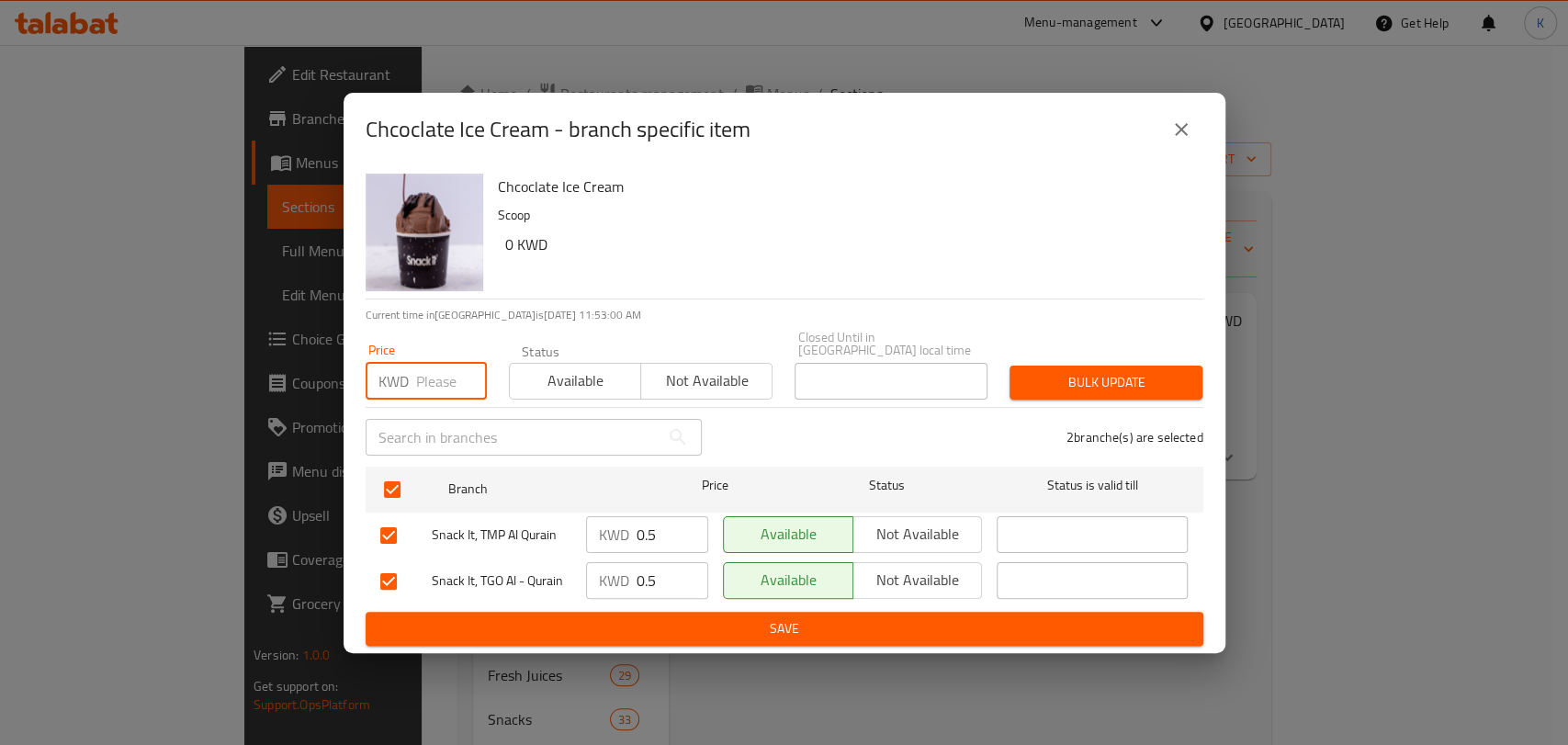
click at [419, 368] on input "number" at bounding box center [451, 381] width 70 height 37
click at [1100, 371] on span "Bulk update" at bounding box center [1106, 383] width 164 height 23
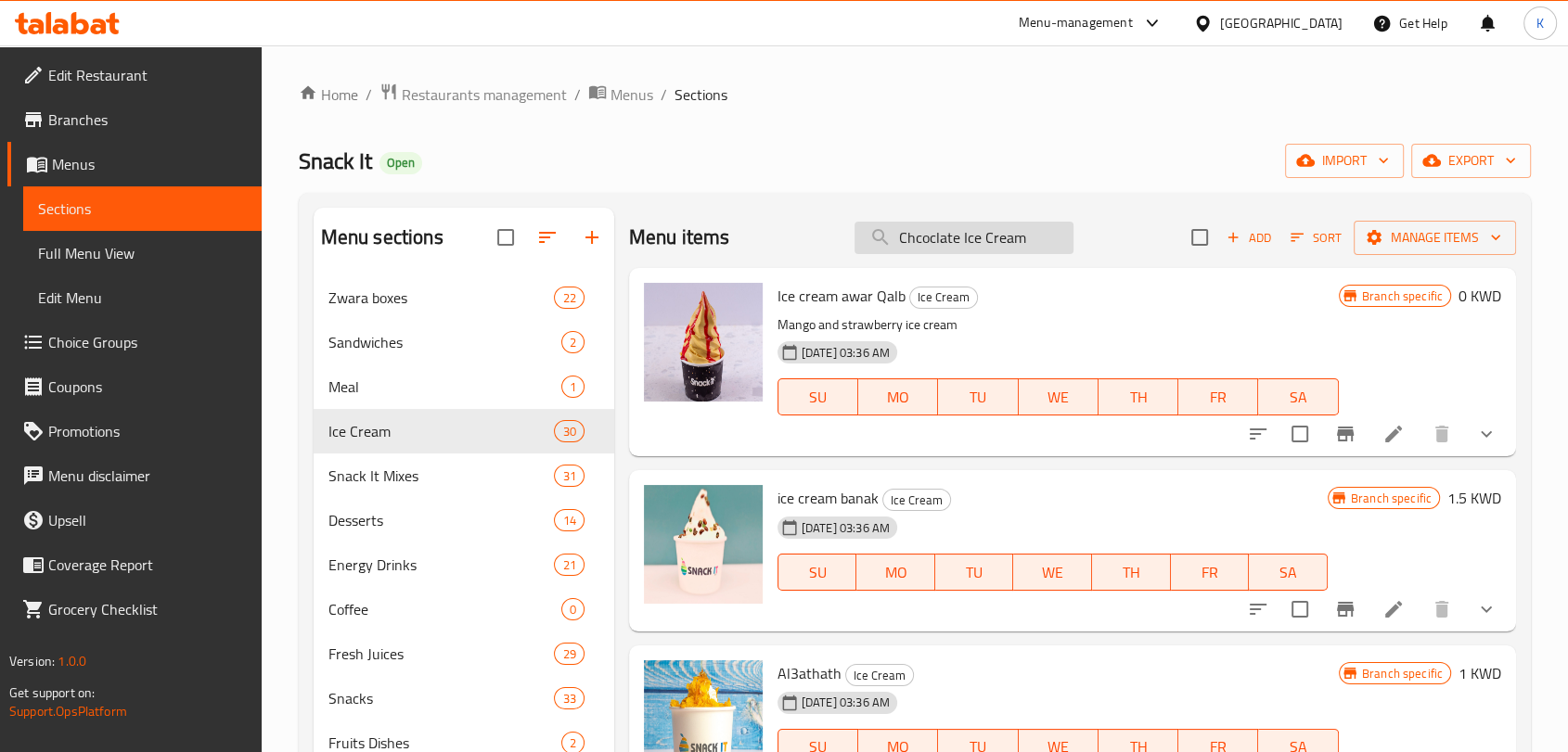
click at [1024, 246] on input "Chcoclate Ice Cream" at bounding box center [964, 237] width 219 height 32
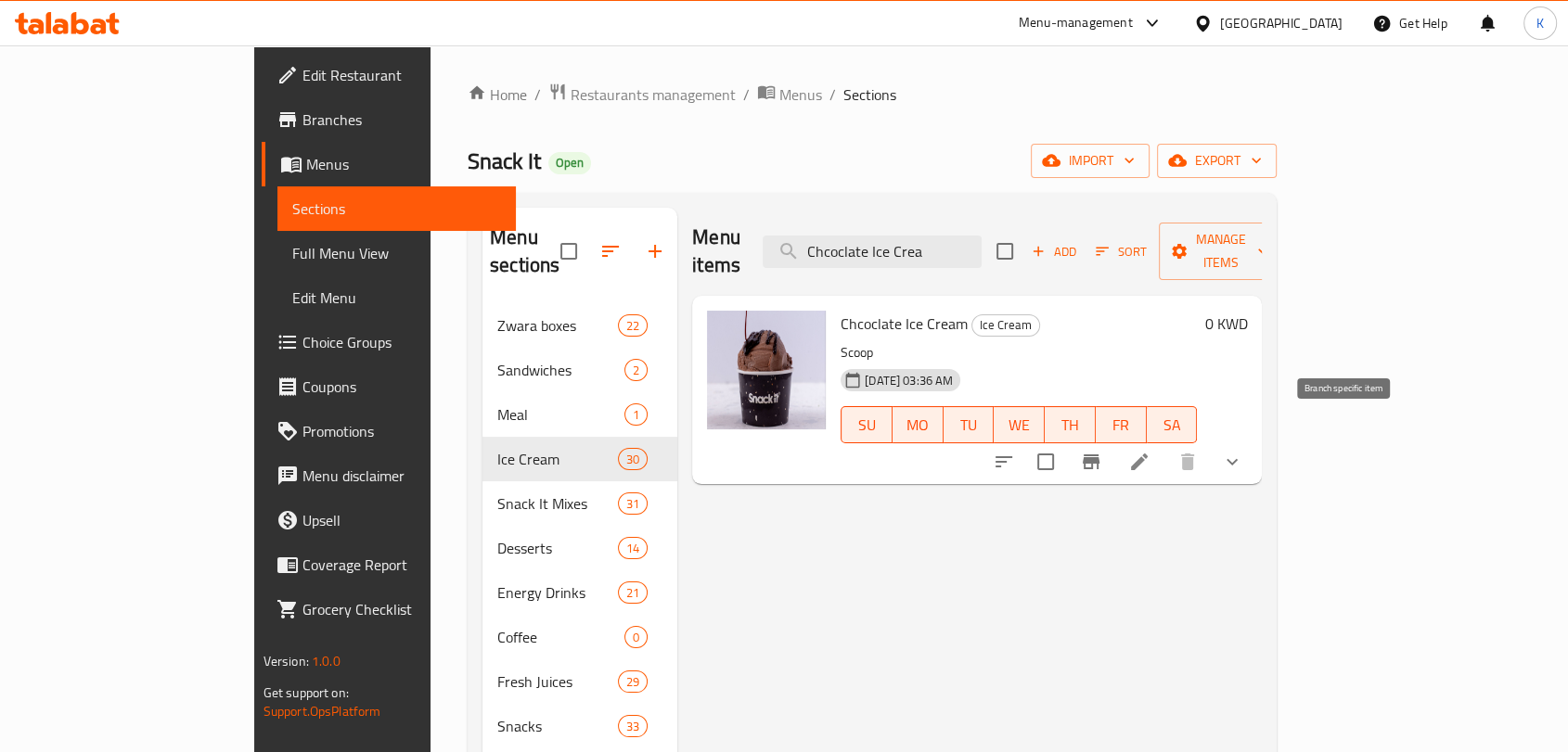
type input "Chcoclate Ice Crea"
click at [1099, 454] on icon "Branch-specific-item" at bounding box center [1090, 461] width 17 height 15
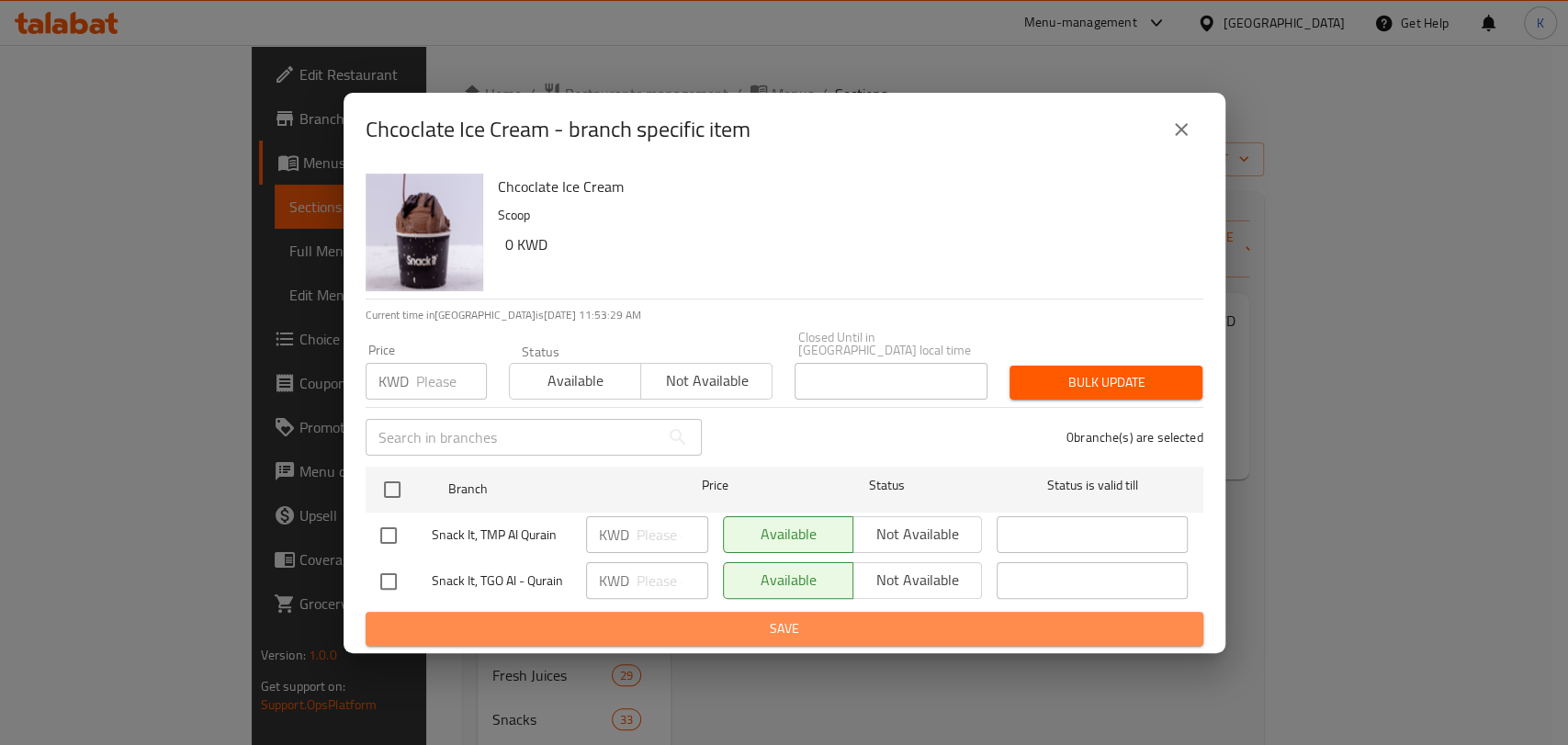
click at [1030, 619] on span "Save" at bounding box center [784, 628] width 809 height 23
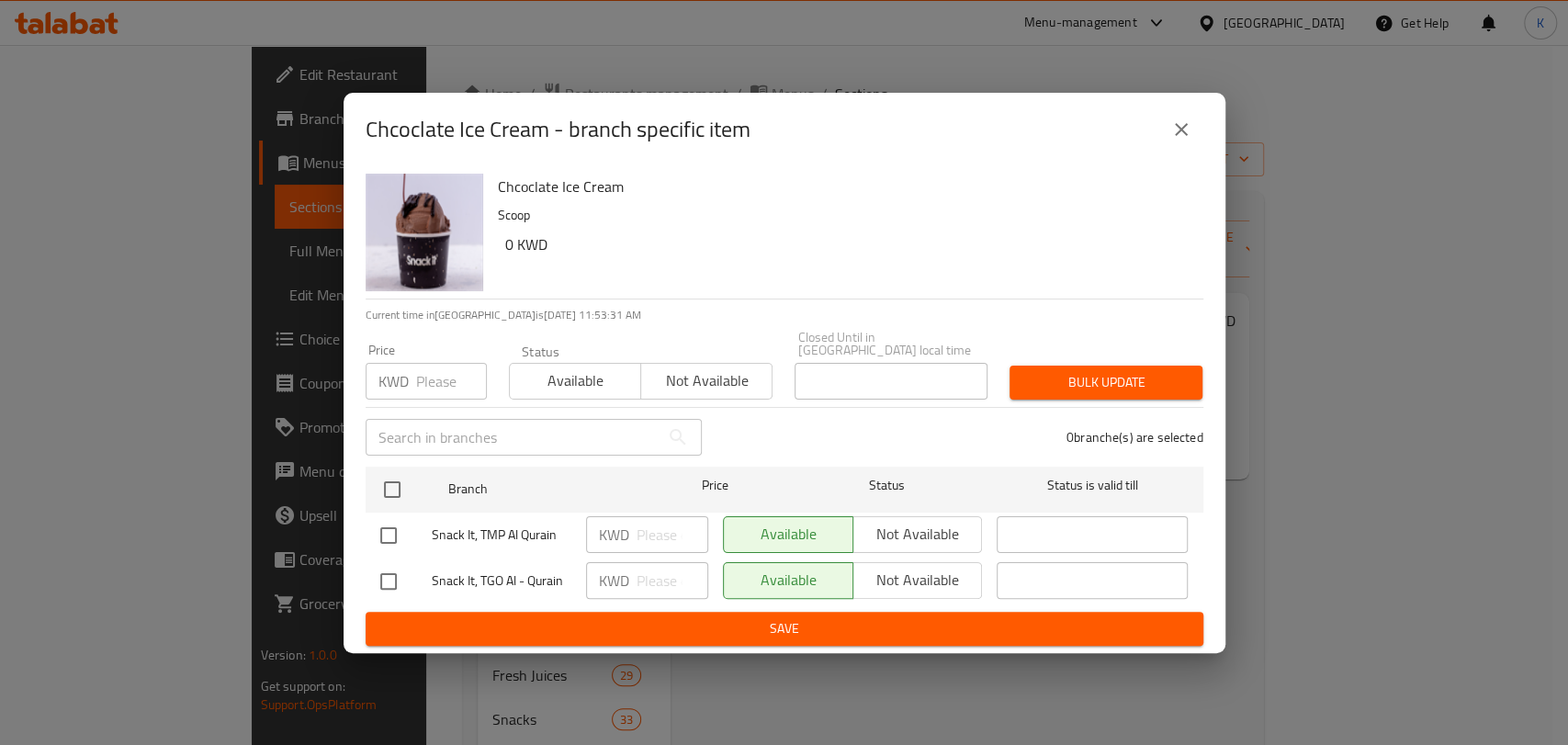
click at [1030, 619] on span "Save" at bounding box center [784, 628] width 809 height 23
click at [1367, 601] on div "Chcoclate Ice Cream - branch specific item Chcoclate Ice Cream Scoop 0 KWD Curr…" at bounding box center [784, 372] width 1568 height 745
click at [1173, 131] on icon "close" at bounding box center [1181, 129] width 22 height 22
